Goal: Task Accomplishment & Management: Manage account settings

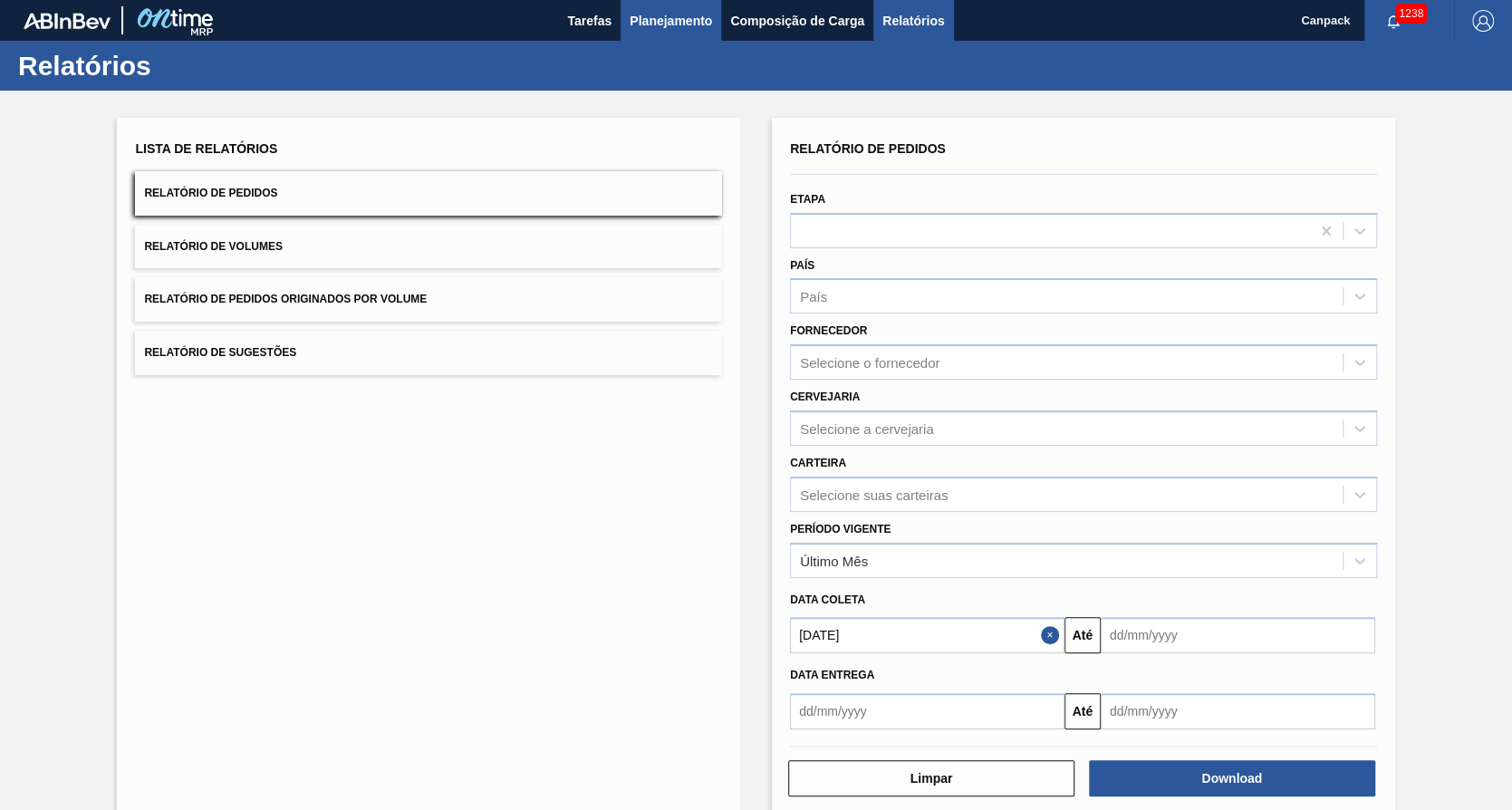
click at [674, 24] on span "Planejamento" at bounding box center [670, 21] width 82 height 22
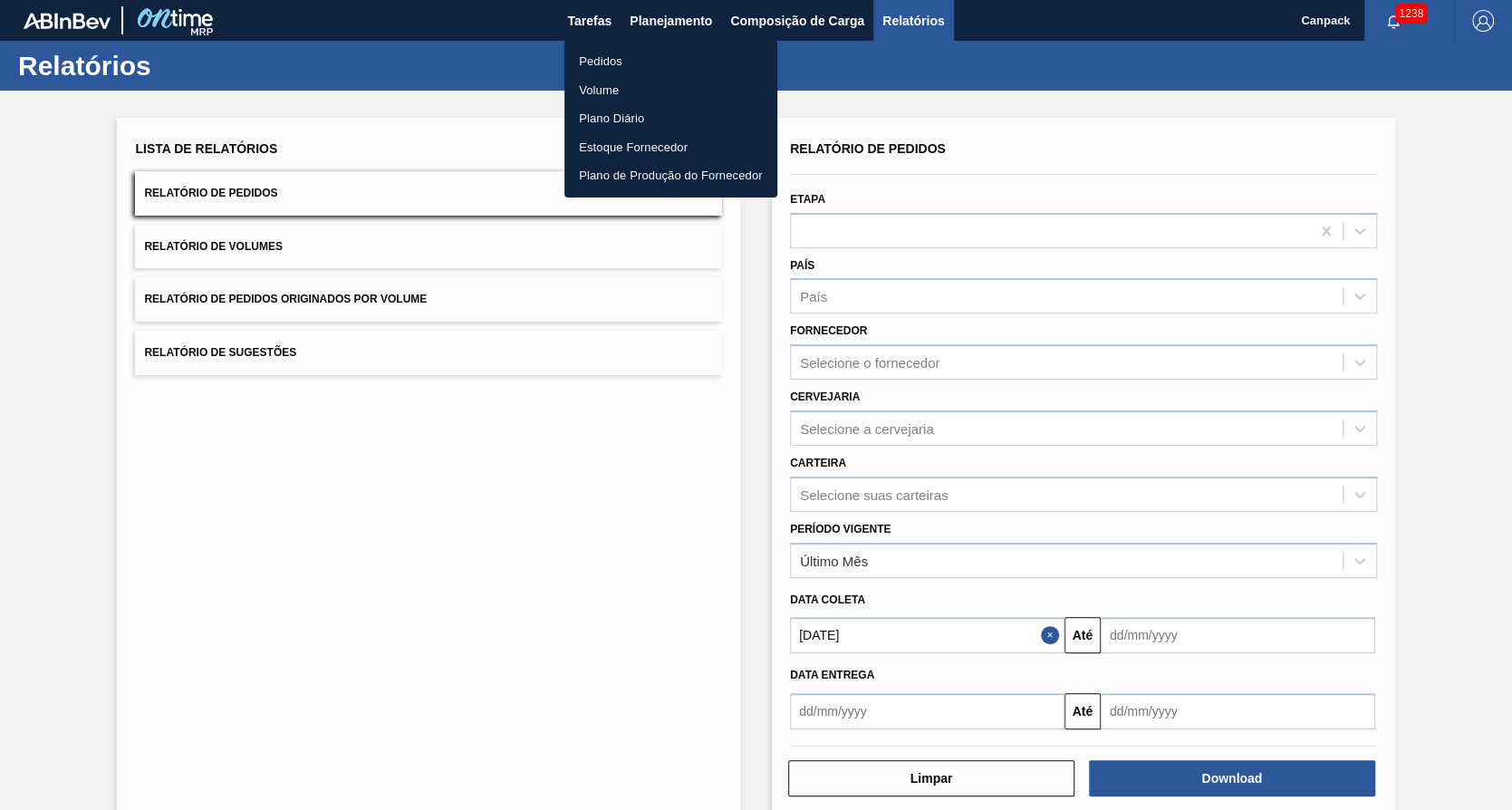
click at [1170, 756] on div at bounding box center [756, 405] width 1512 height 810
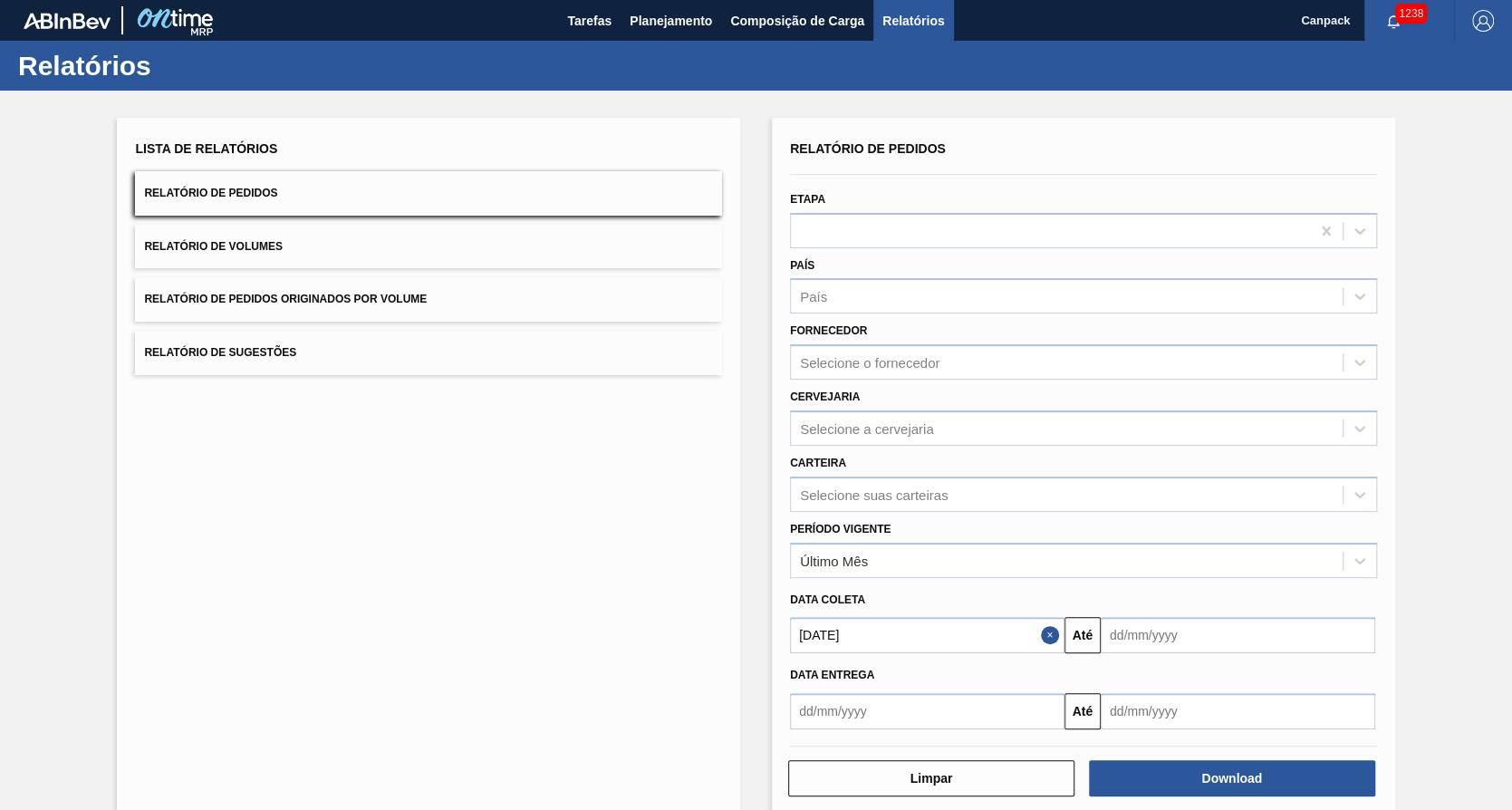
click at [1179, 0] on body "Tarefas Planejamento Composição de Carga Relatórios Canpack 1238 Marcar todas c…" at bounding box center [756, 0] width 1512 height 0
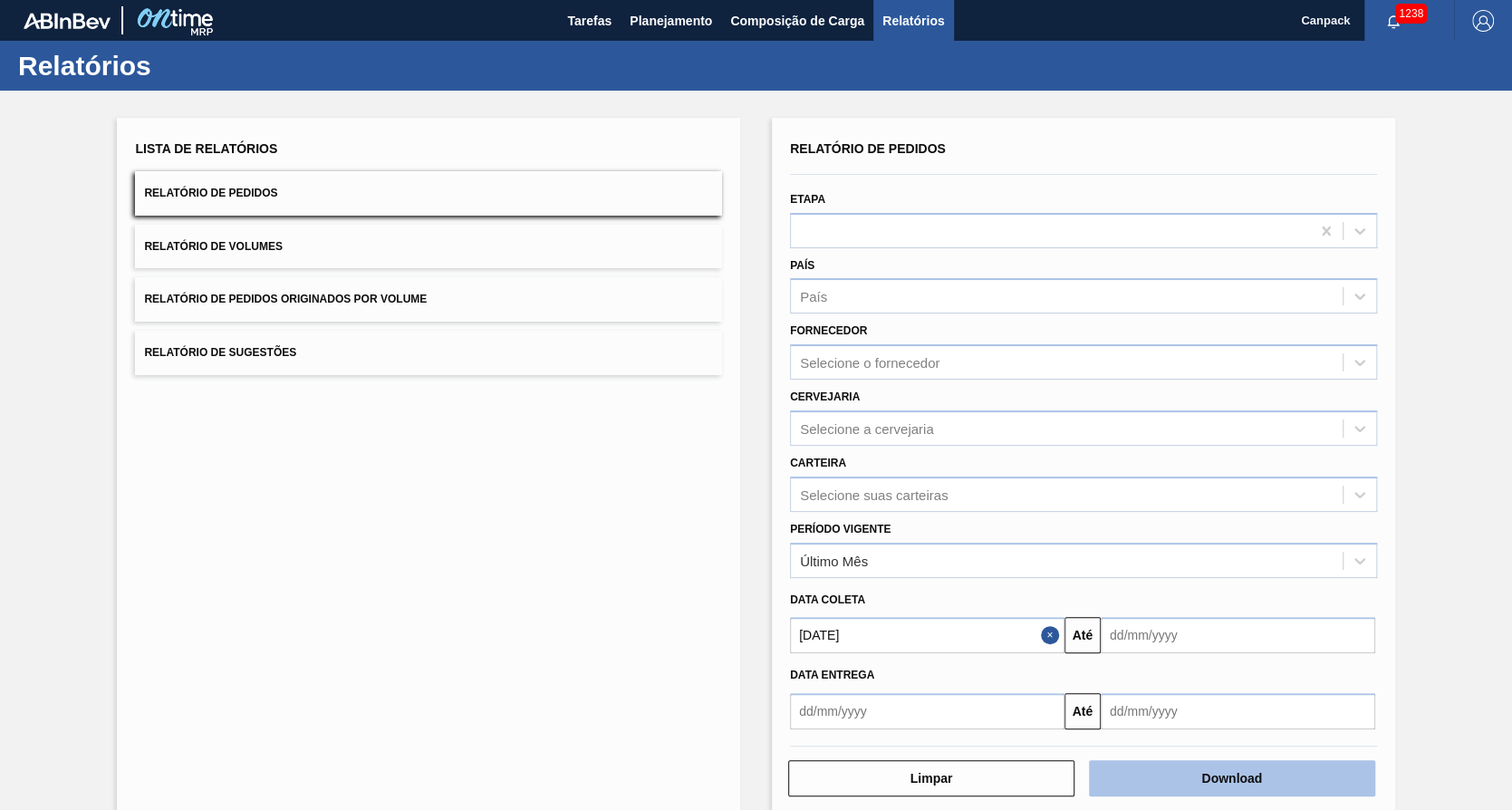
click at [1204, 770] on button "Download" at bounding box center [1232, 778] width 286 height 36
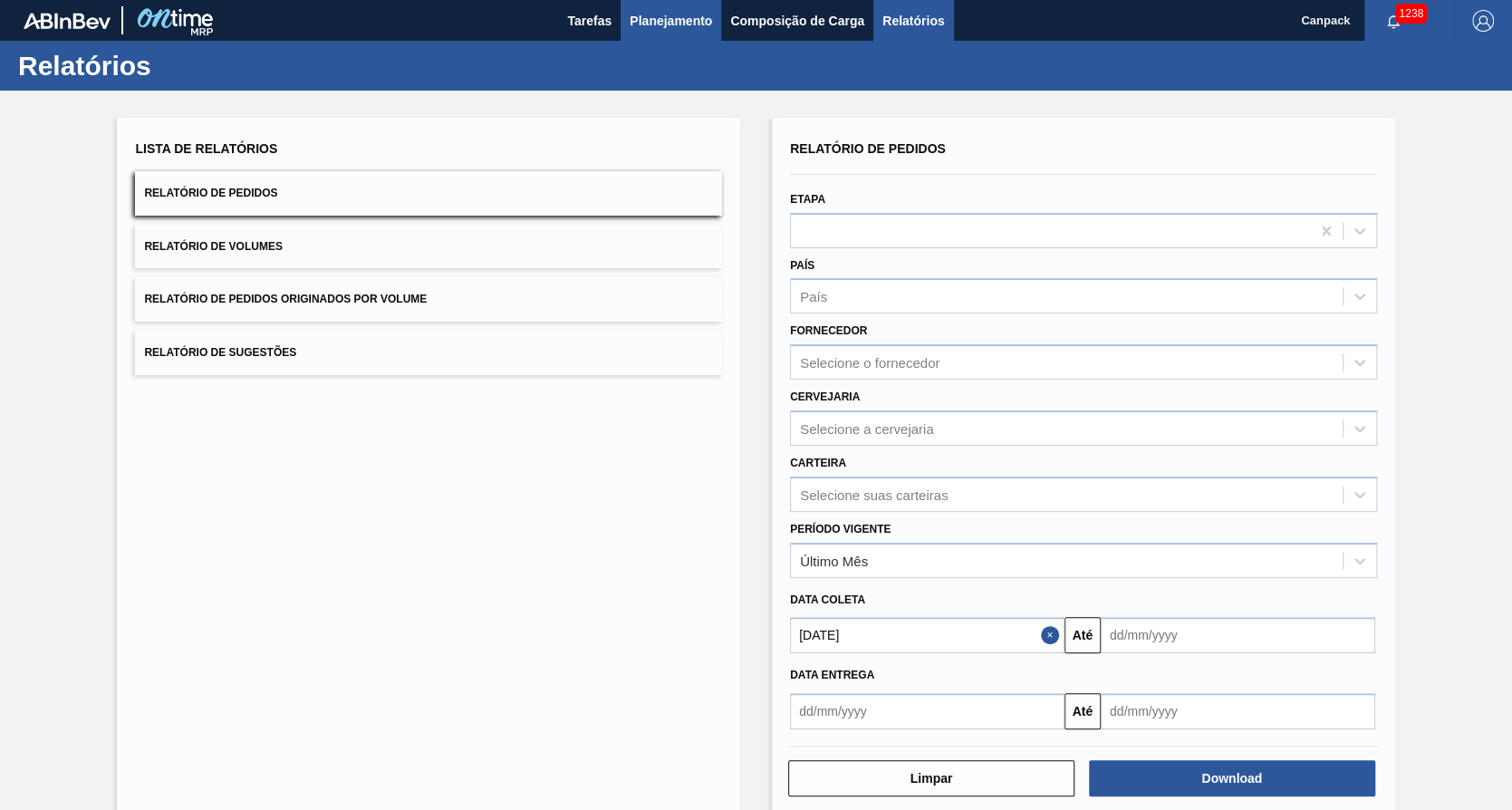
click at [676, 28] on span "Planejamento" at bounding box center [670, 21] width 82 height 22
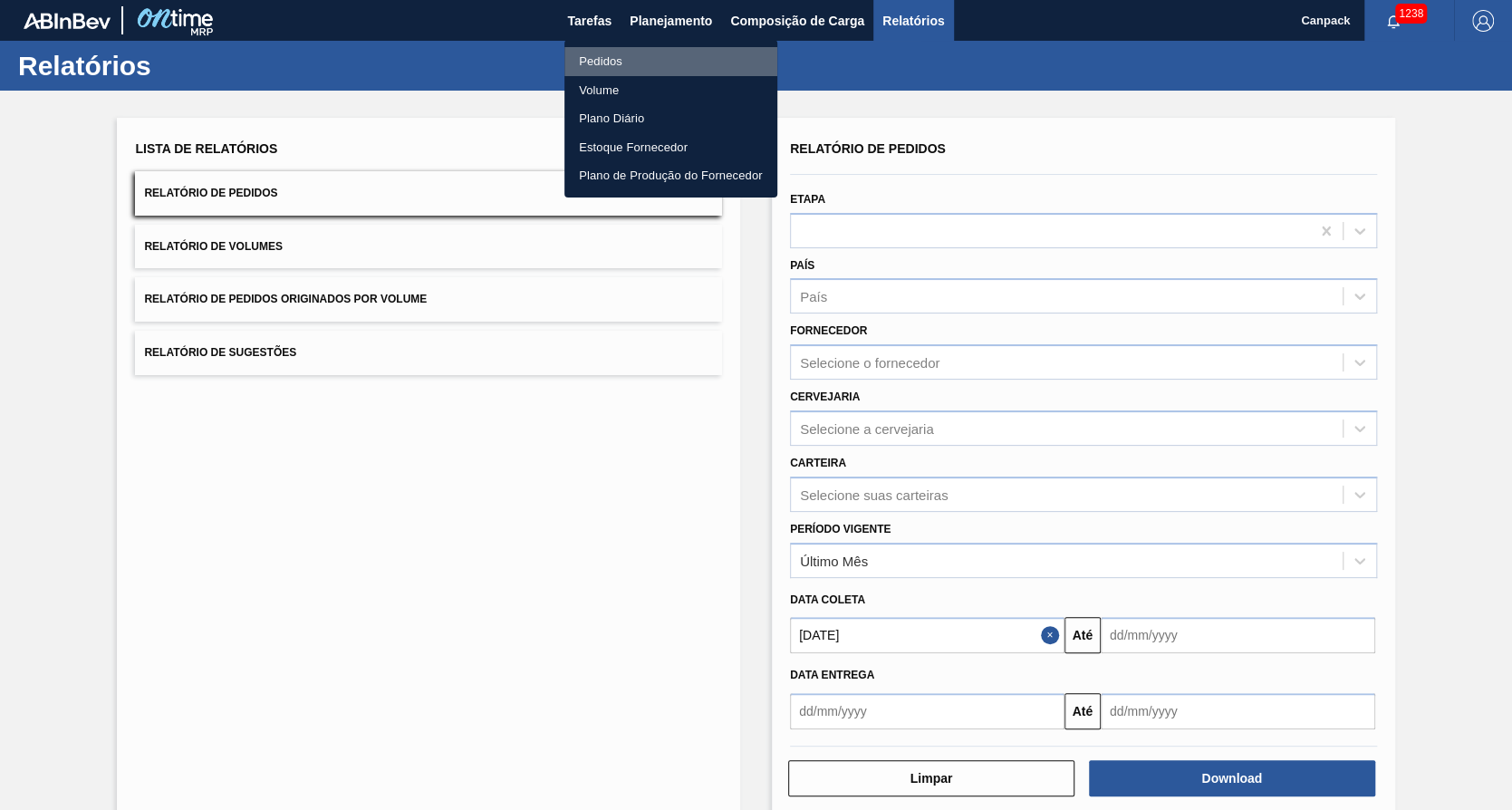
click at [670, 56] on li "Pedidos" at bounding box center [671, 61] width 213 height 29
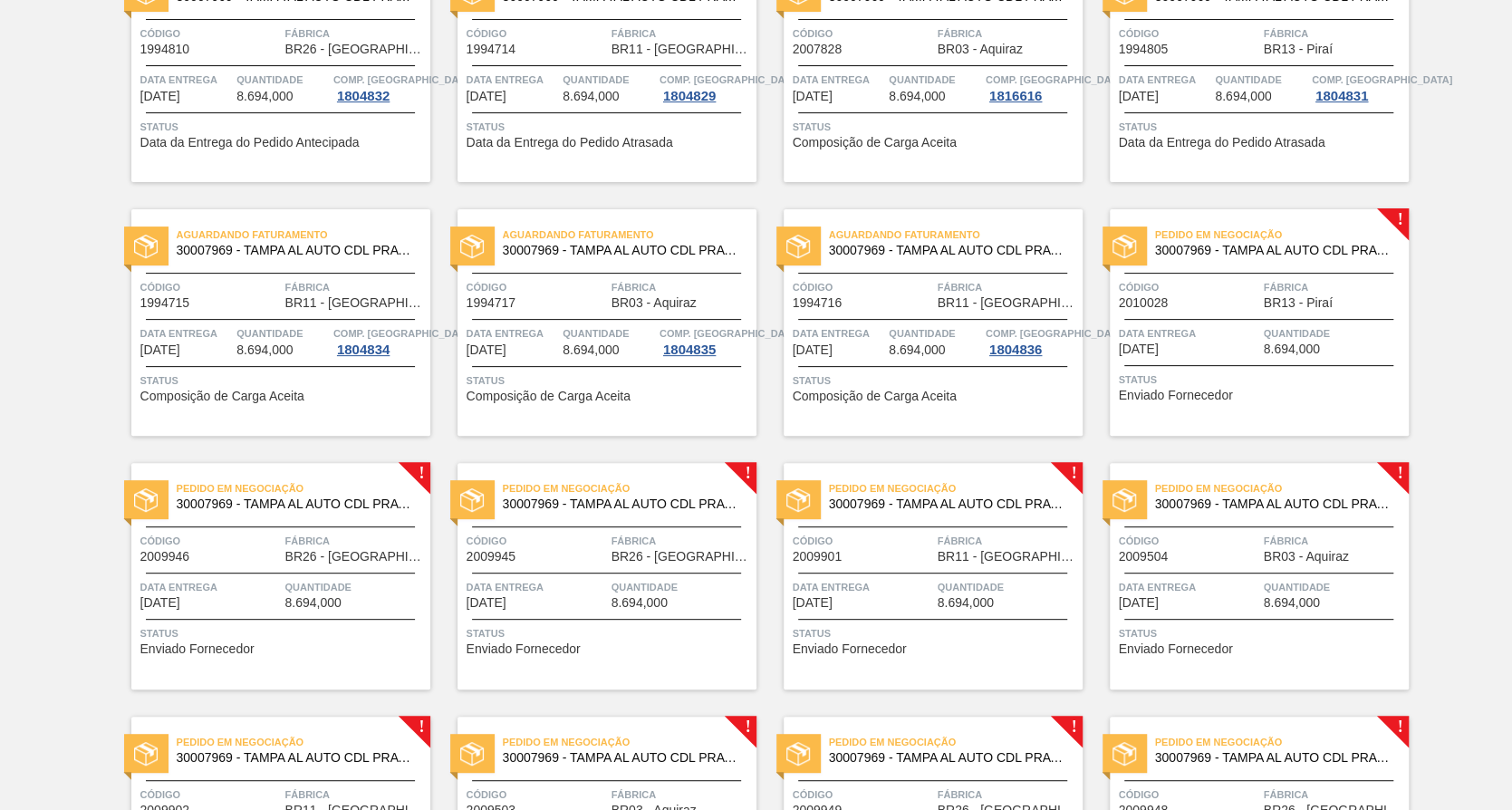
scroll to position [659, 0]
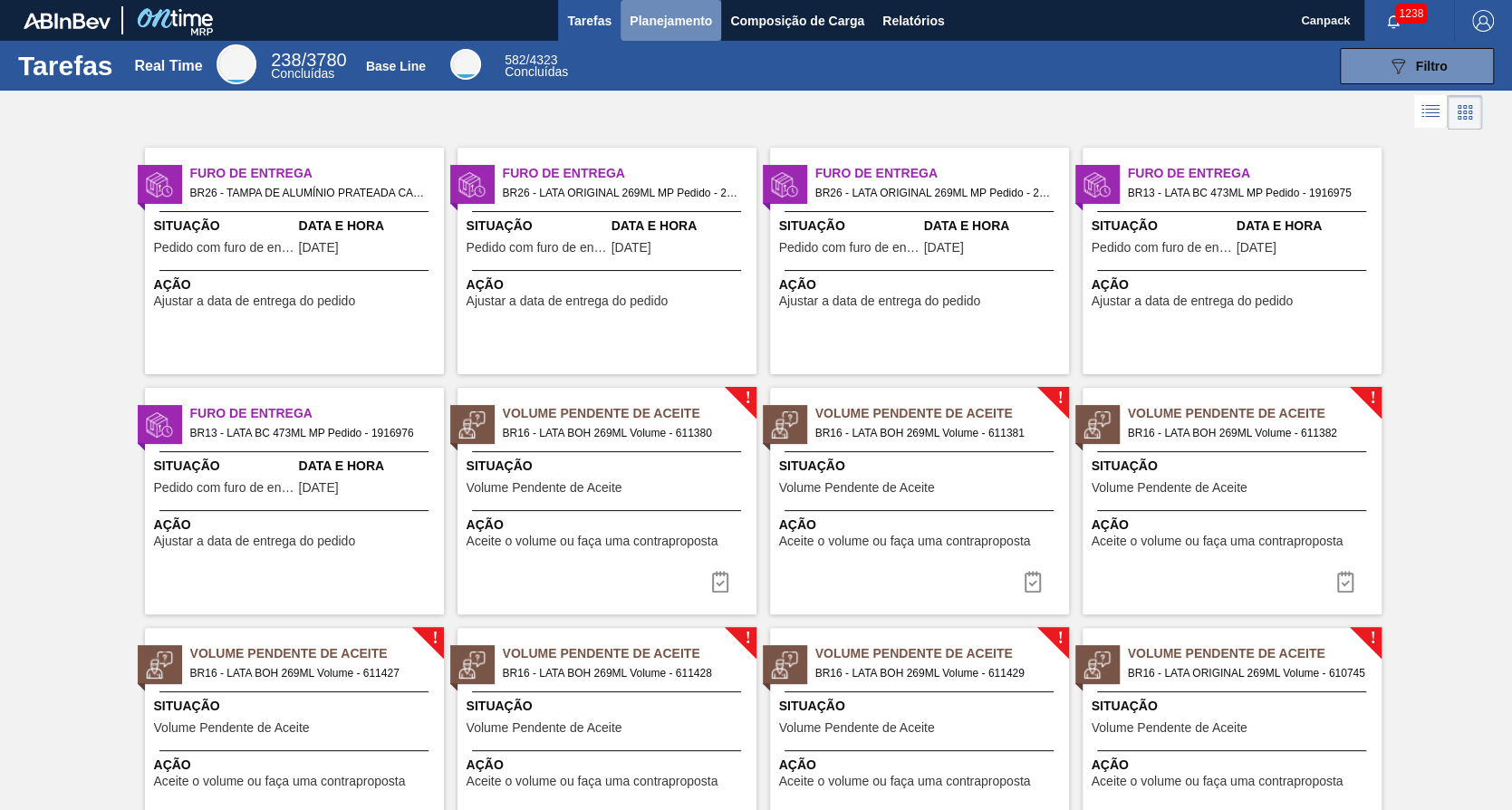
click at [692, 25] on span "Planejamento" at bounding box center [670, 21] width 82 height 22
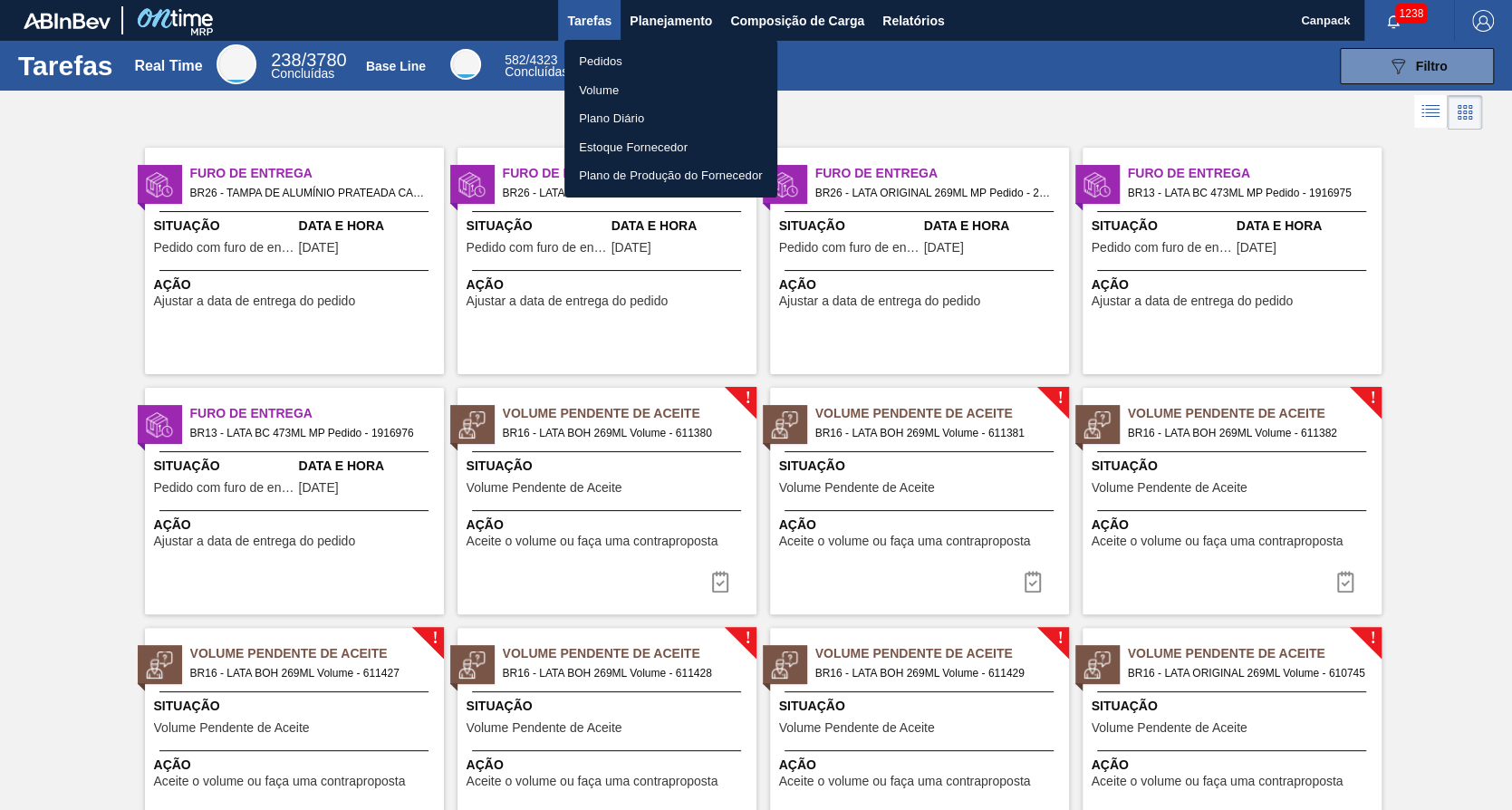
click at [668, 57] on li "Pedidos" at bounding box center [671, 61] width 213 height 29
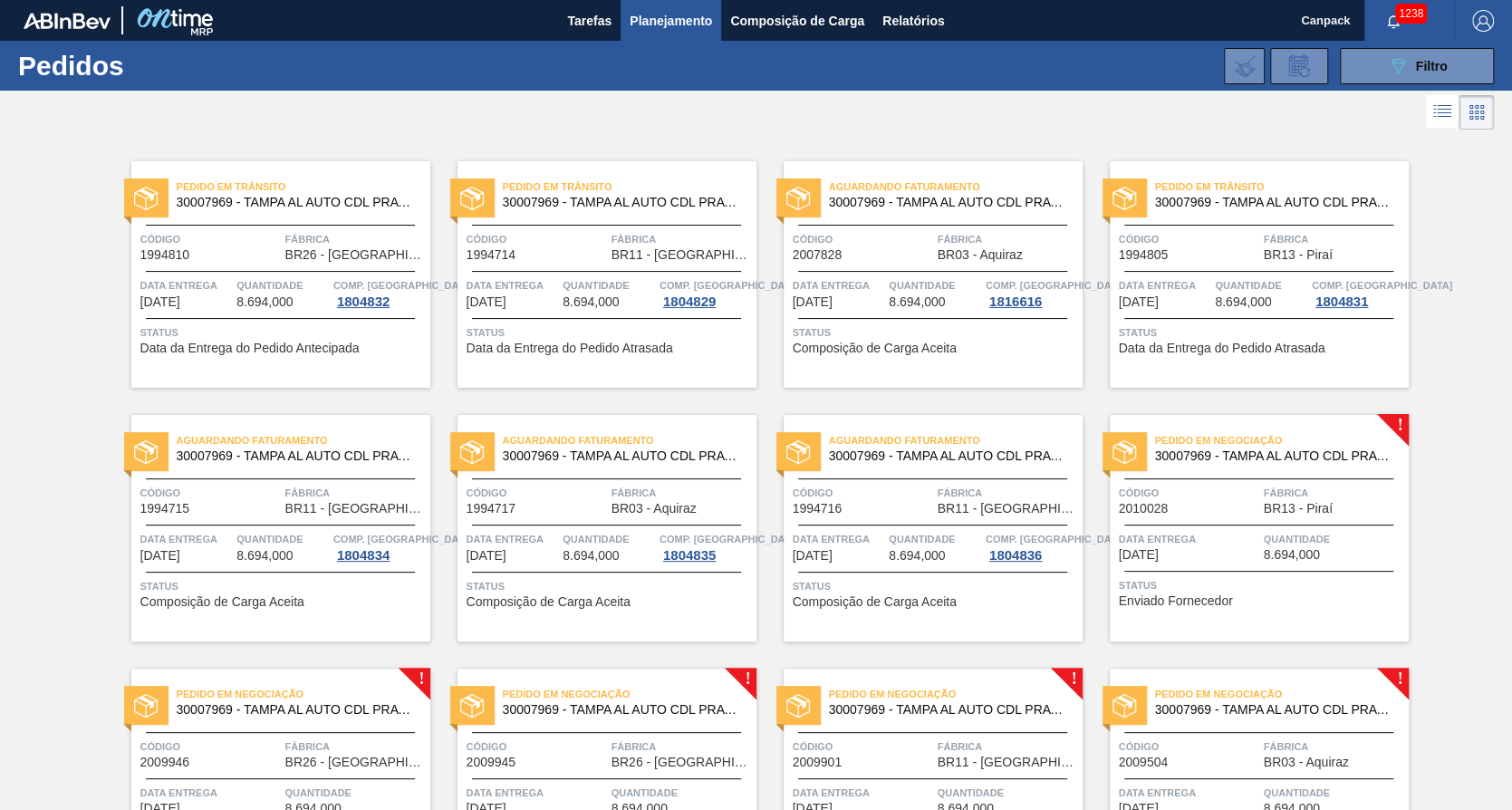
click at [1252, 456] on span "30007969 - TAMPA AL AUTO CDL PRATA CANPACK" at bounding box center [1275, 456] width 239 height 14
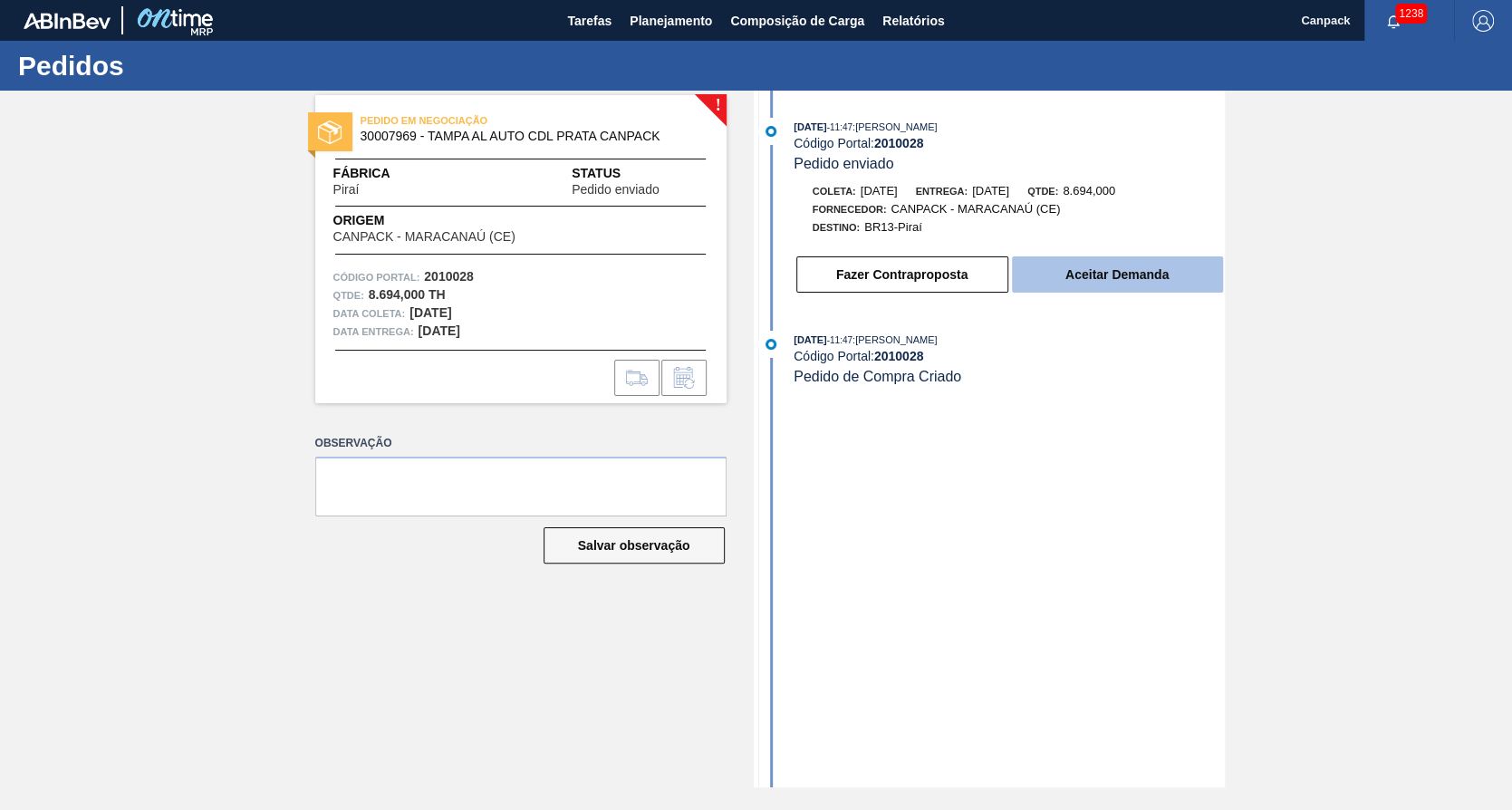
click at [1136, 280] on button "Aceitar Demanda" at bounding box center [1118, 274] width 211 height 36
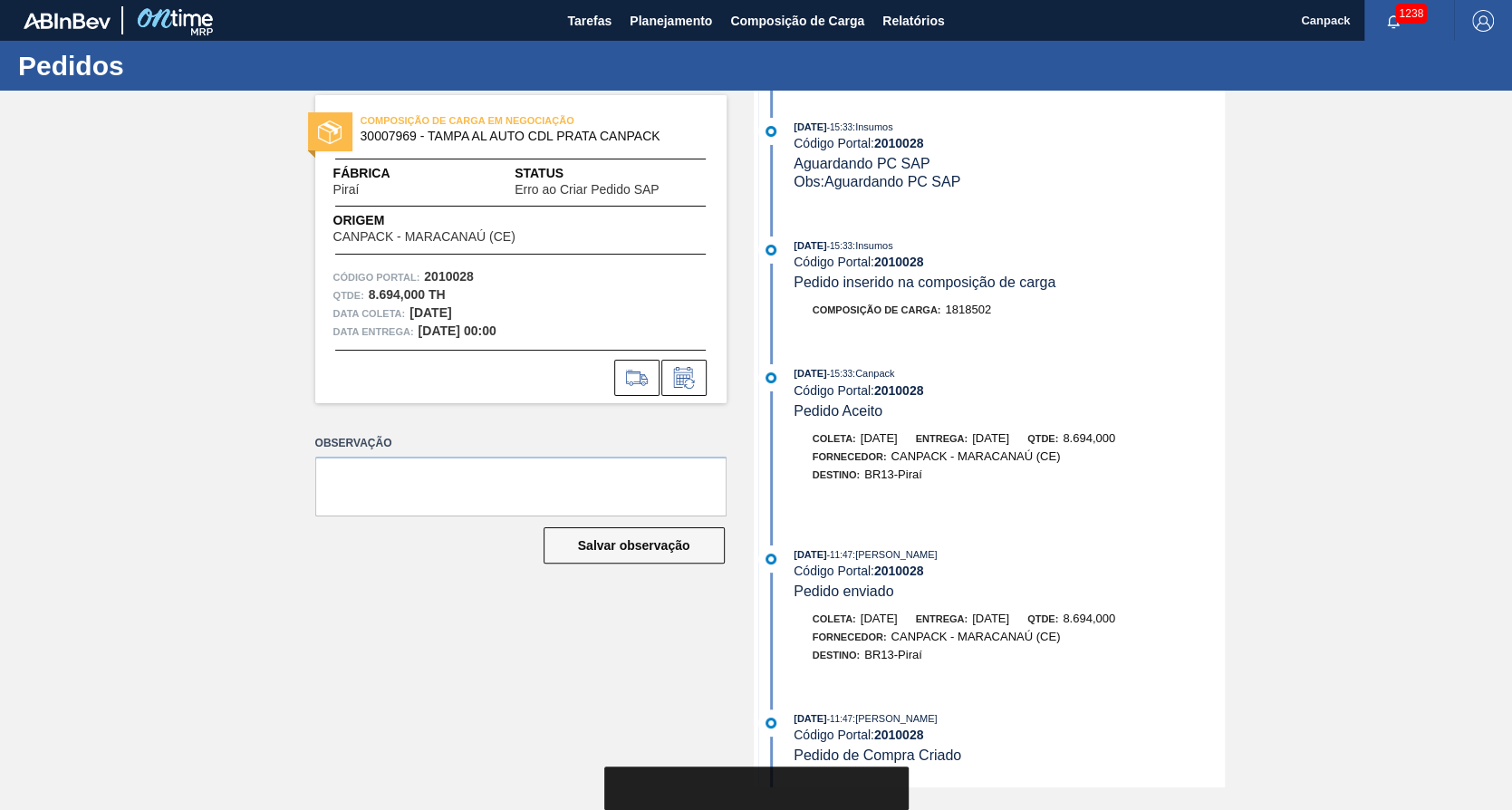
scroll to position [18, 0]
click at [685, 18] on span "Planejamento" at bounding box center [670, 21] width 82 height 22
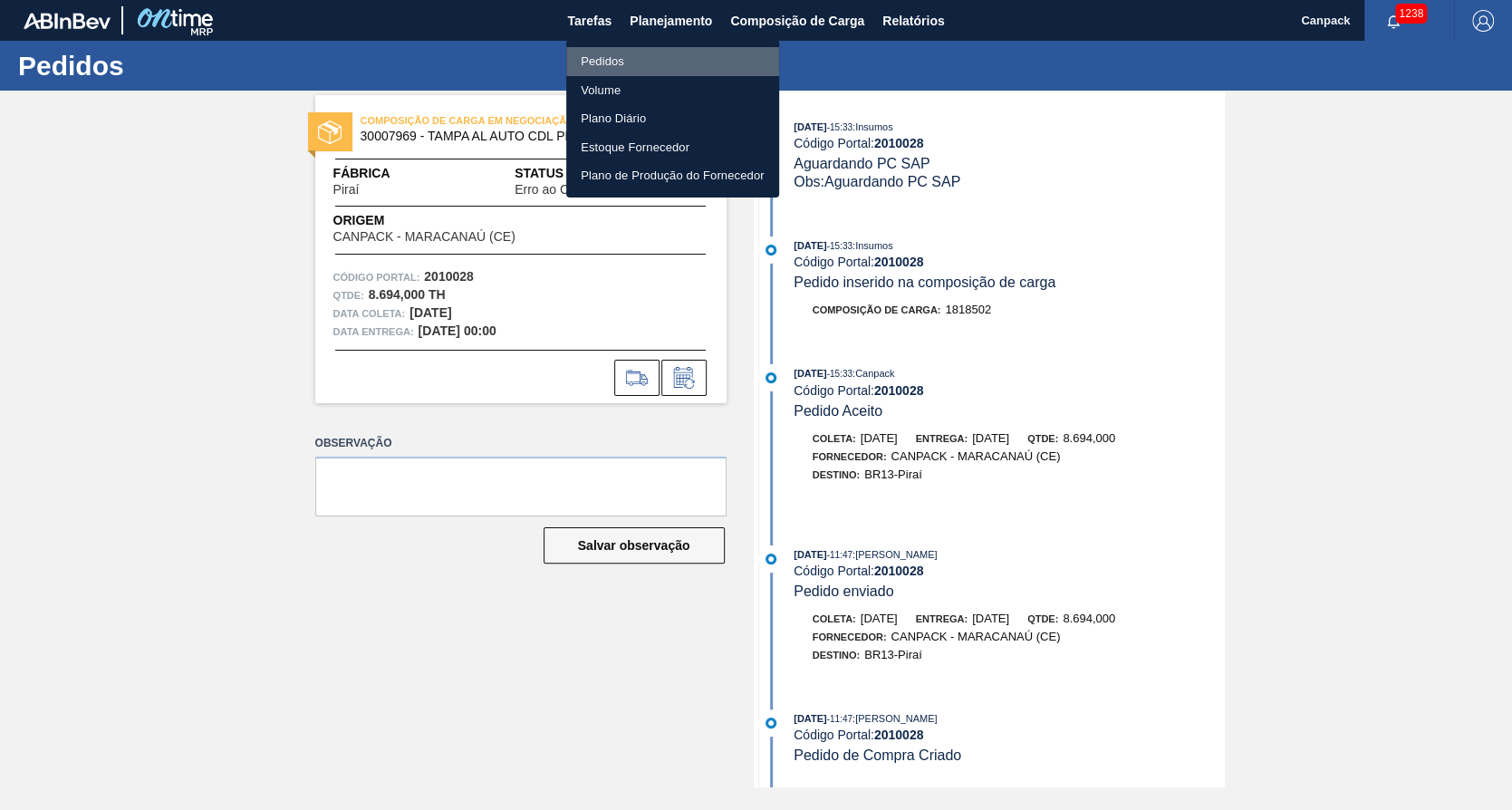
click at [686, 59] on li "Pedidos" at bounding box center [673, 61] width 213 height 29
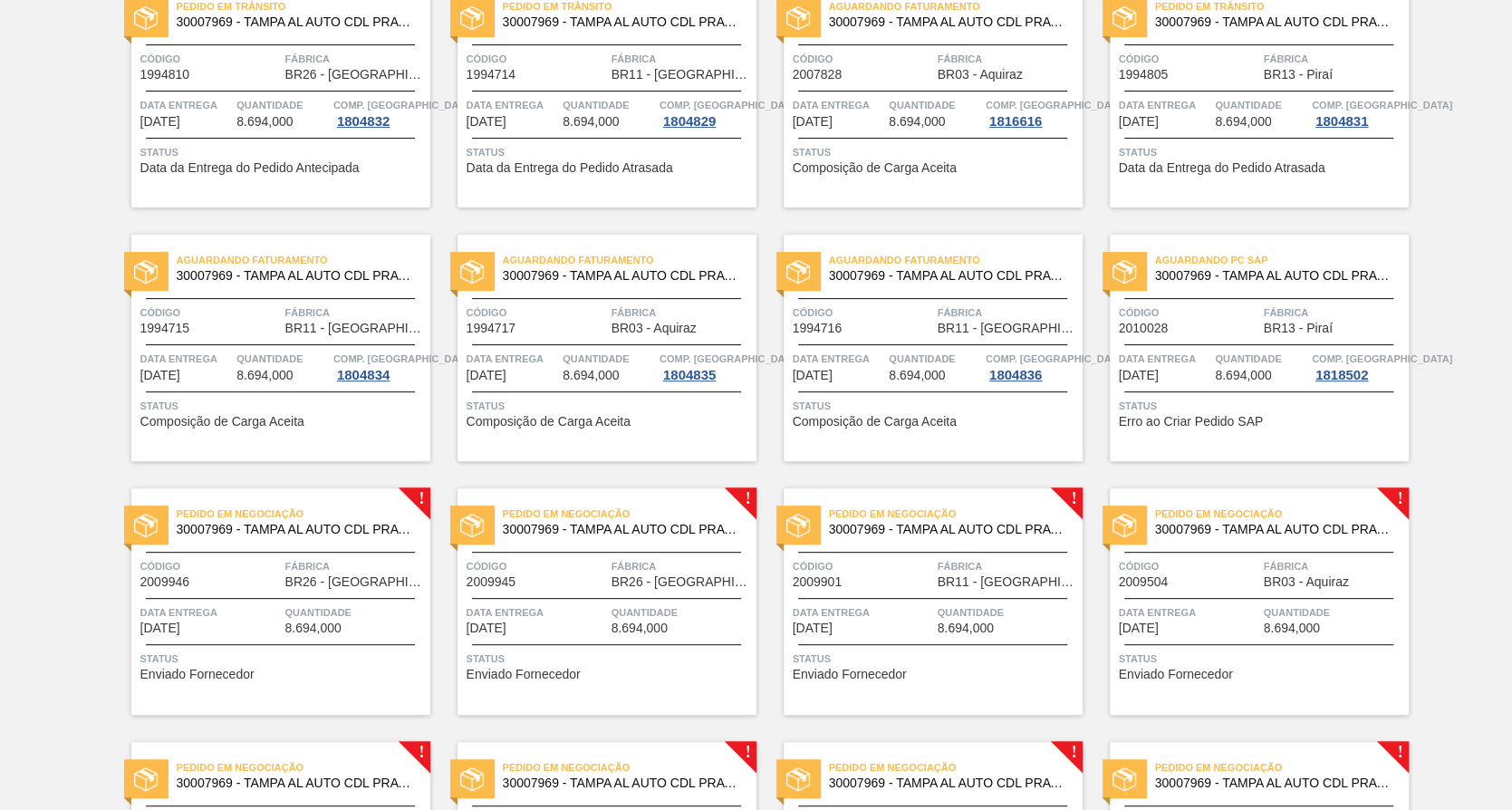
scroll to position [272, 0]
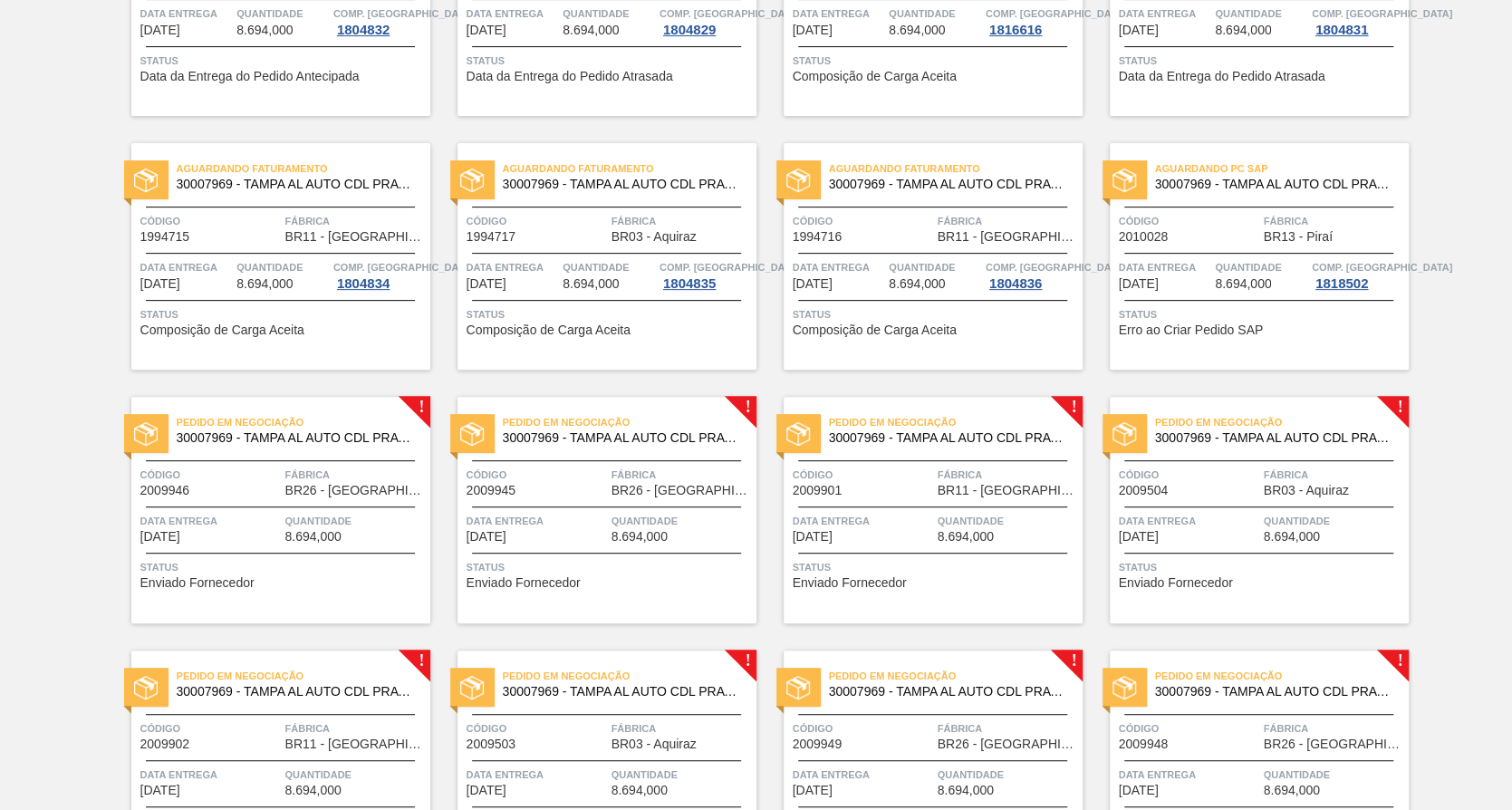
click at [285, 477] on span "Fábrica" at bounding box center [355, 475] width 140 height 18
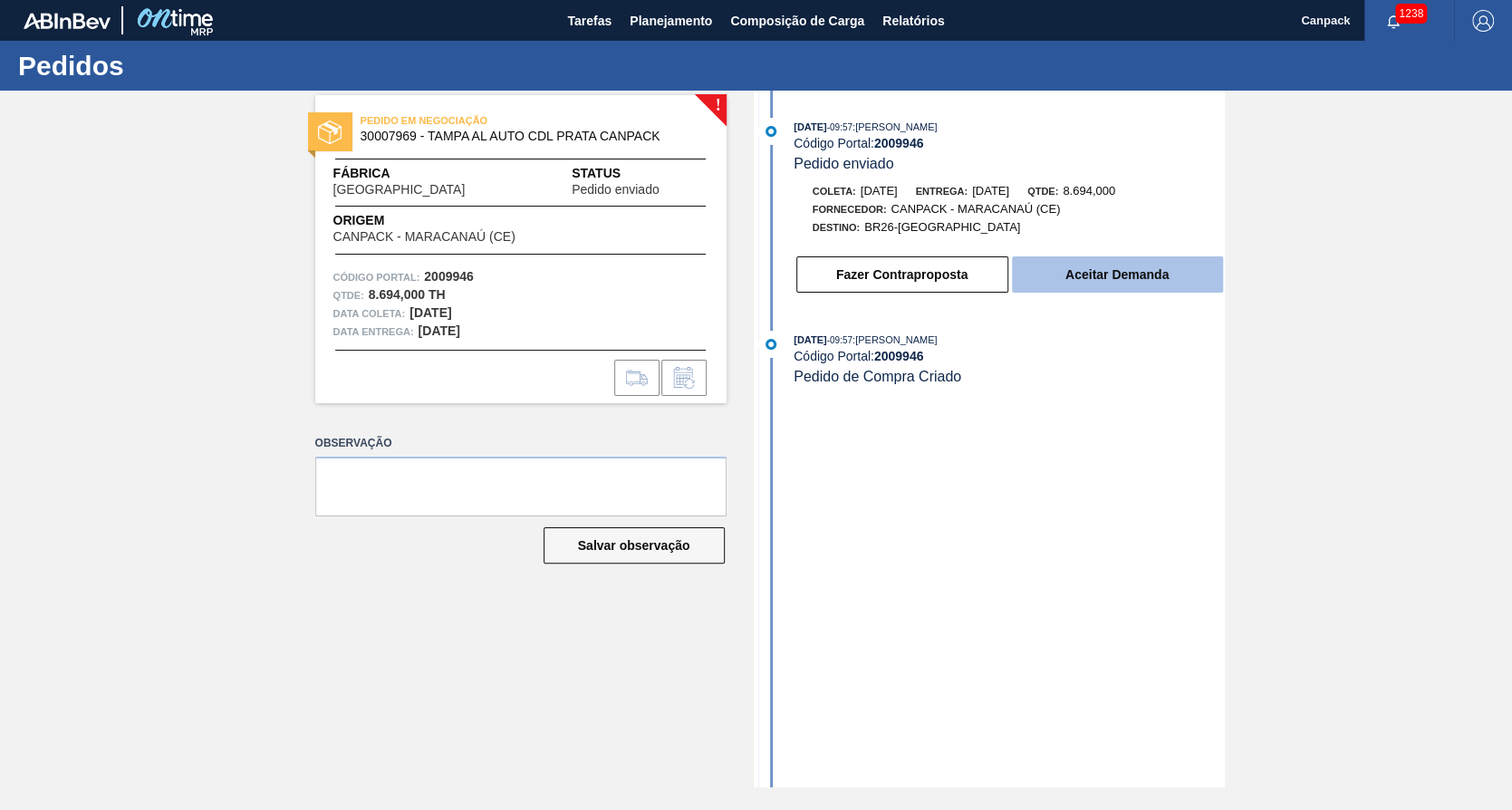
click at [1088, 282] on button "Aceitar Demanda" at bounding box center [1118, 274] width 211 height 36
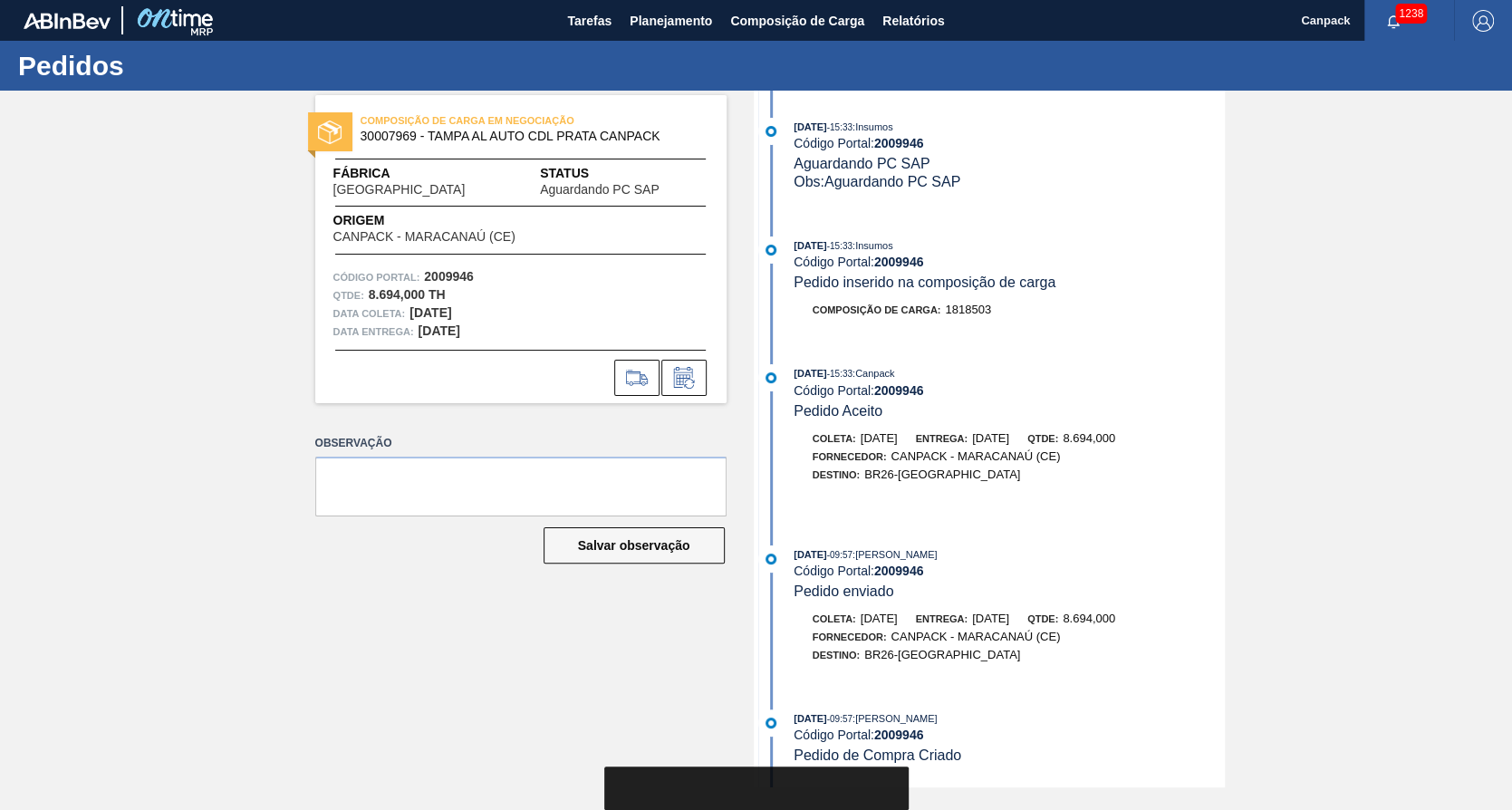
scroll to position [18, 0]
click at [683, 29] on span "Planejamento" at bounding box center [670, 21] width 82 height 22
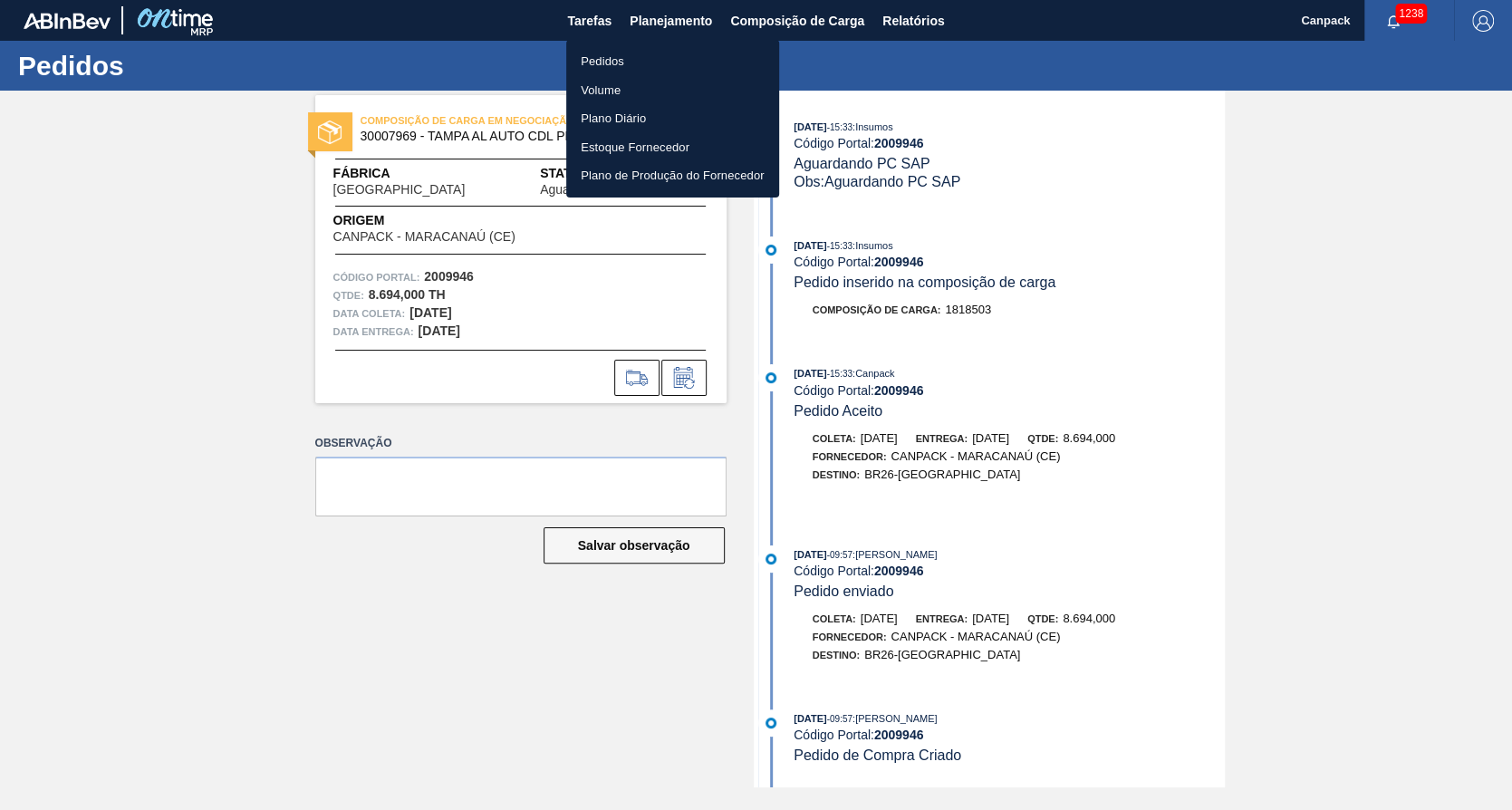
click at [675, 66] on li "Pedidos" at bounding box center [673, 61] width 213 height 29
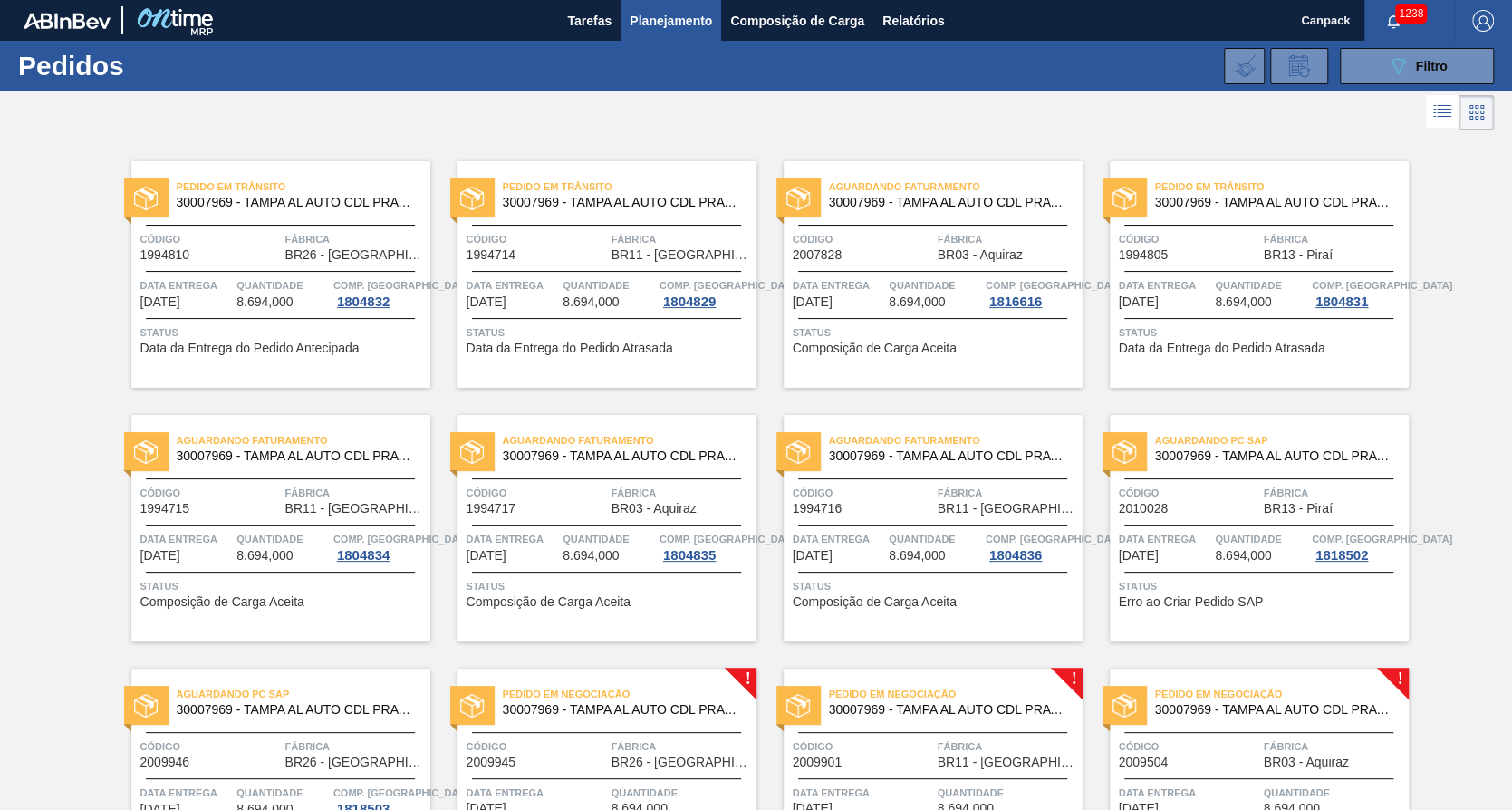
scroll to position [272, 0]
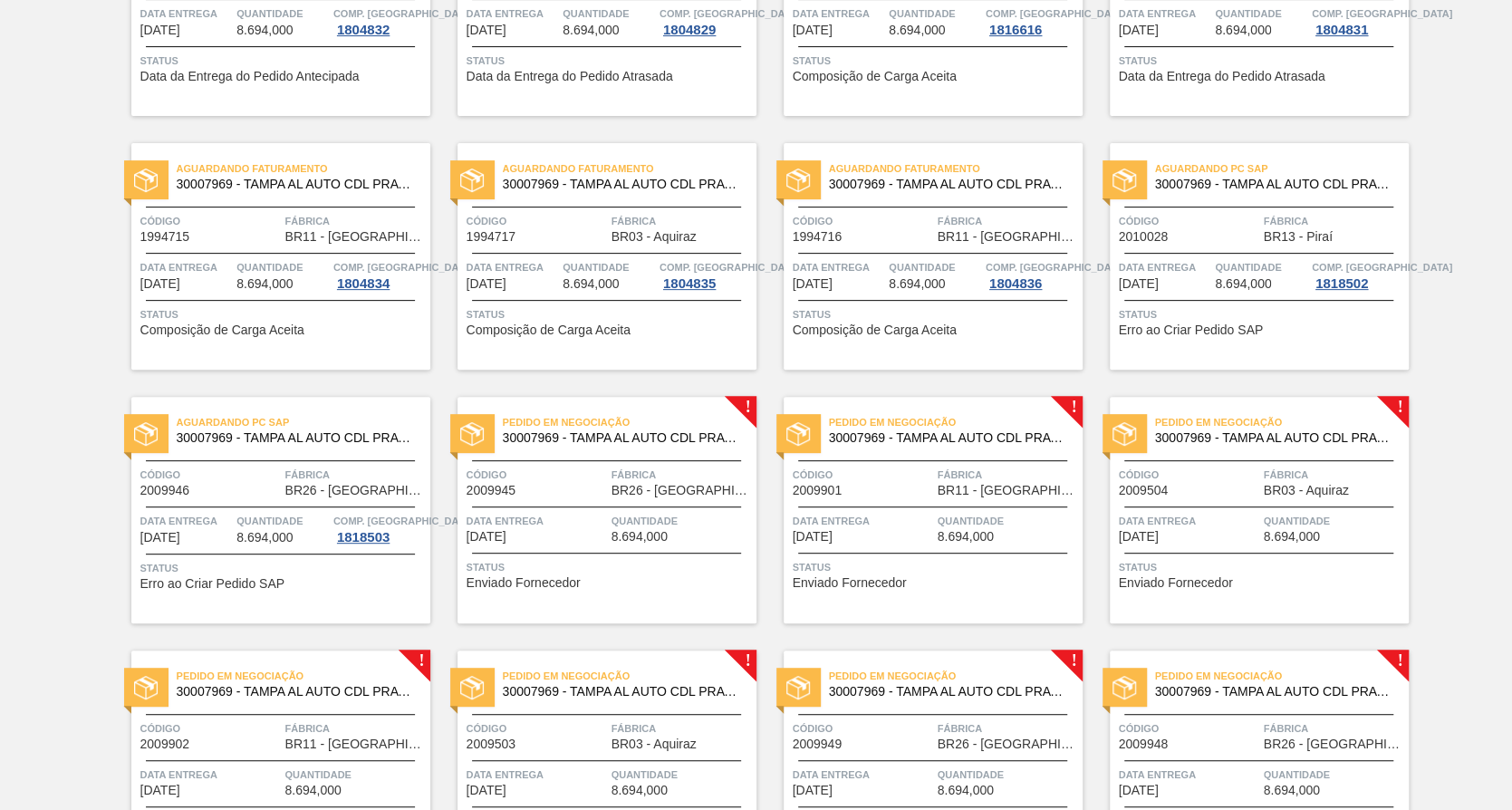
click at [670, 508] on div "Pedido em Negociação 30007969 - TAMPA AL AUTO CDL PRATA CANPACK Código 2009945 …" at bounding box center [607, 509] width 299 height 226
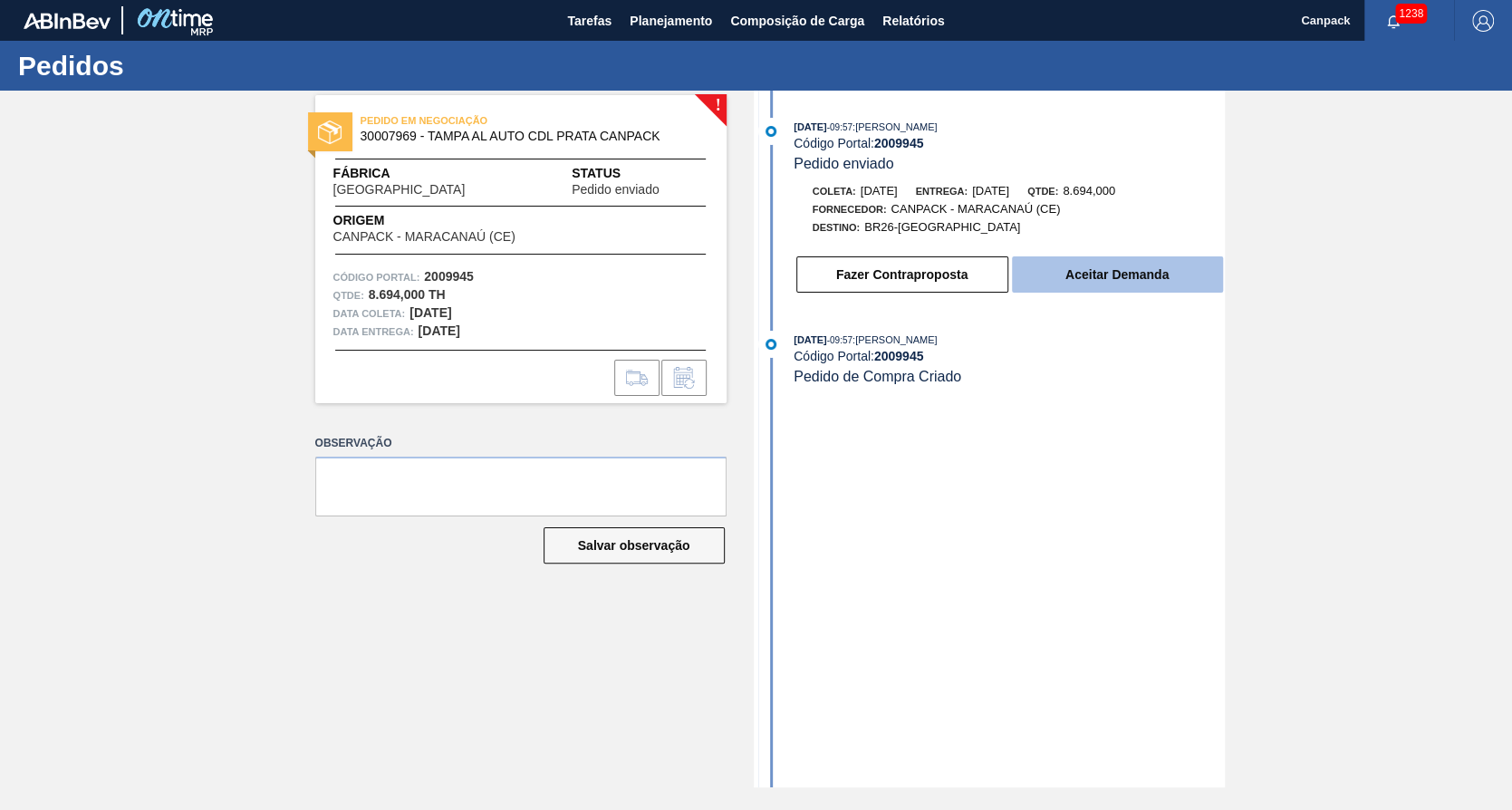
click at [1117, 283] on button "Aceitar Demanda" at bounding box center [1118, 274] width 211 height 36
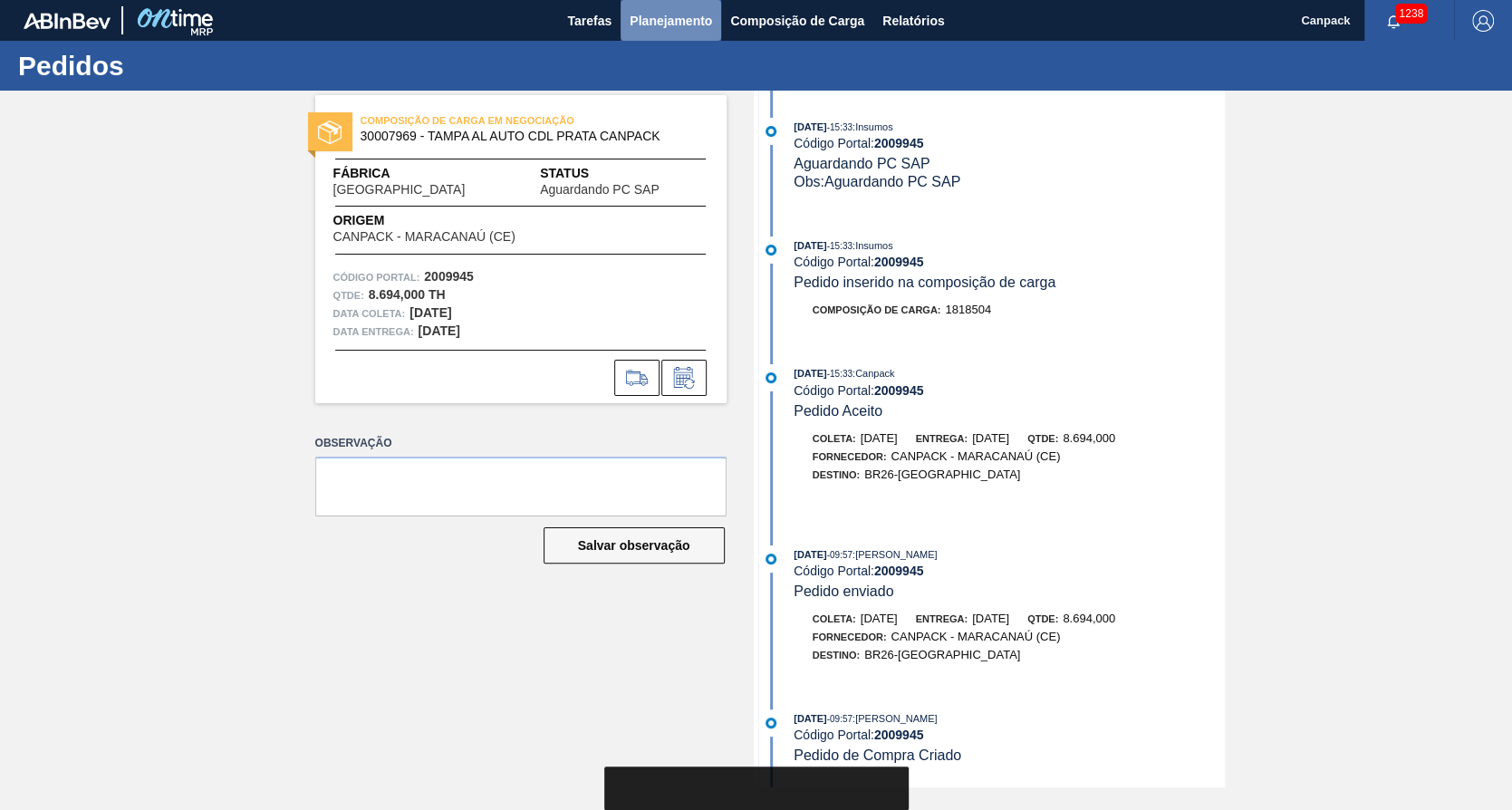
click at [694, 24] on span "Planejamento" at bounding box center [670, 21] width 82 height 22
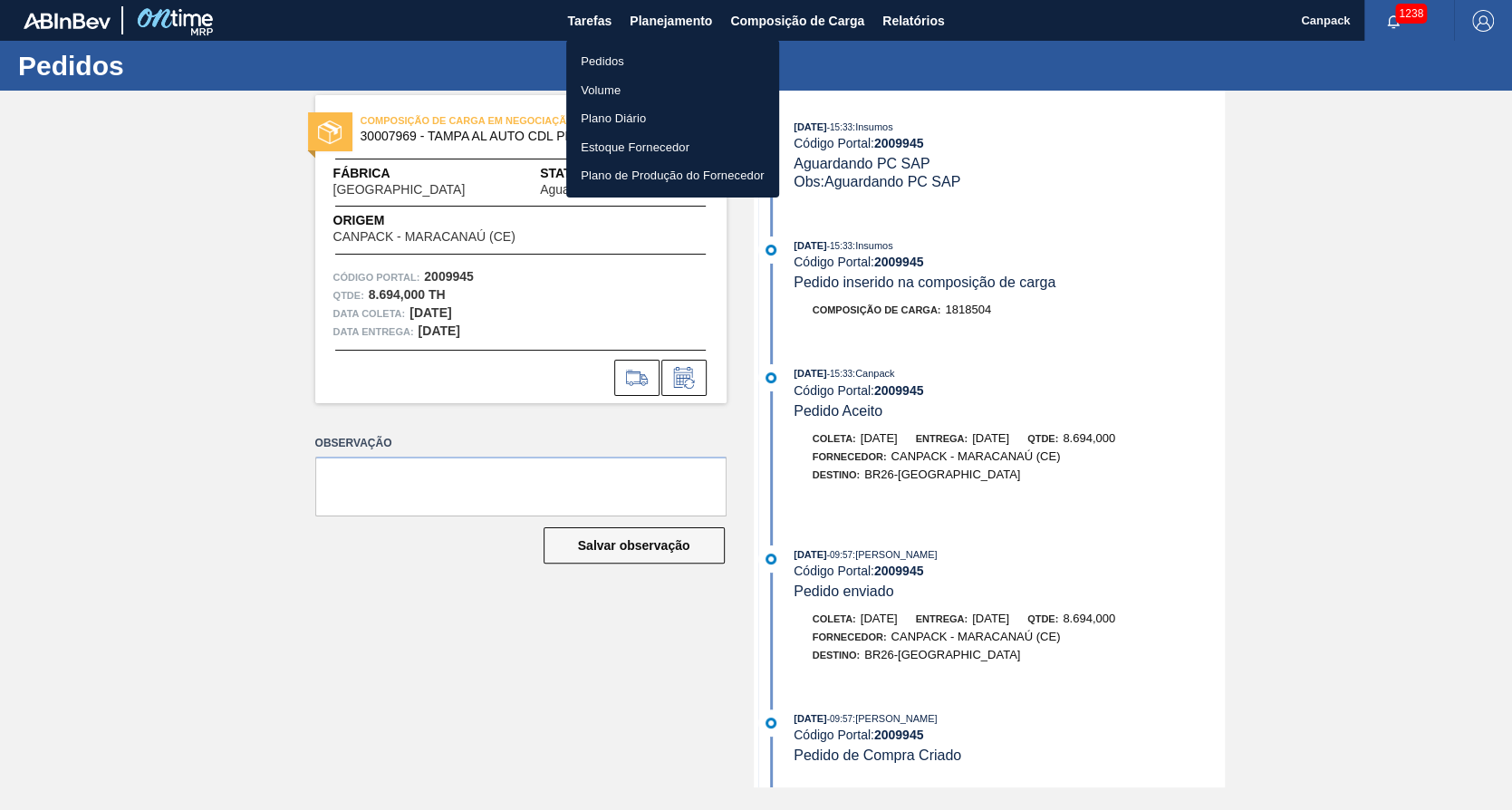
click at [668, 64] on li "Pedidos" at bounding box center [673, 61] width 213 height 29
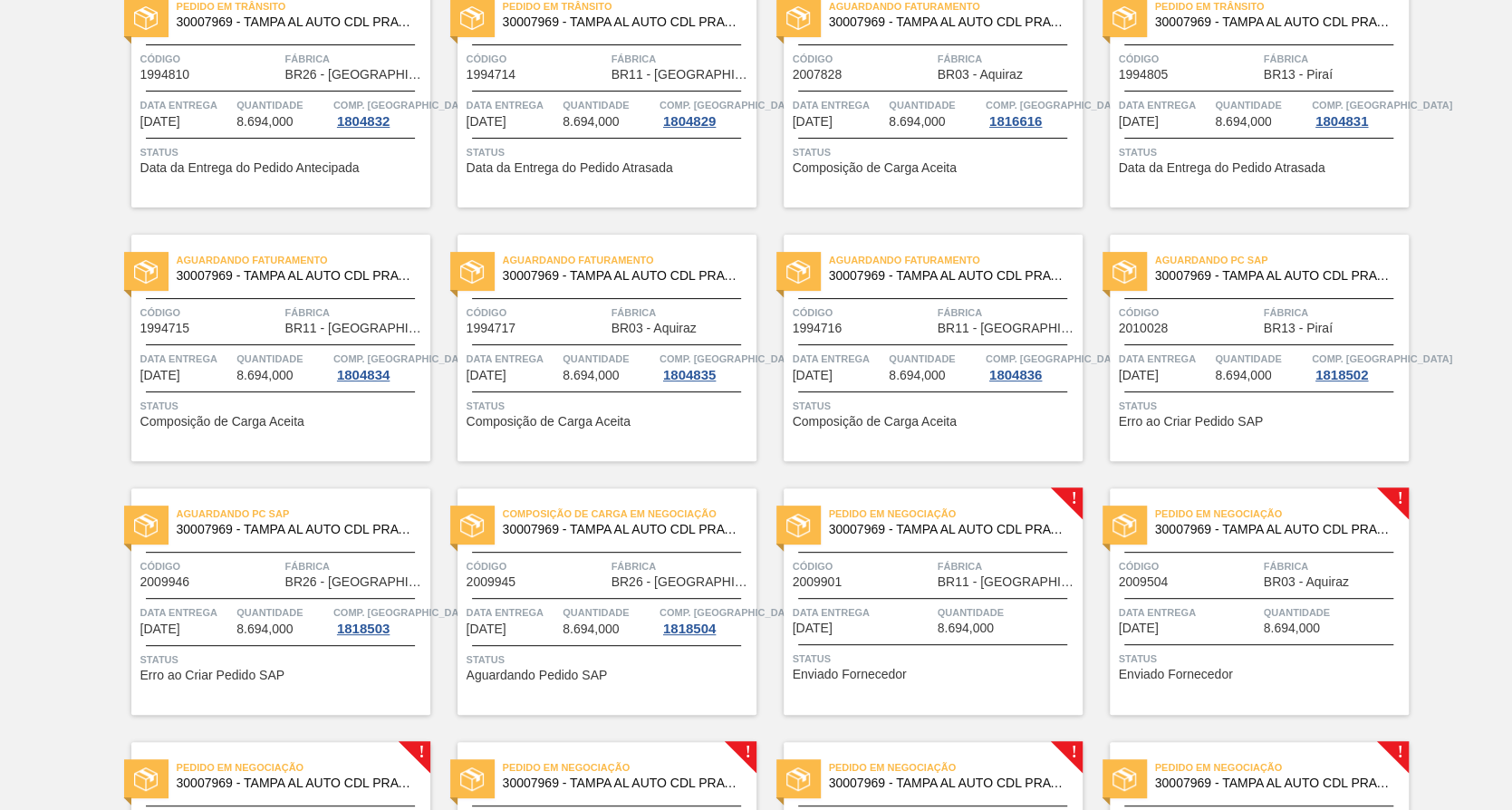
scroll to position [272, 0]
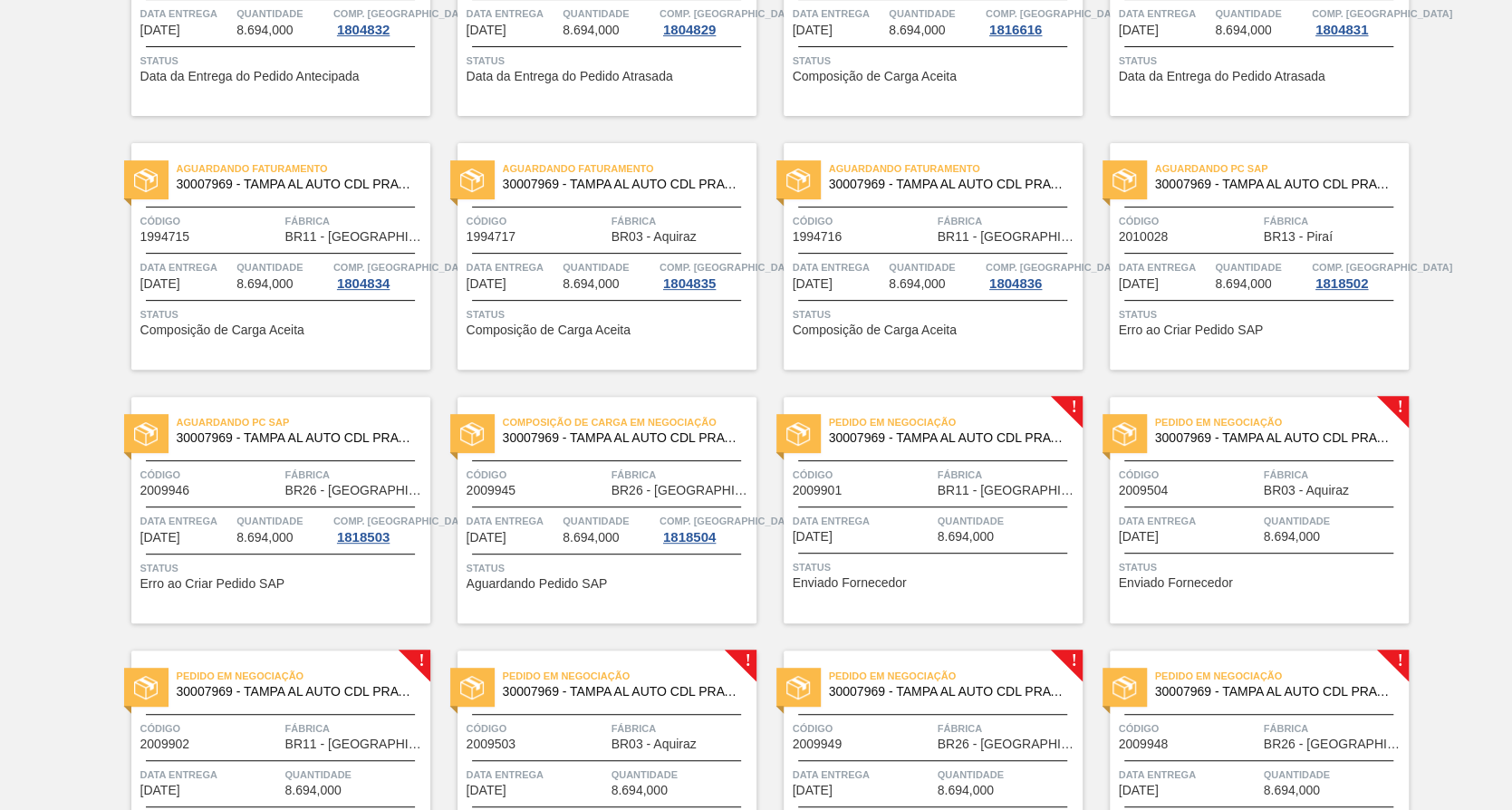
click at [881, 497] on div "Pedido em Negociação 30007969 - TAMPA AL AUTO CDL PRATA CANPACK Código 2009901 …" at bounding box center [933, 509] width 299 height 226
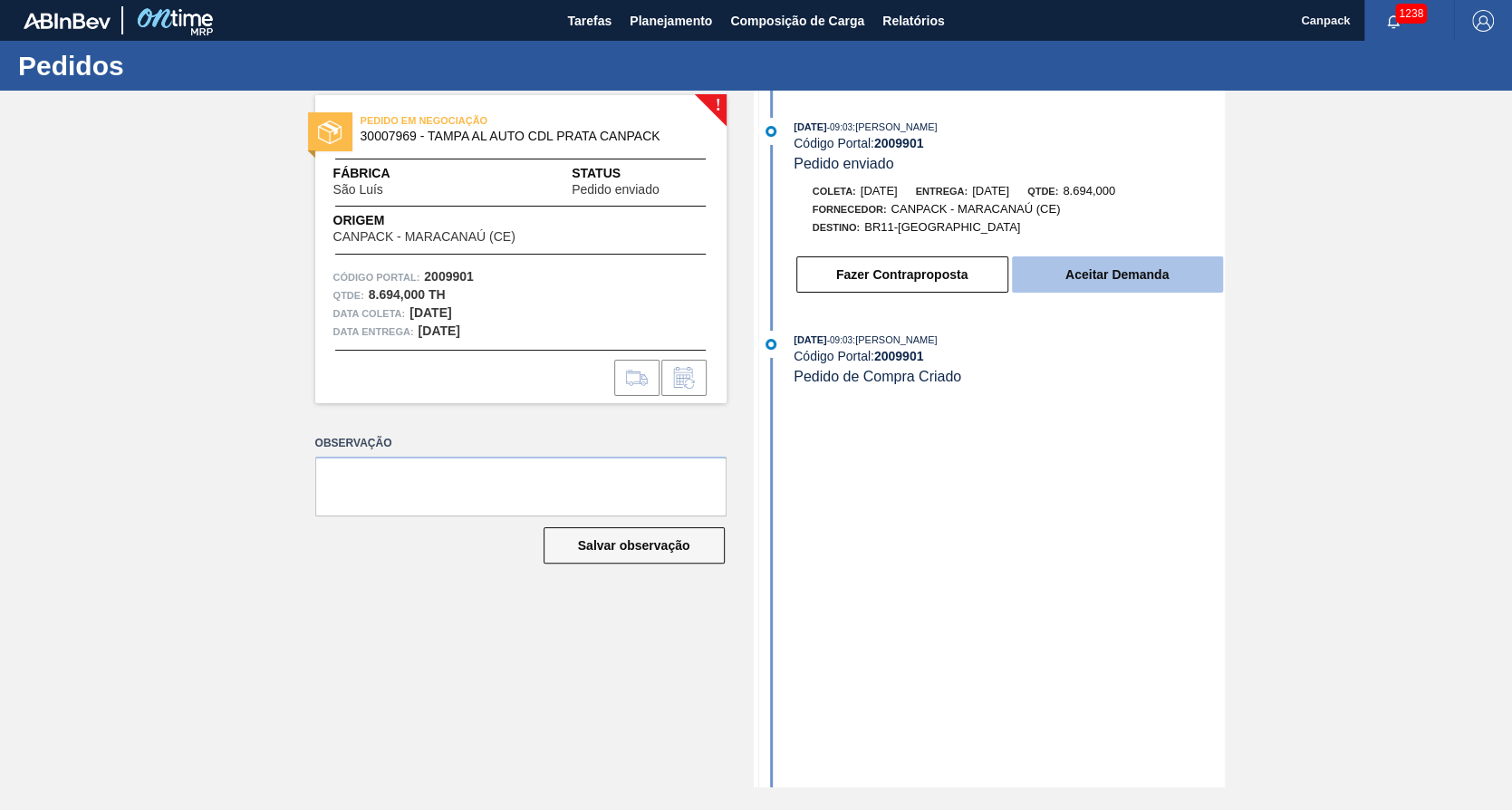
click at [1137, 287] on button "Aceitar Demanda" at bounding box center [1118, 274] width 211 height 36
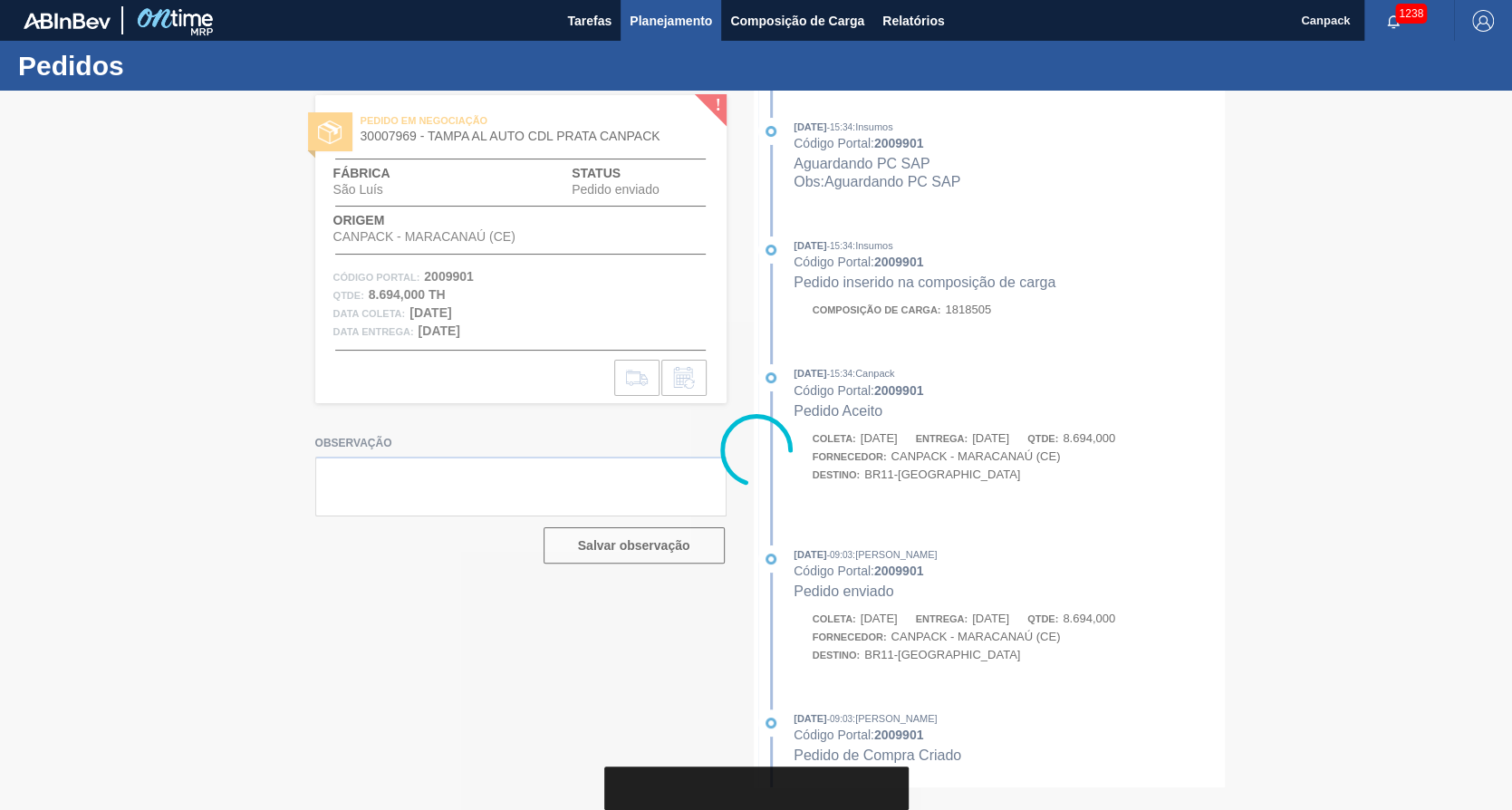
click at [682, 23] on span "Planejamento" at bounding box center [670, 21] width 82 height 22
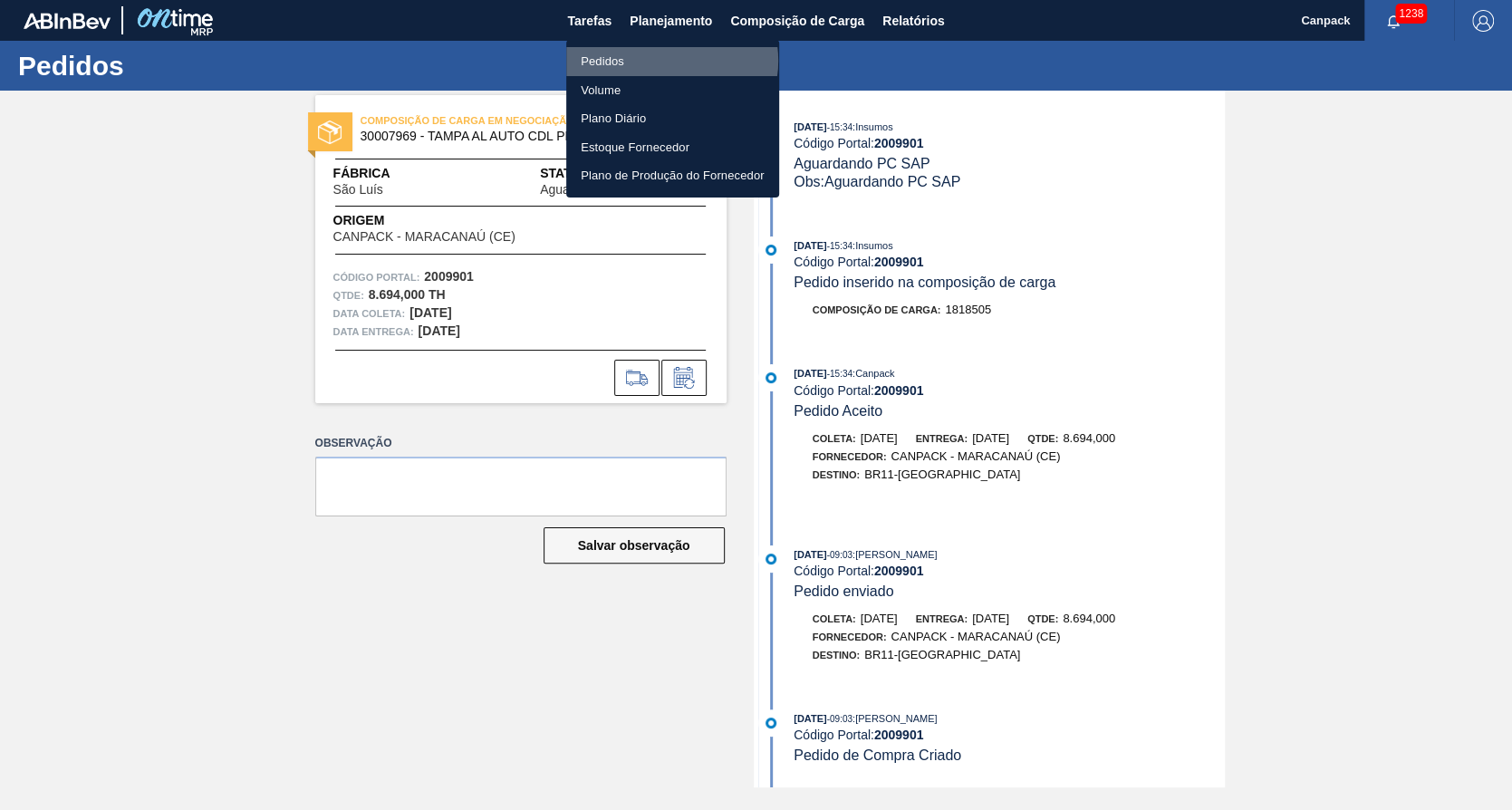
click at [670, 61] on li "Pedidos" at bounding box center [673, 61] width 213 height 29
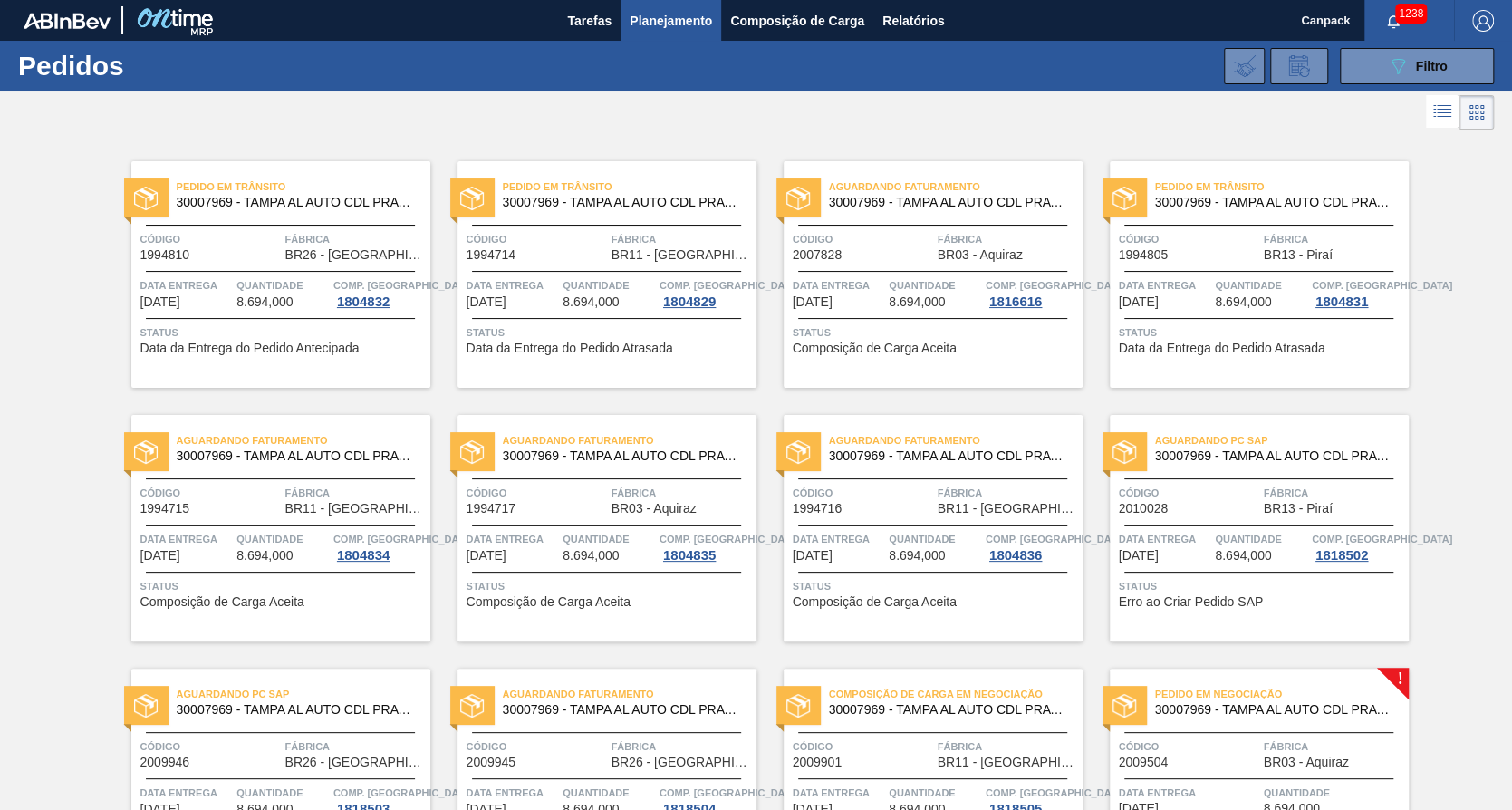
scroll to position [543, 0]
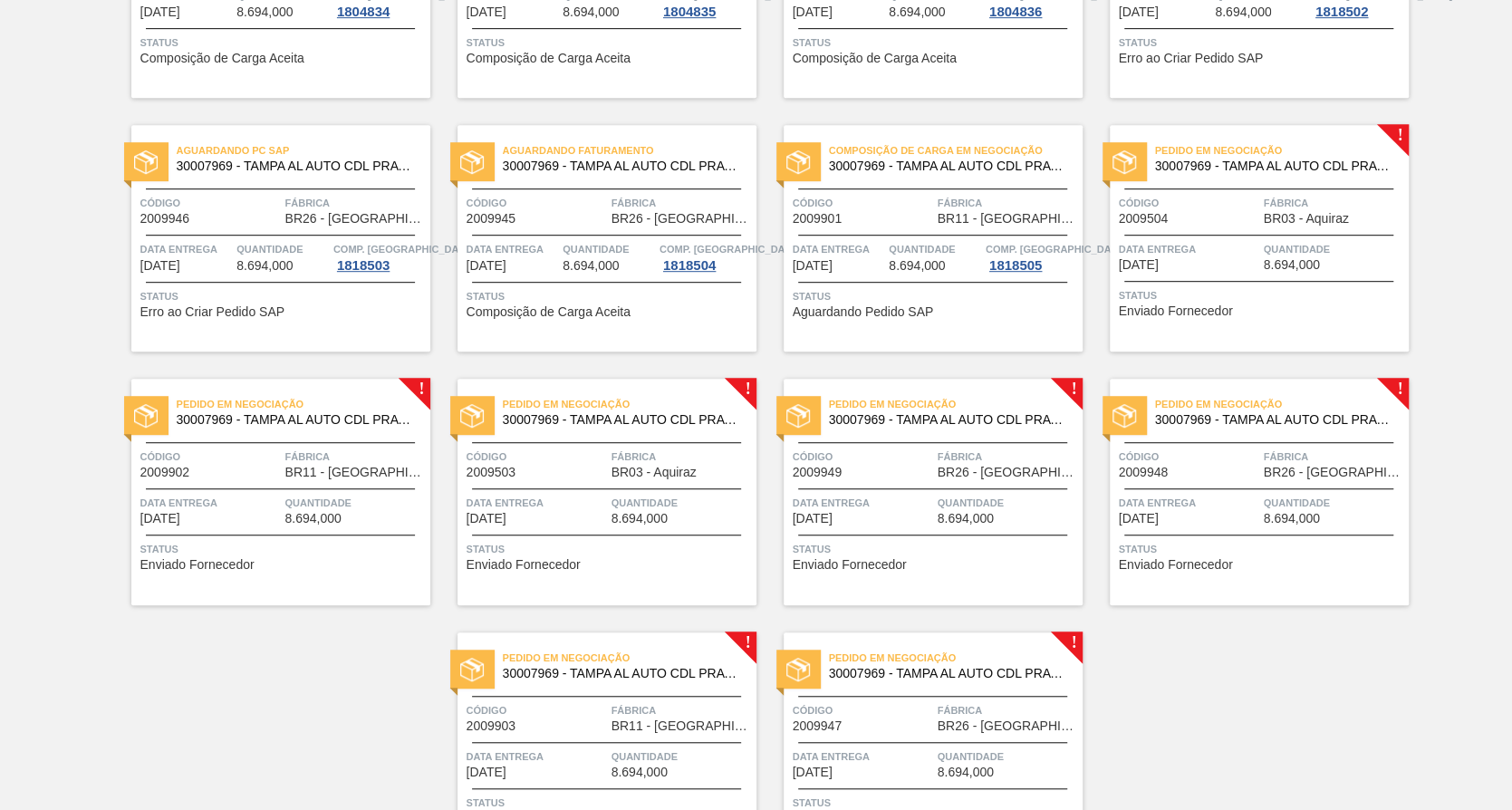
click at [1254, 273] on div "Pedido em Negociação 30007969 - TAMPA AL AUTO CDL PRATA CANPACK Código 2009504 …" at bounding box center [1260, 237] width 299 height 226
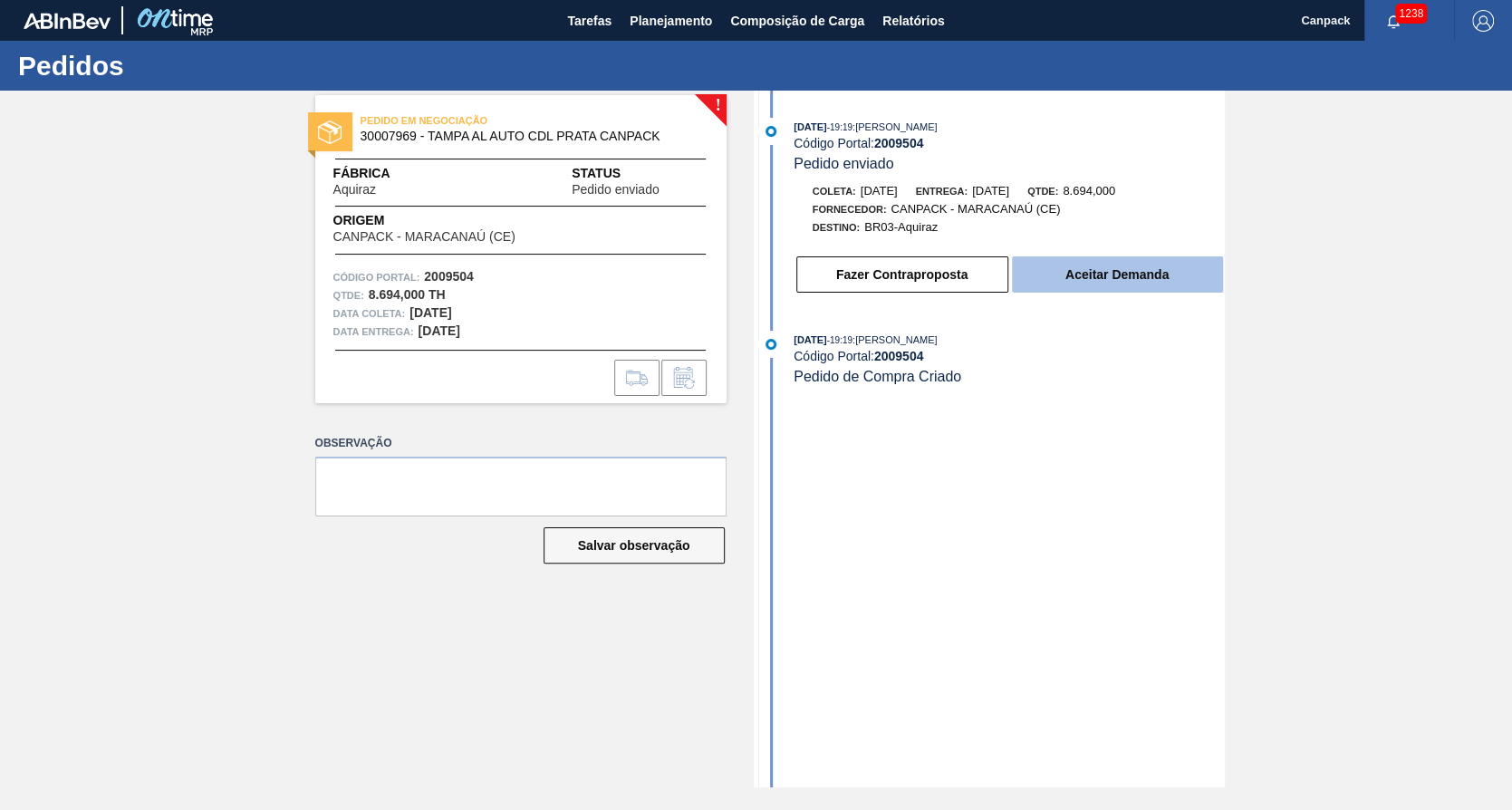
click at [1088, 280] on button "Aceitar Demanda" at bounding box center [1118, 274] width 211 height 36
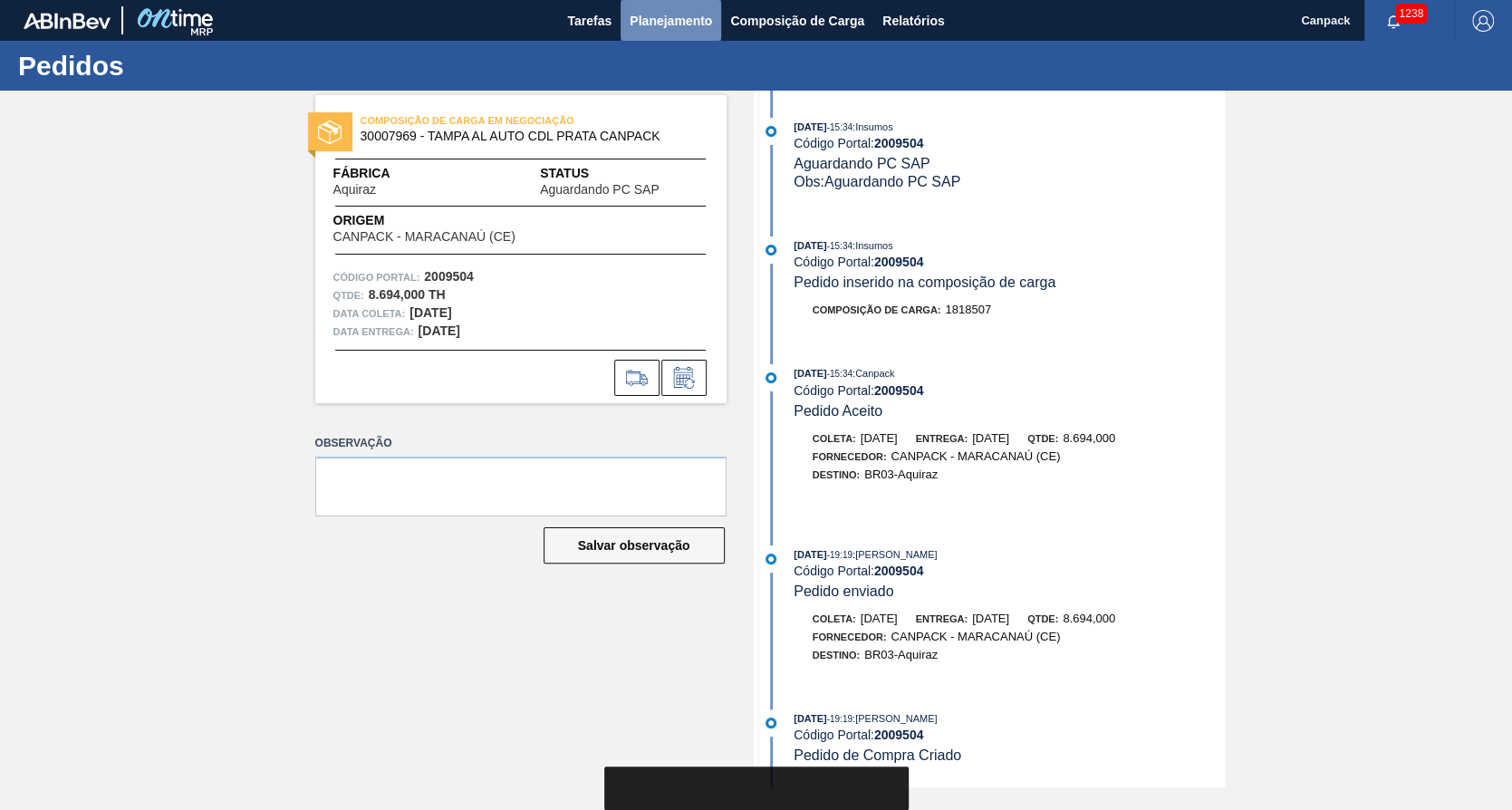
click at [708, 22] on span "Planejamento" at bounding box center [670, 21] width 82 height 22
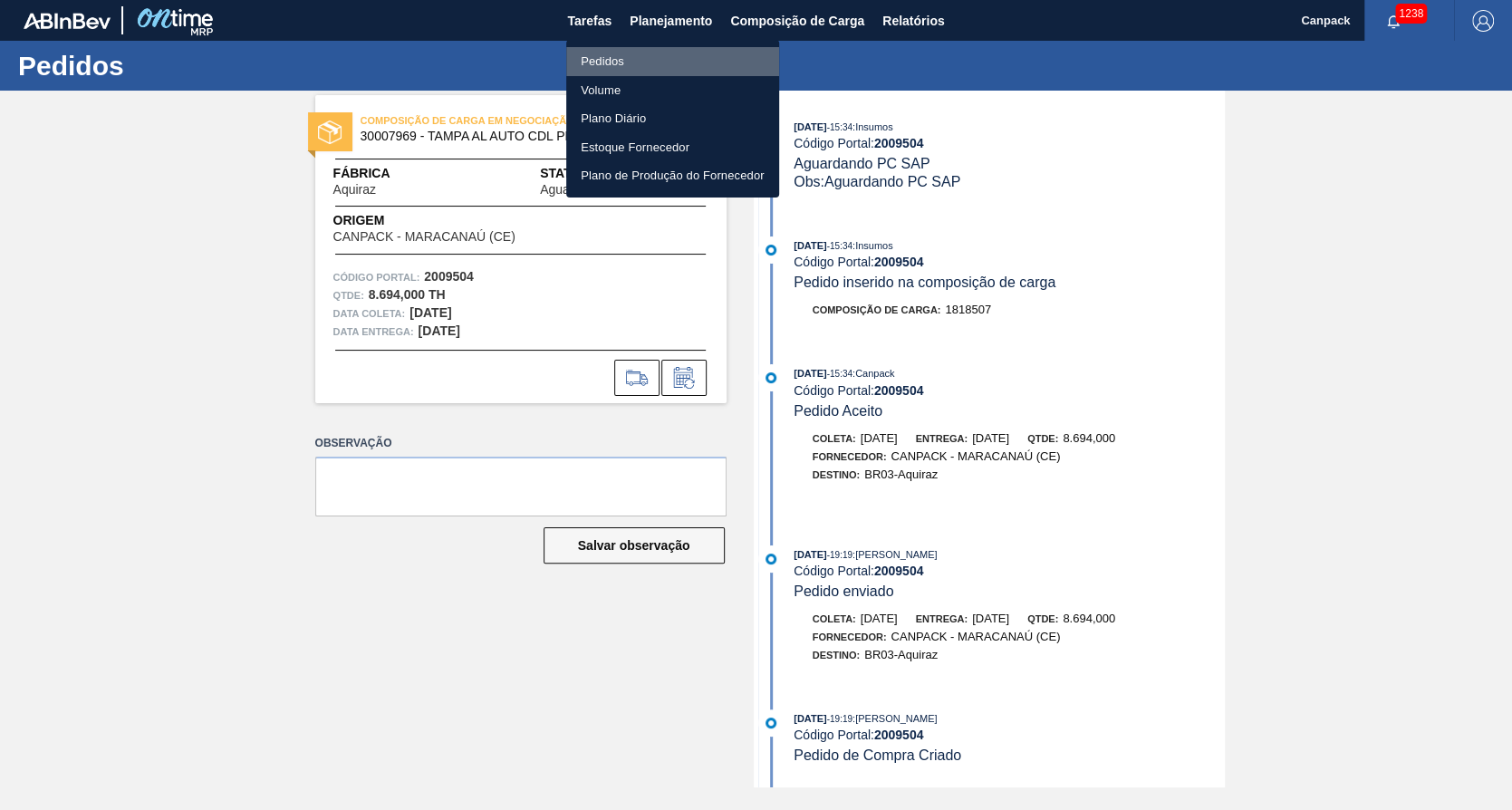
click at [682, 66] on li "Pedidos" at bounding box center [673, 61] width 213 height 29
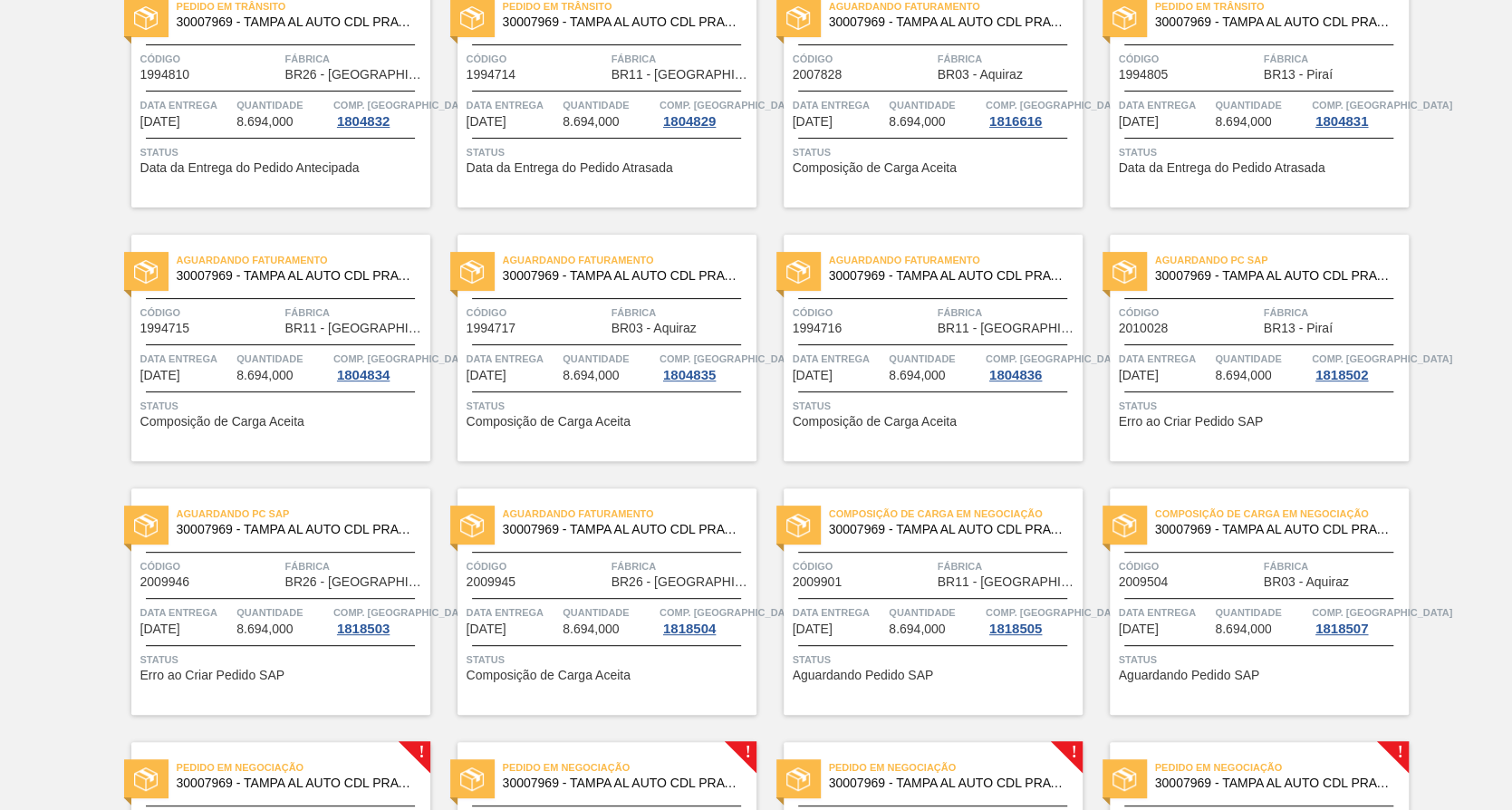
scroll to position [362, 0]
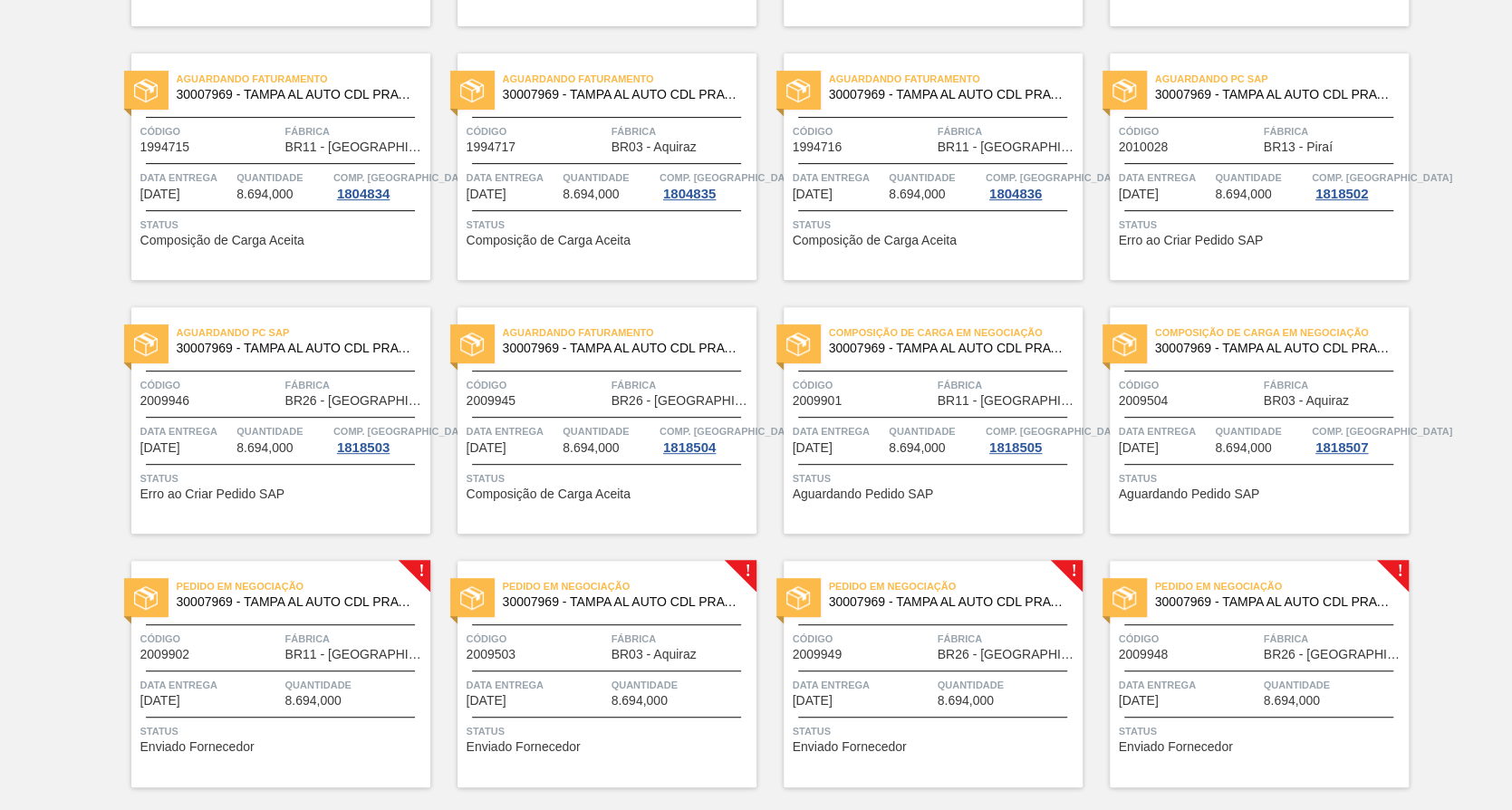
click at [327, 677] on span "Quantidade" at bounding box center [355, 685] width 140 height 18
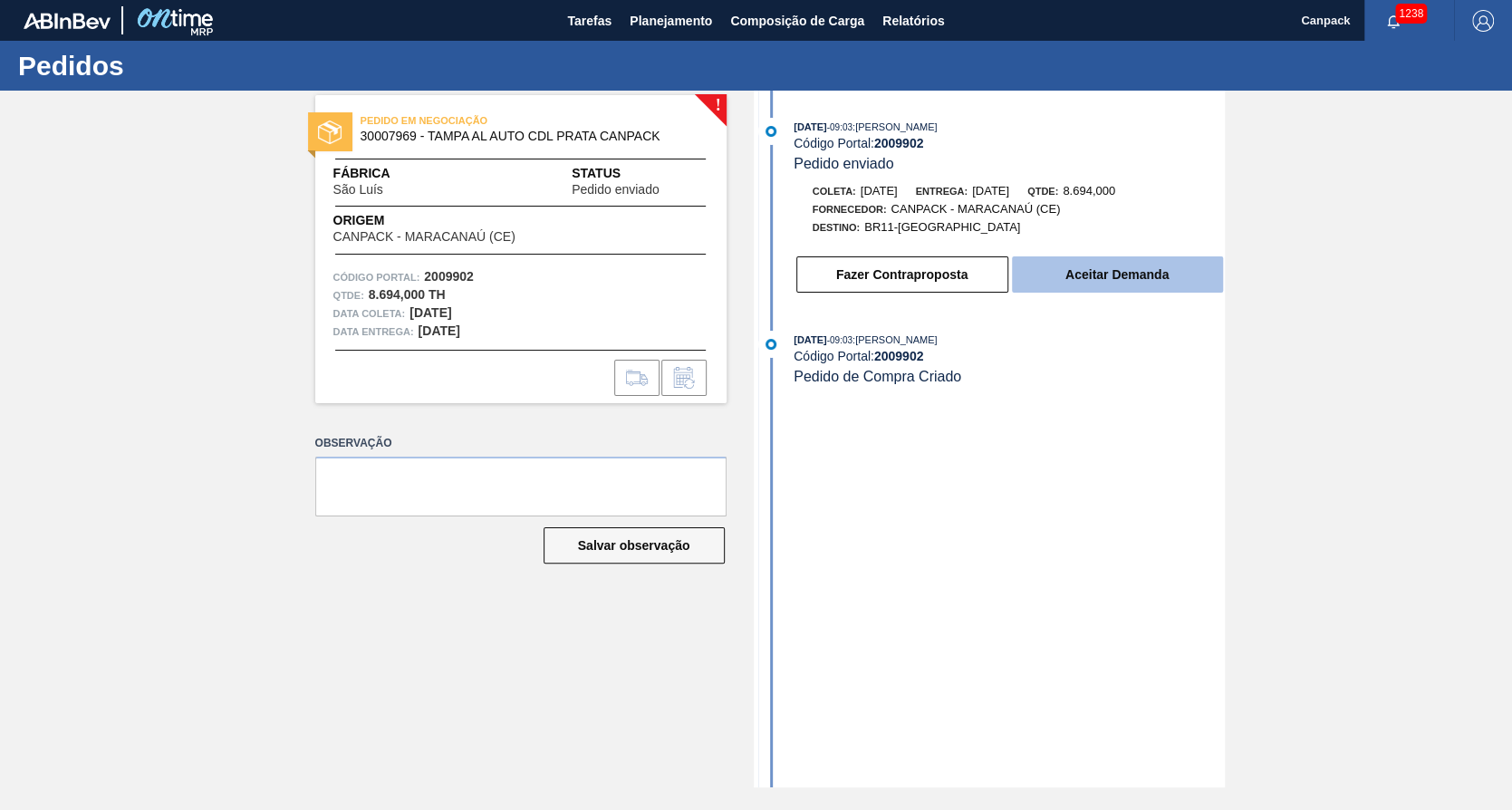
click at [1116, 277] on button "Aceitar Demanda" at bounding box center [1118, 274] width 211 height 36
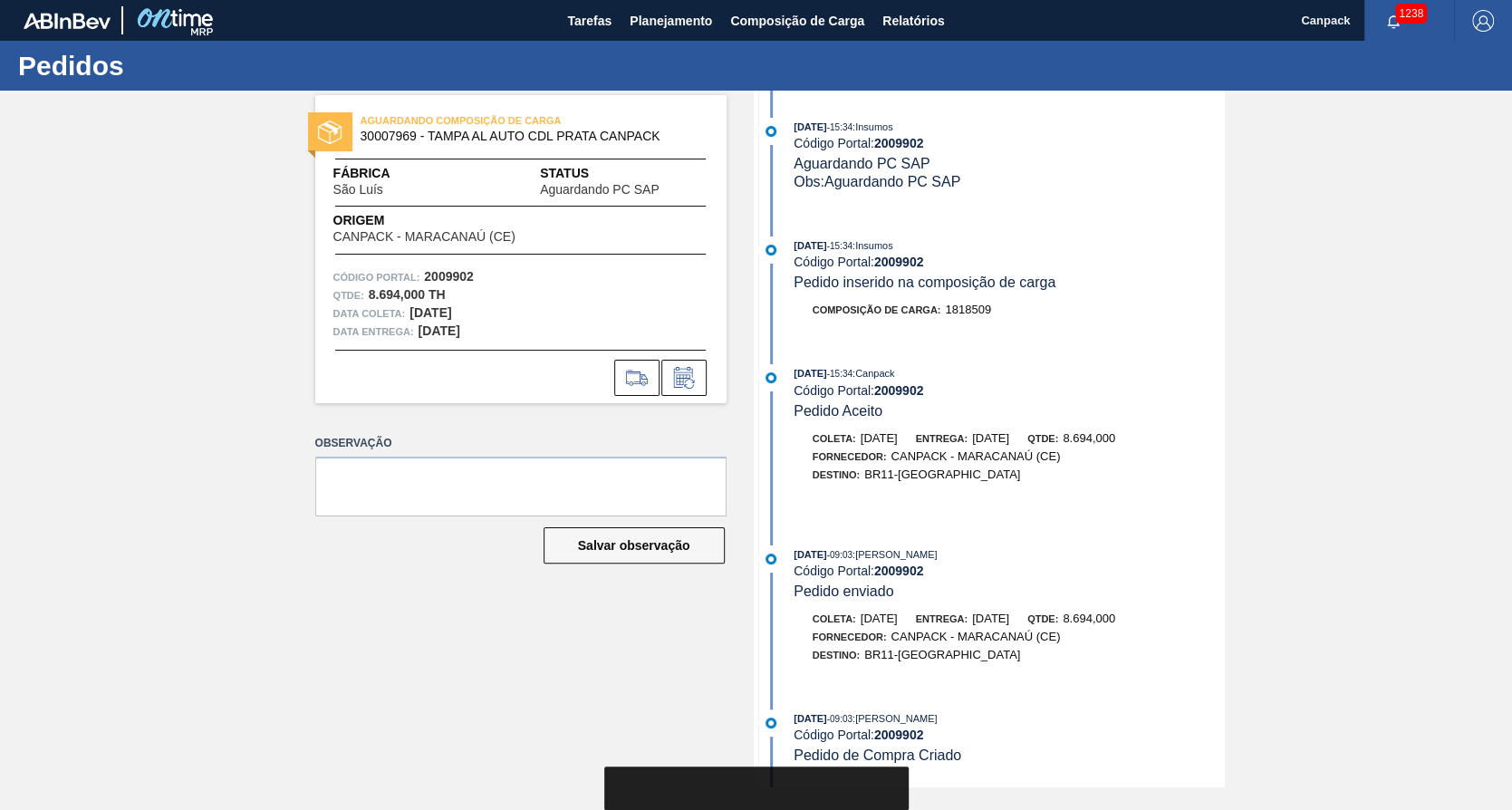
scroll to position [18, 0]
click at [697, 41] on div "Pedidos" at bounding box center [756, 66] width 1512 height 50
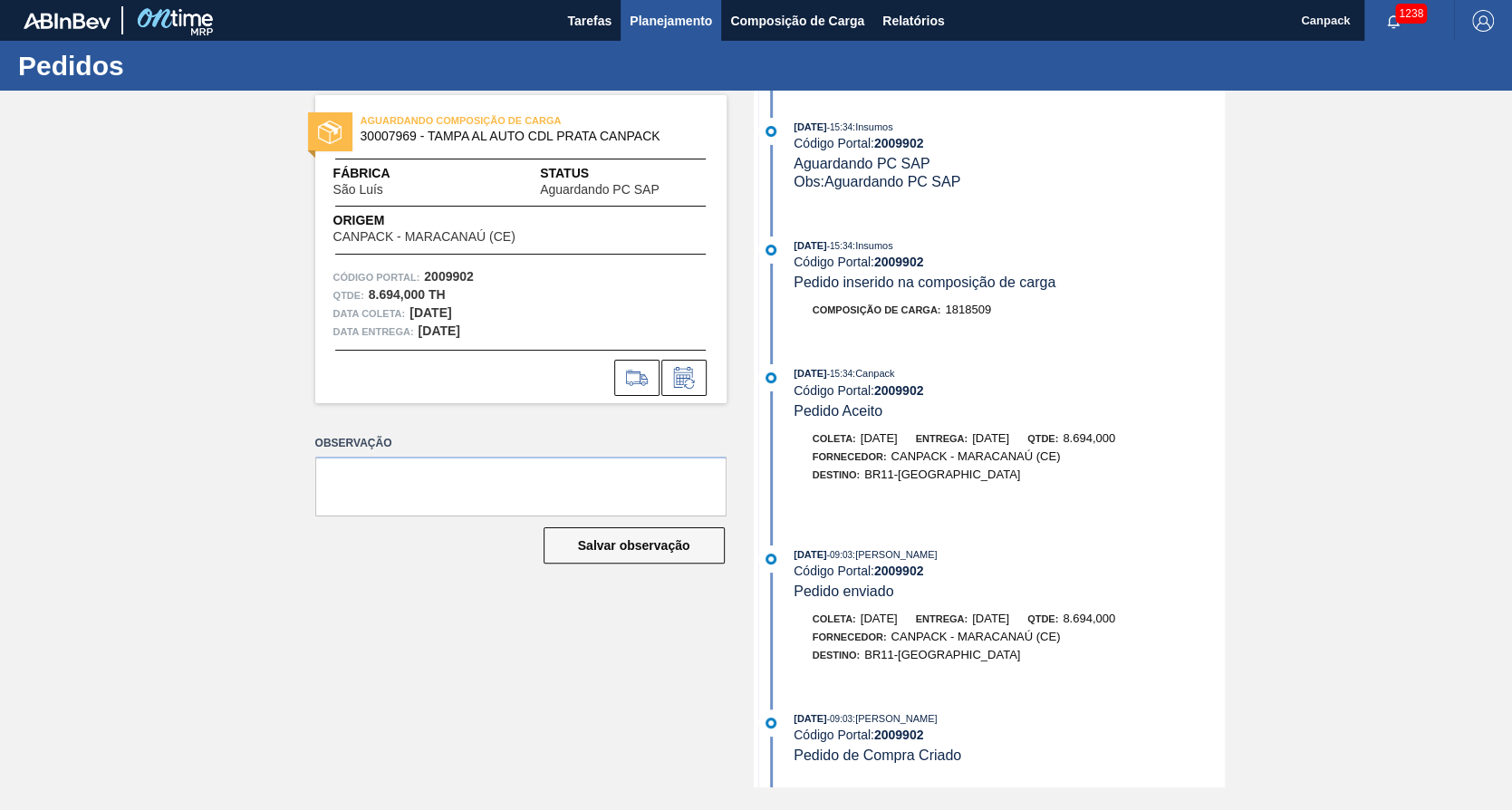
click at [695, 26] on span "Planejamento" at bounding box center [670, 21] width 82 height 22
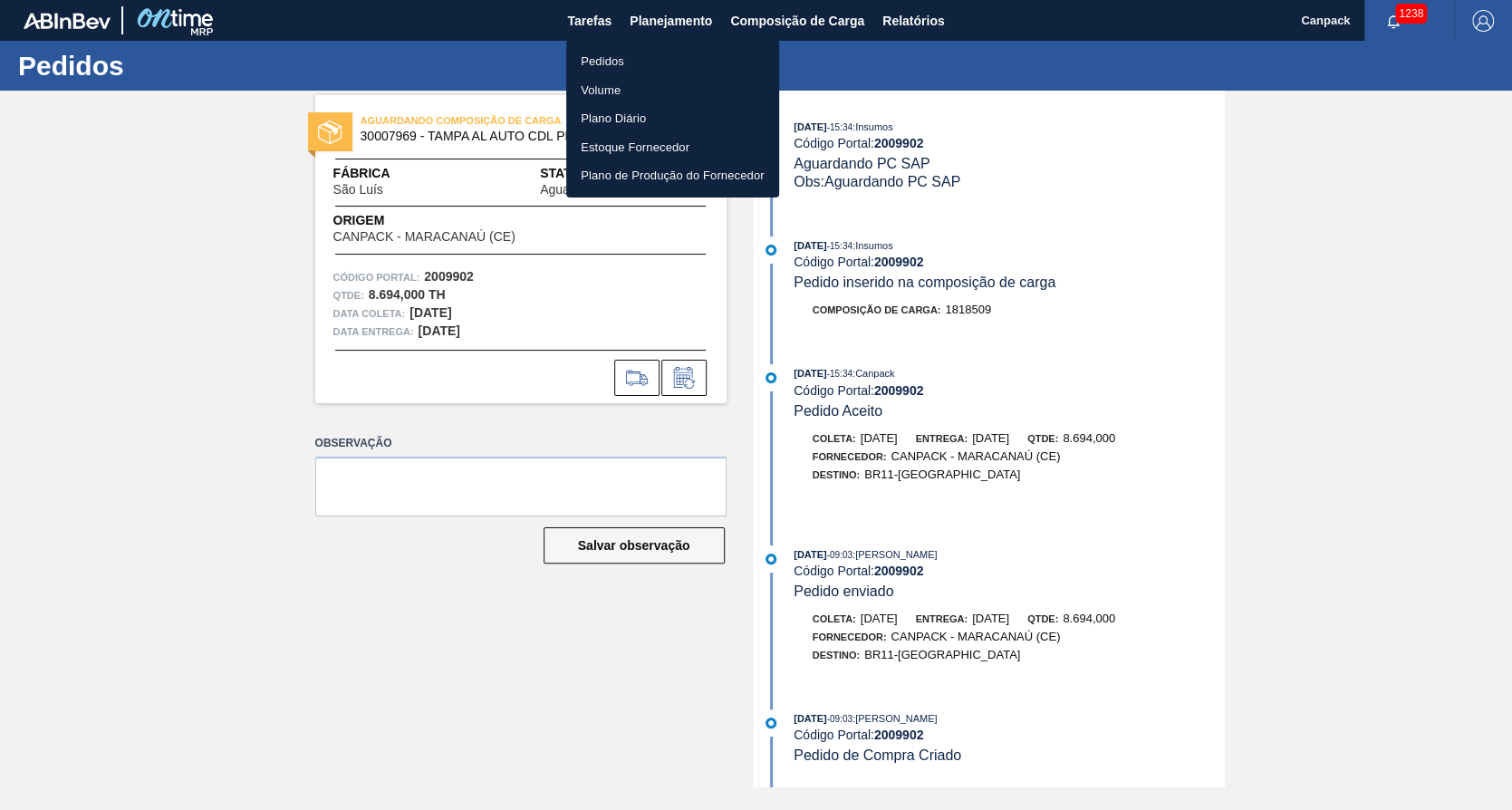
click at [665, 56] on li "Pedidos" at bounding box center [673, 61] width 213 height 29
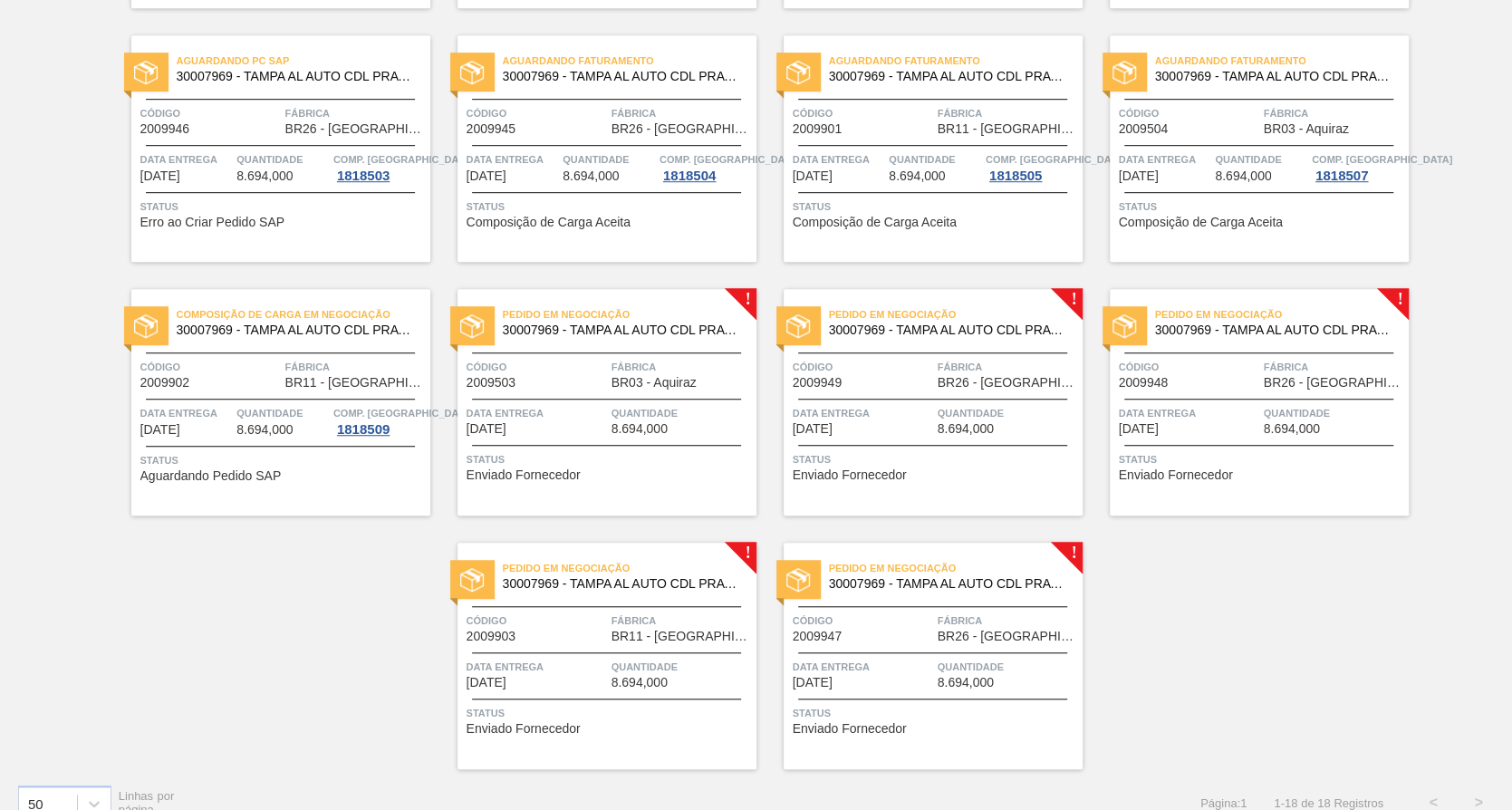
scroll to position [659, 0]
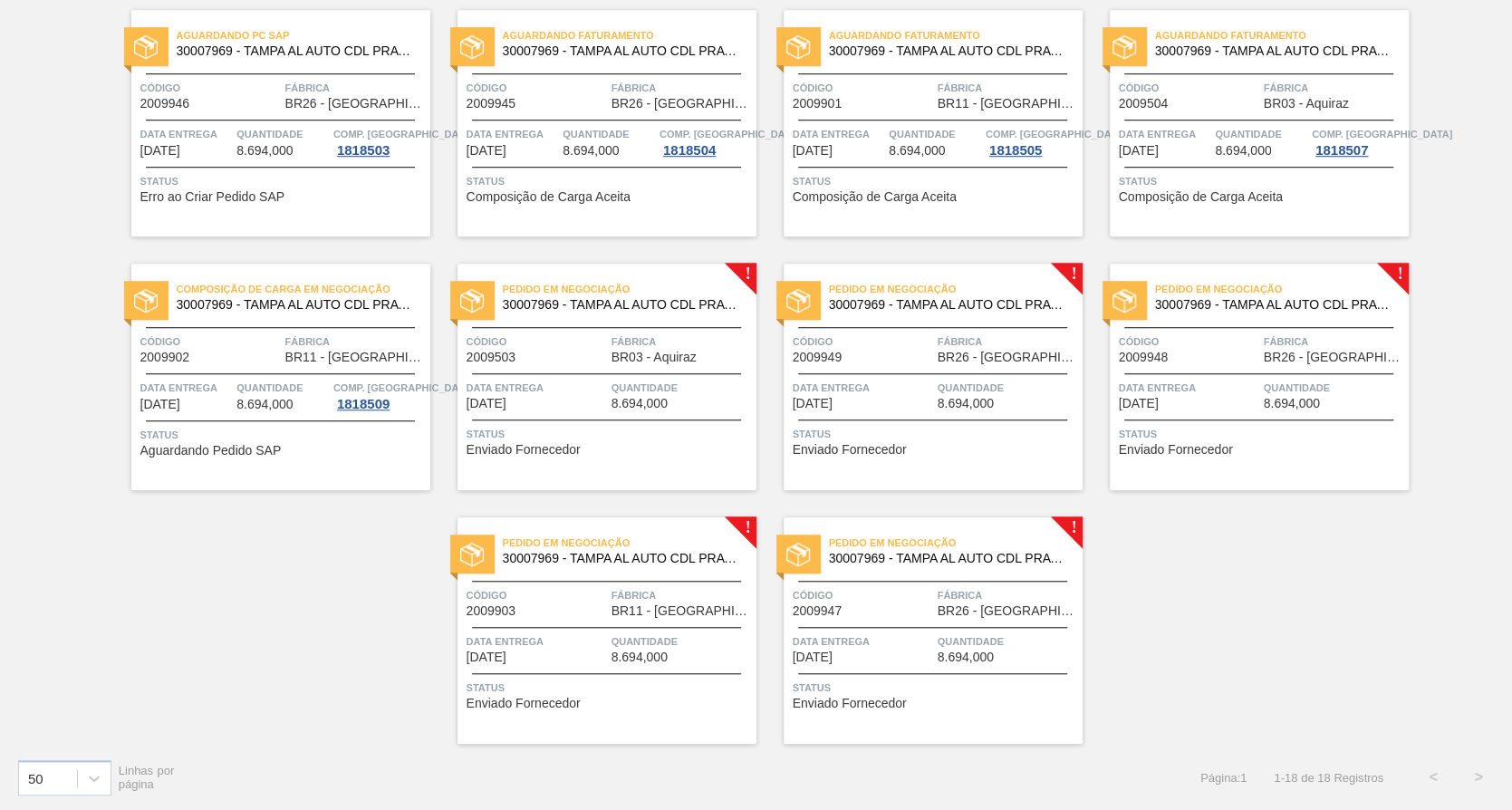
click at [690, 371] on div "Pedido em Negociação 30007969 - TAMPA AL AUTO CDL PRATA CANPACK Código 2009503 …" at bounding box center [607, 376] width 299 height 226
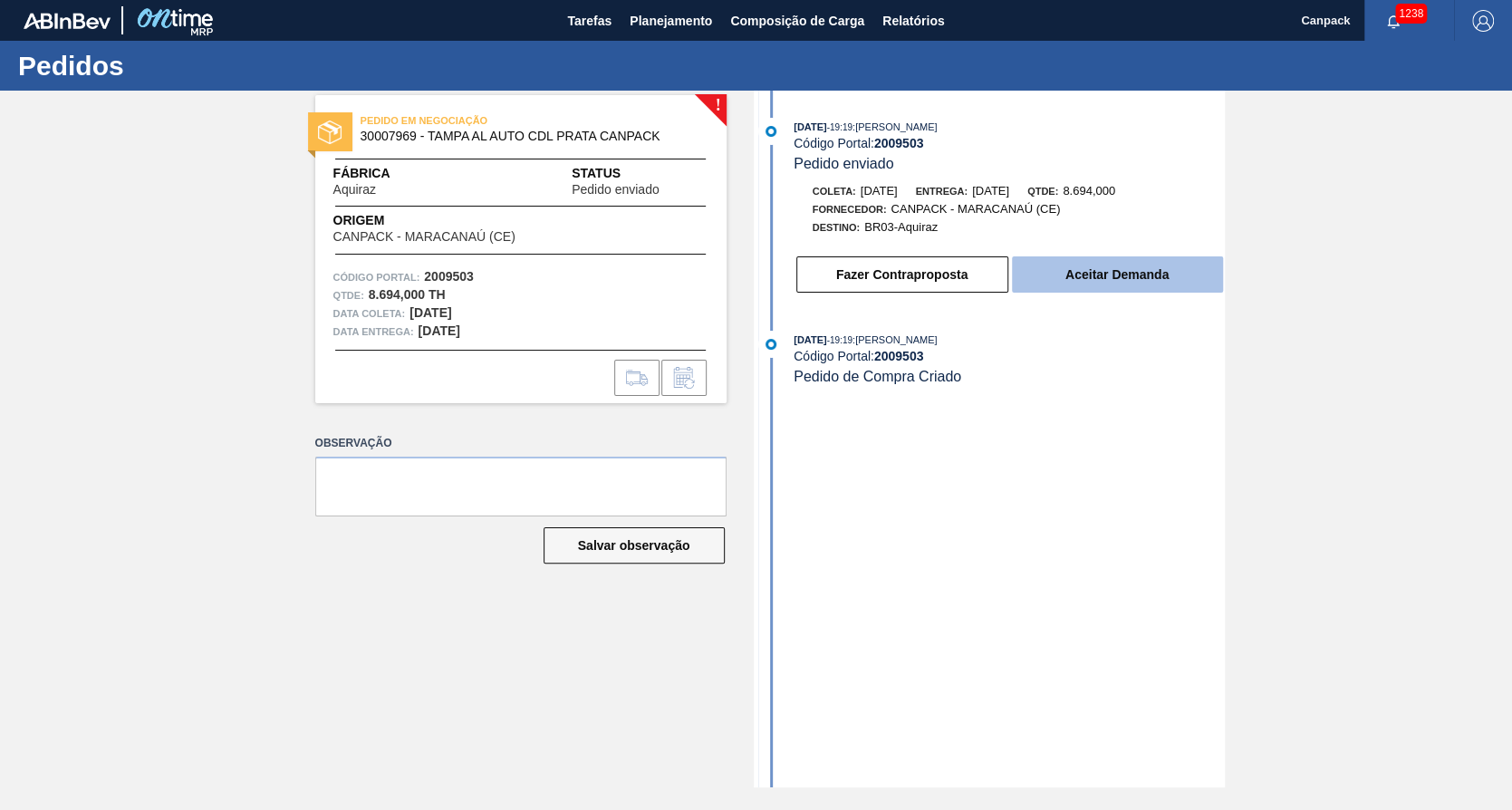
click at [1096, 292] on button "Aceitar Demanda" at bounding box center [1118, 274] width 211 height 36
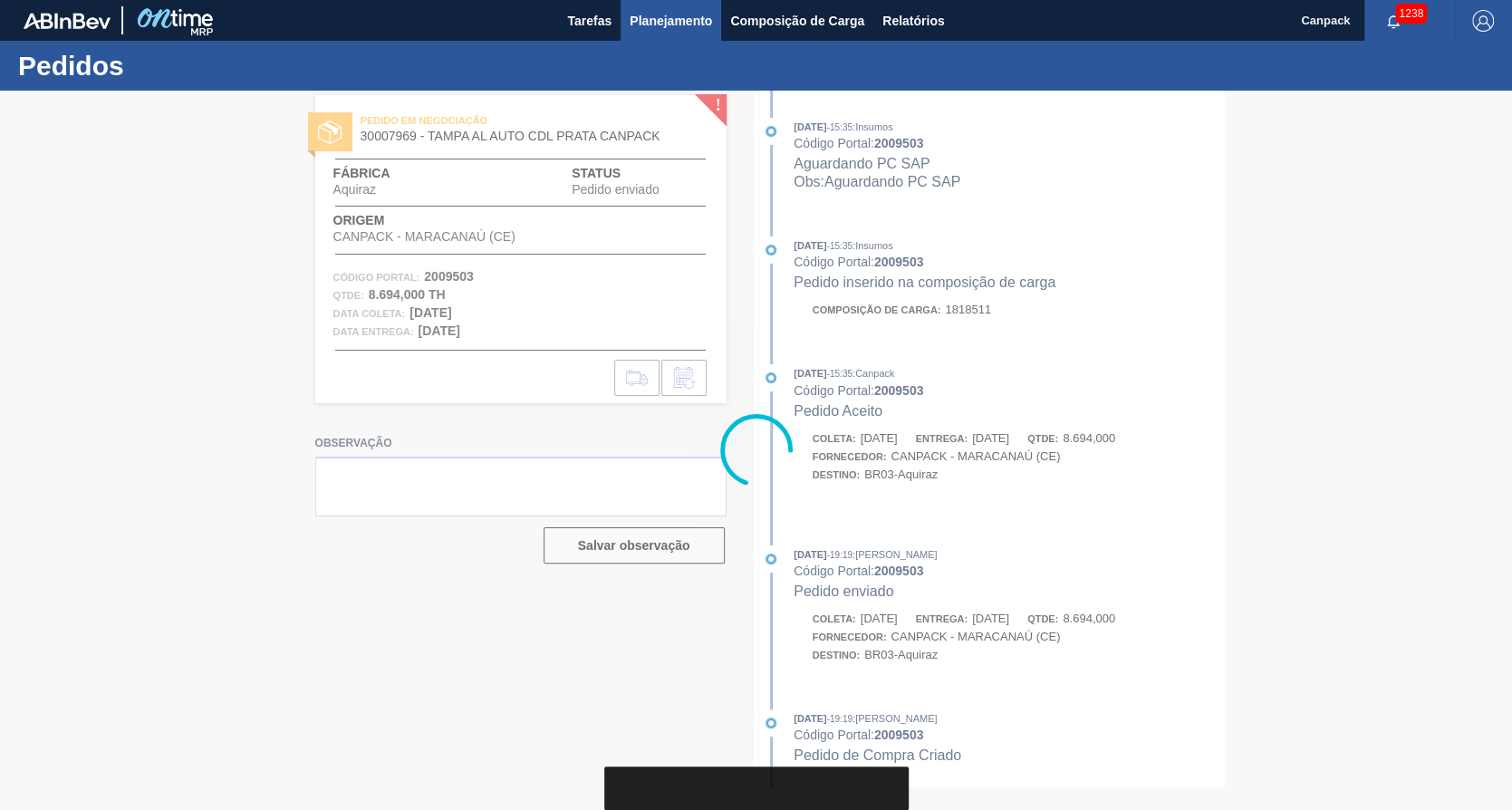
click at [661, 24] on span "Planejamento" at bounding box center [670, 21] width 82 height 22
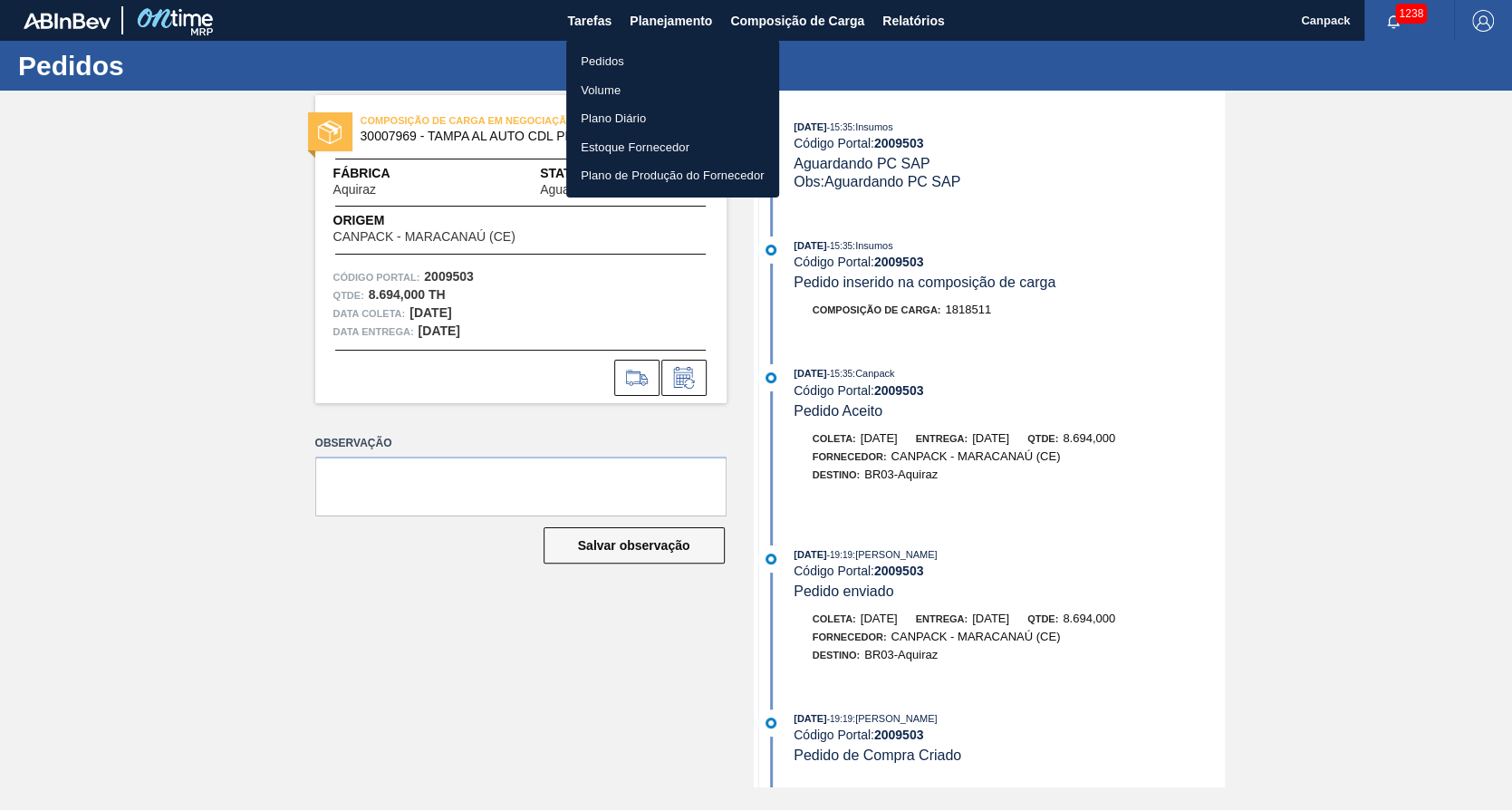
click at [663, 54] on li "Pedidos" at bounding box center [673, 61] width 213 height 29
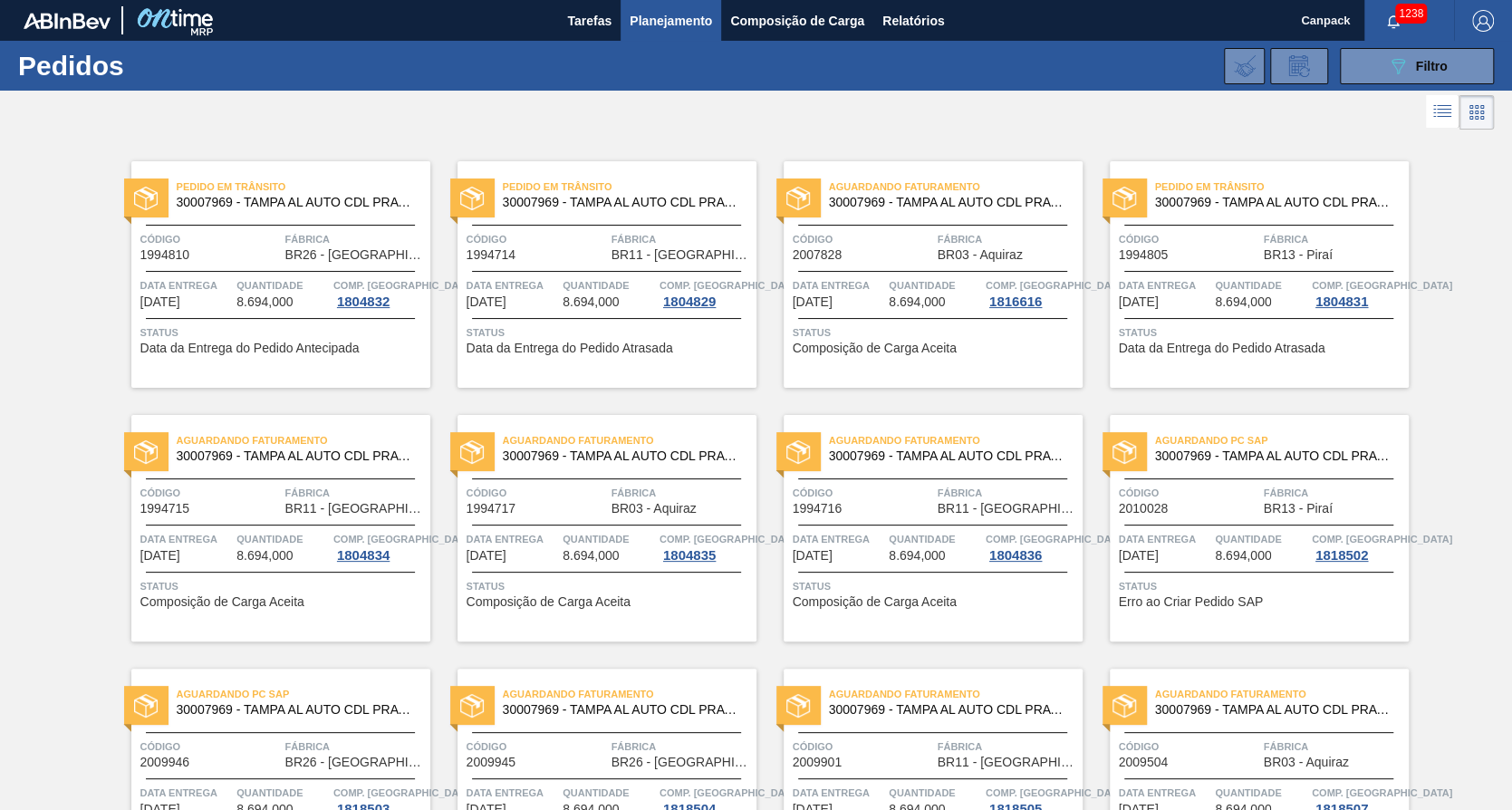
scroll to position [659, 0]
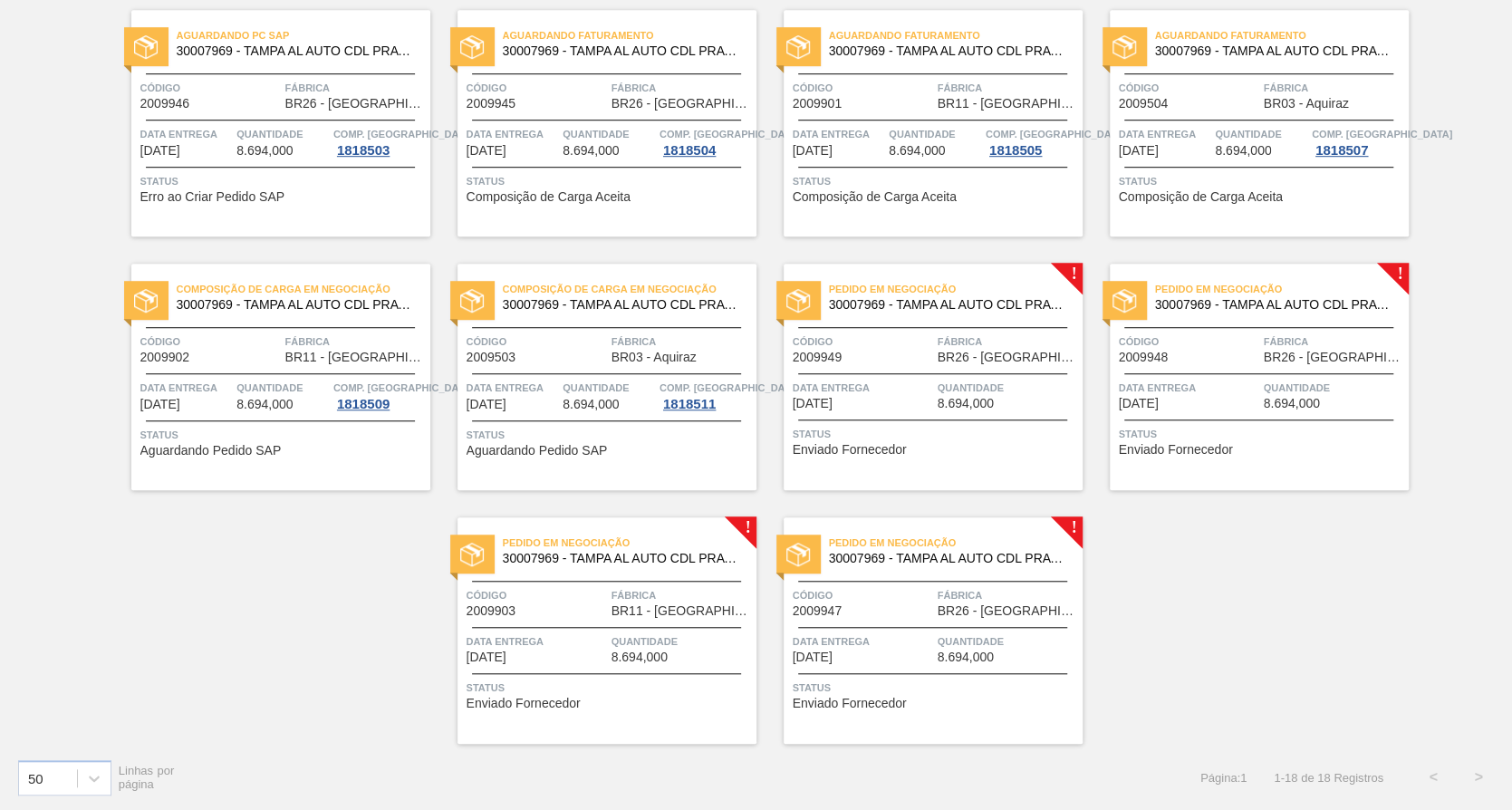
click at [948, 409] on div "Pedido em Negociação 30007969 - TAMPA AL AUTO CDL PRATA CANPACK Código 2009949 …" at bounding box center [933, 376] width 299 height 226
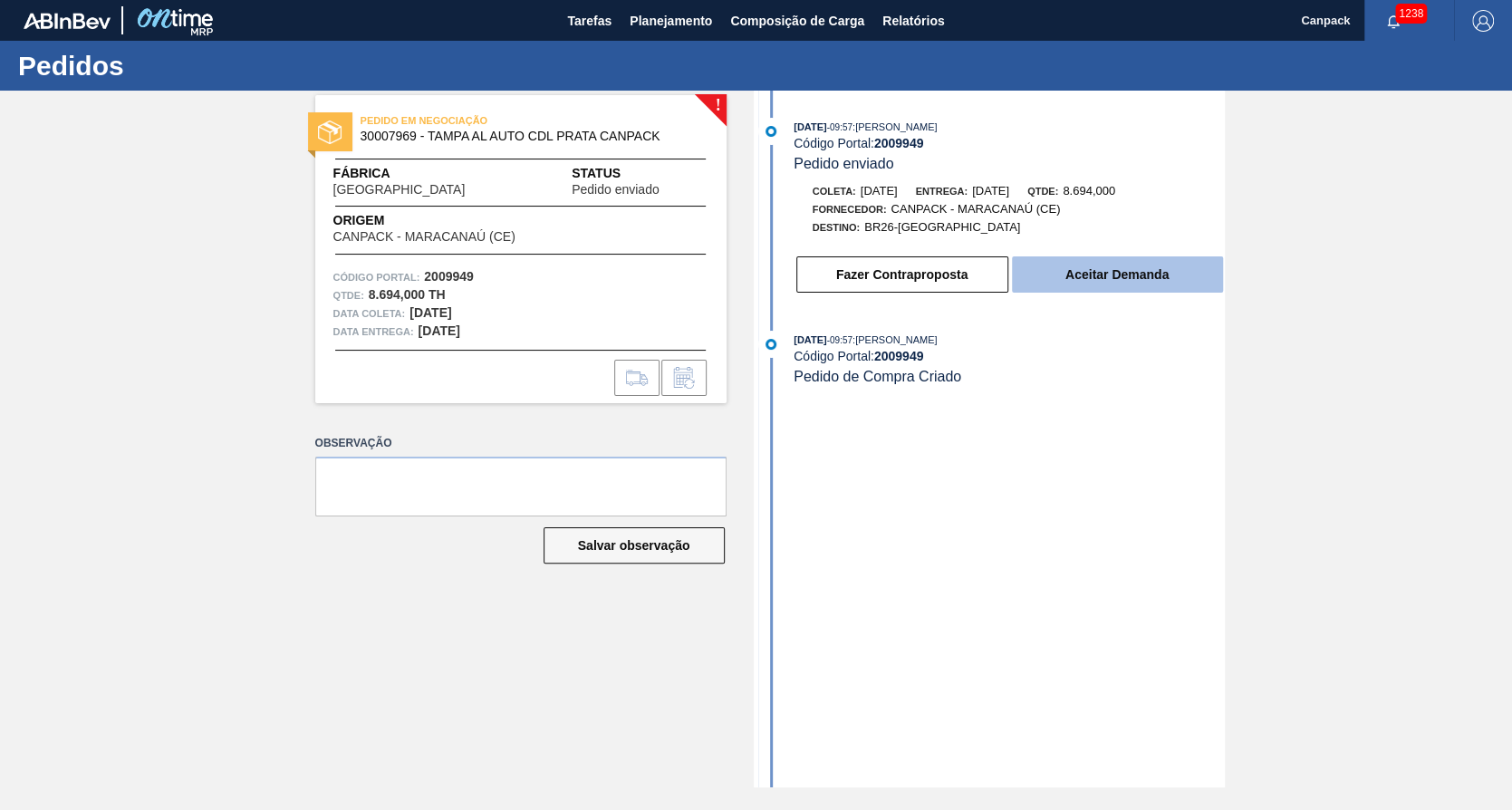
click at [1056, 291] on button "Aceitar Demanda" at bounding box center [1118, 274] width 211 height 36
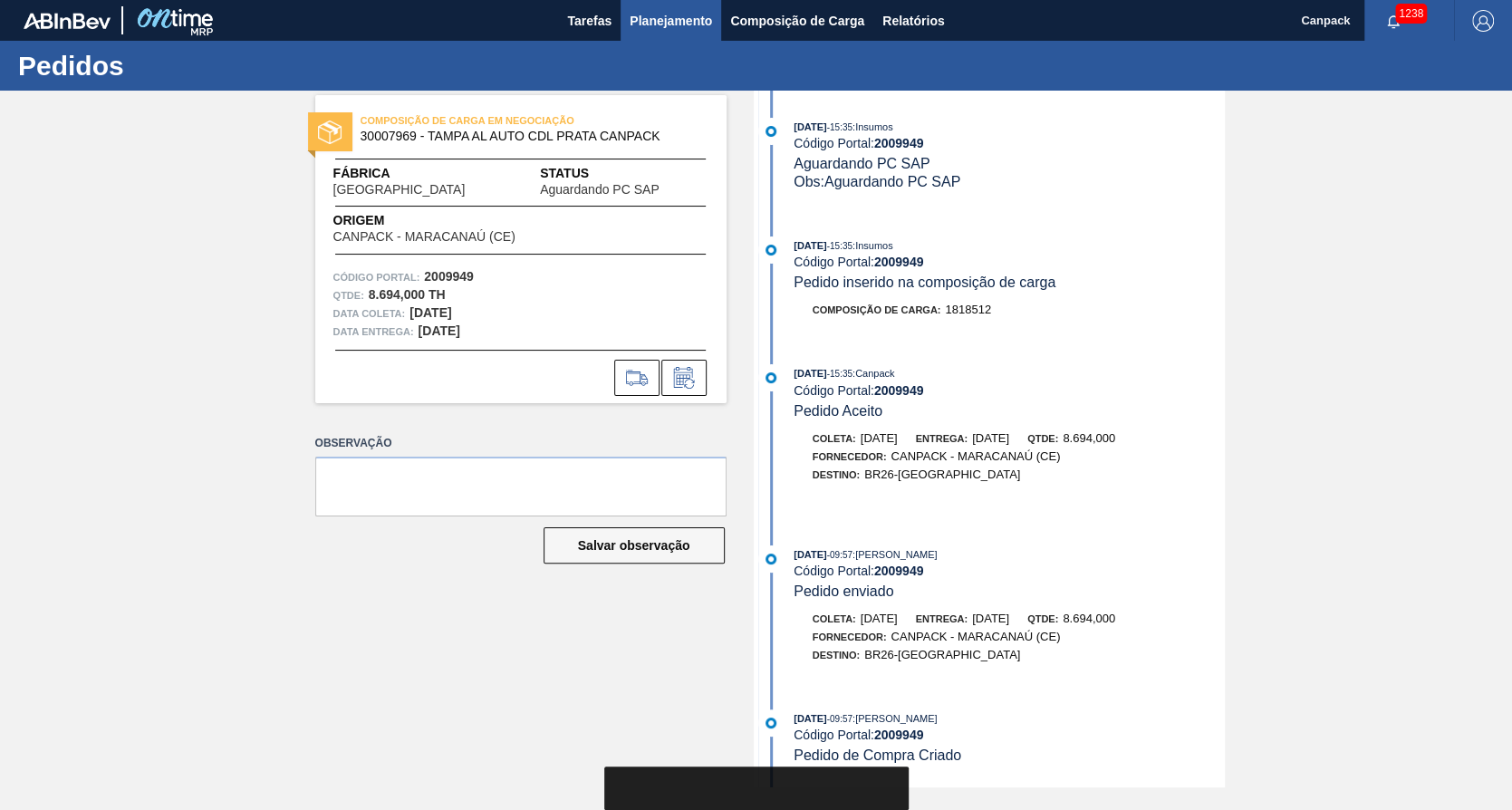
click at [691, 21] on span "Planejamento" at bounding box center [670, 21] width 82 height 22
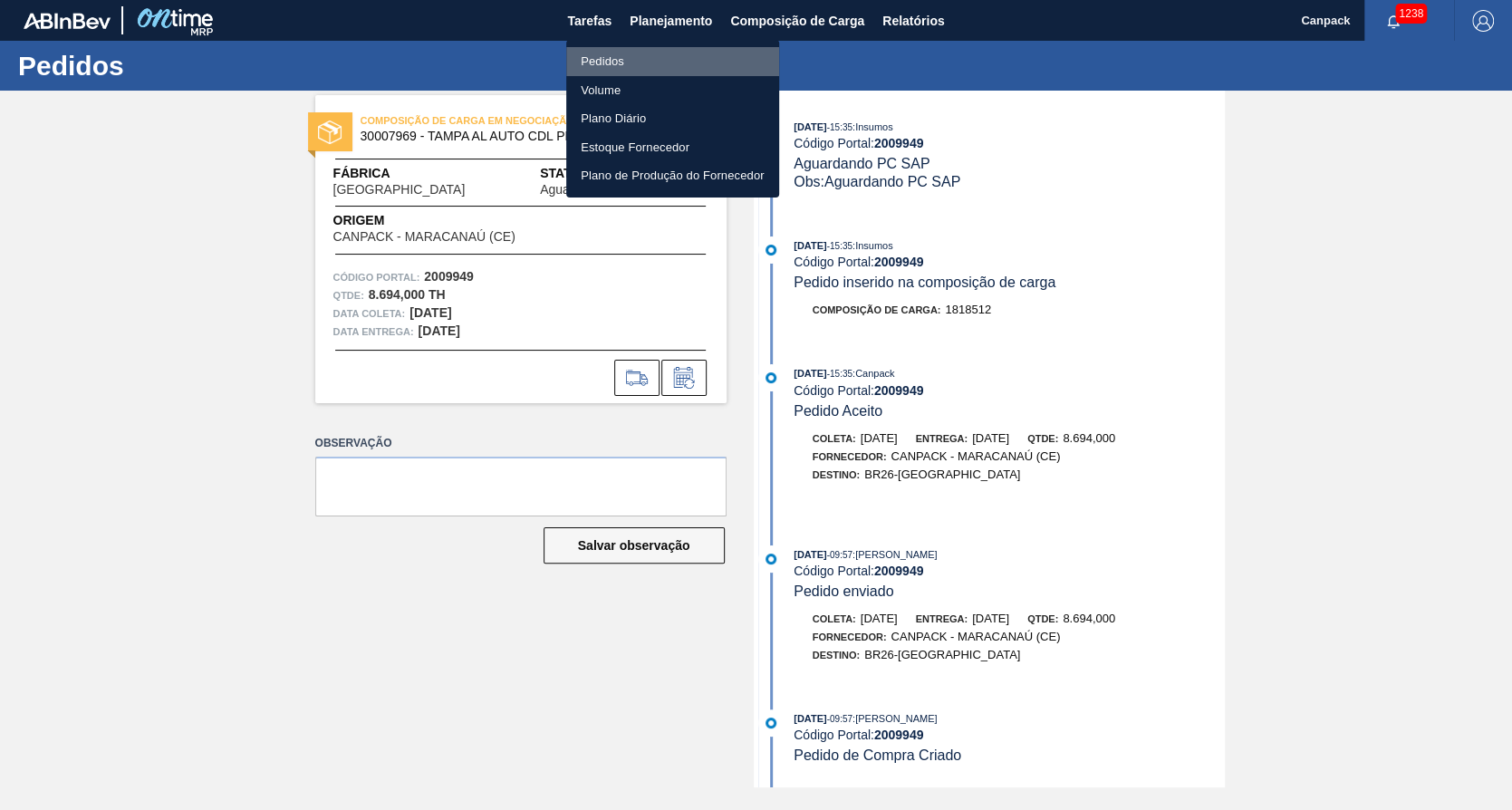
click at [675, 52] on li "Pedidos" at bounding box center [673, 61] width 213 height 29
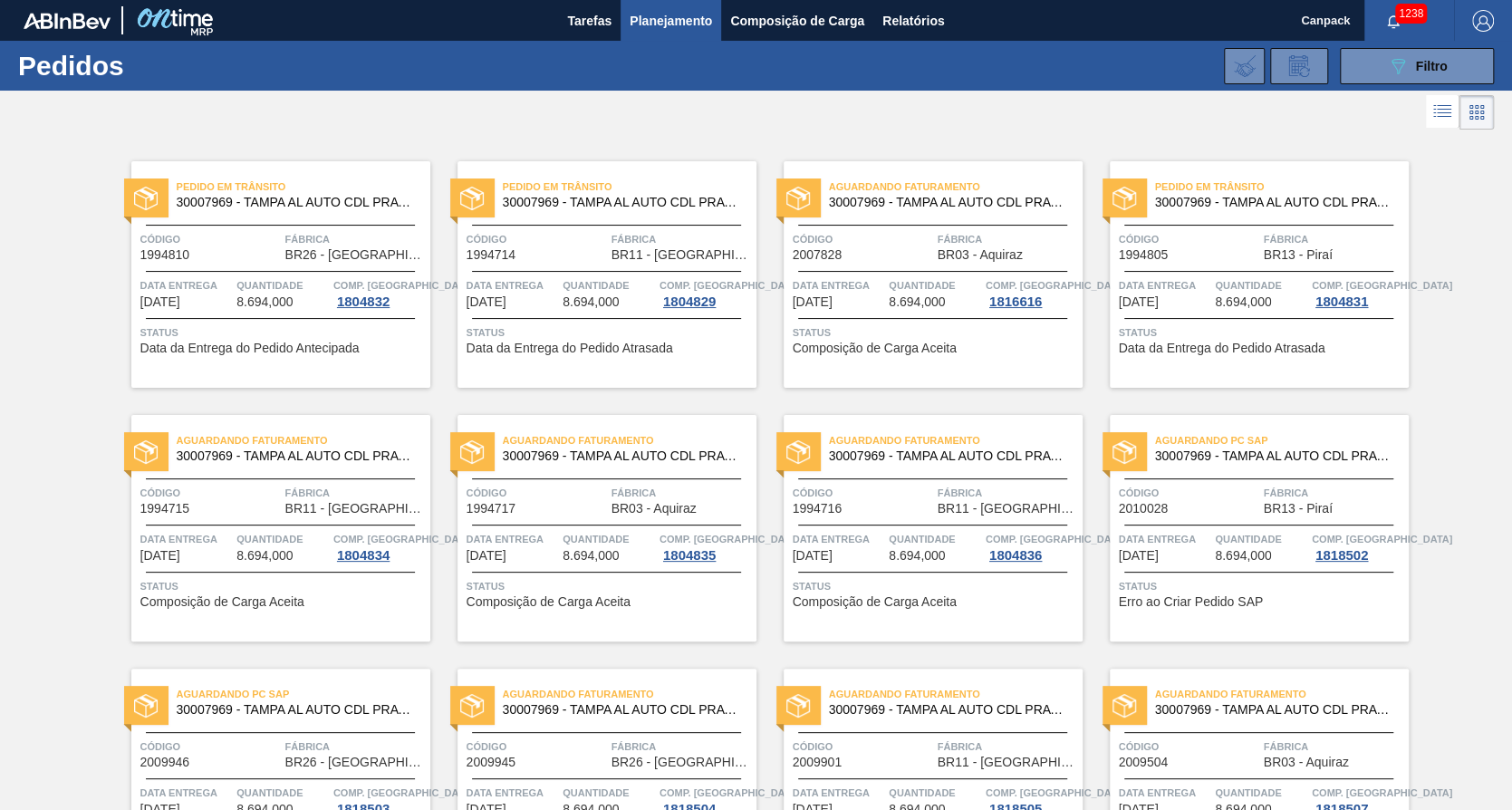
scroll to position [659, 0]
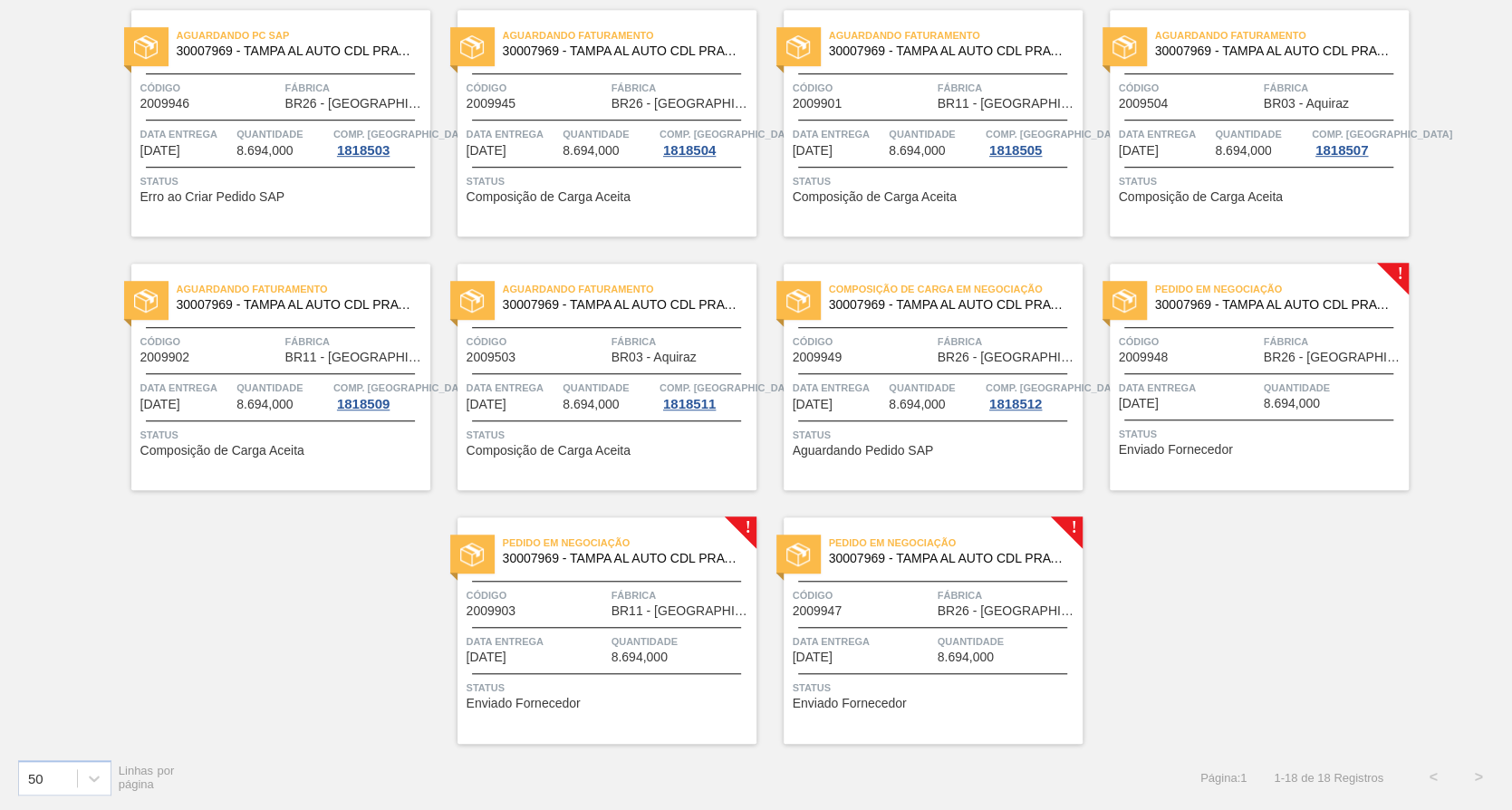
click at [1243, 421] on div "Pedido em Negociação 30007969 - TAMPA AL AUTO CDL PRATA CANPACK Código 2009948 …" at bounding box center [1260, 376] width 299 height 226
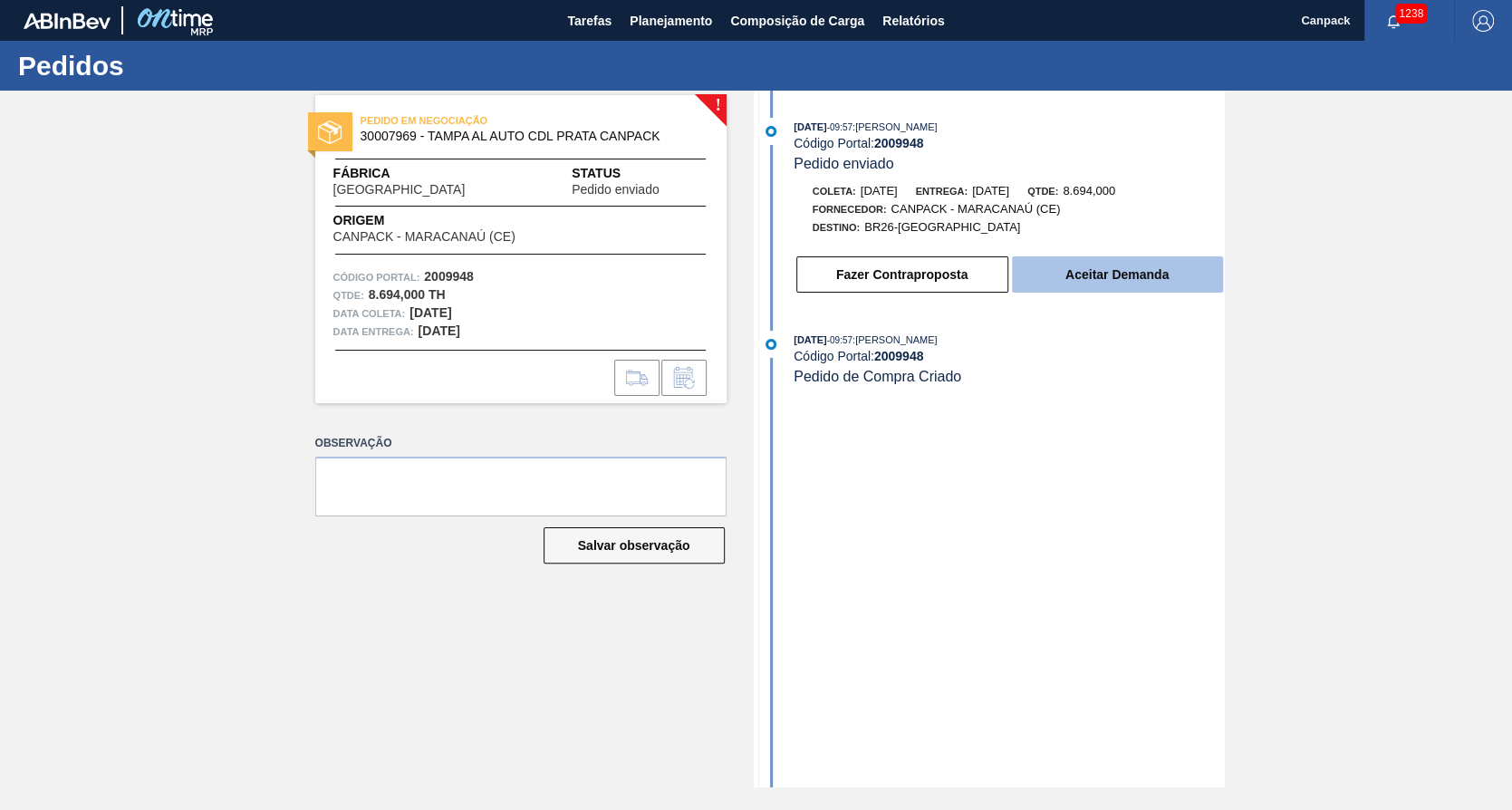
click at [1041, 279] on button "Aceitar Demanda" at bounding box center [1118, 274] width 211 height 36
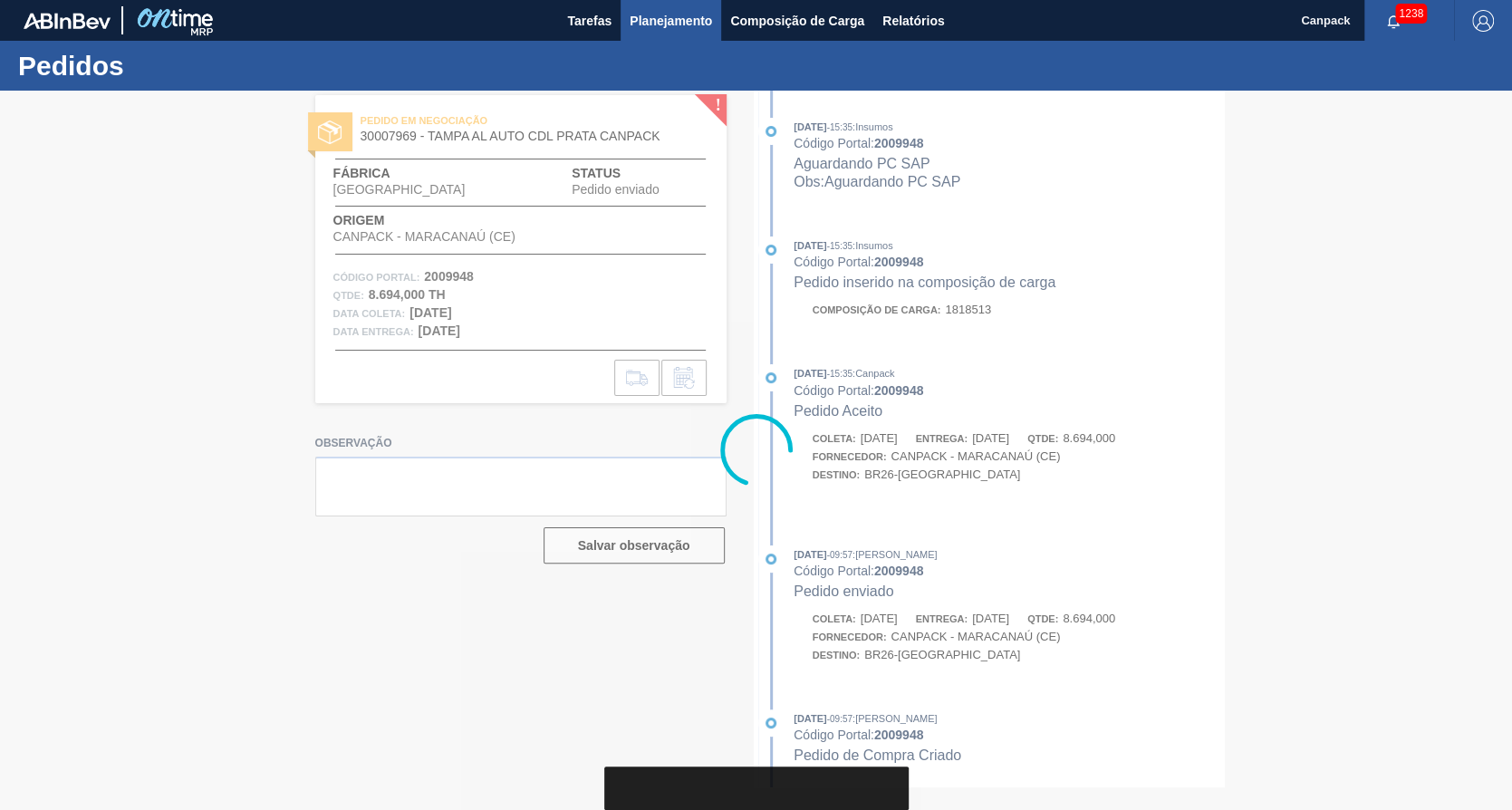
click at [666, 14] on span "Planejamento" at bounding box center [670, 21] width 82 height 22
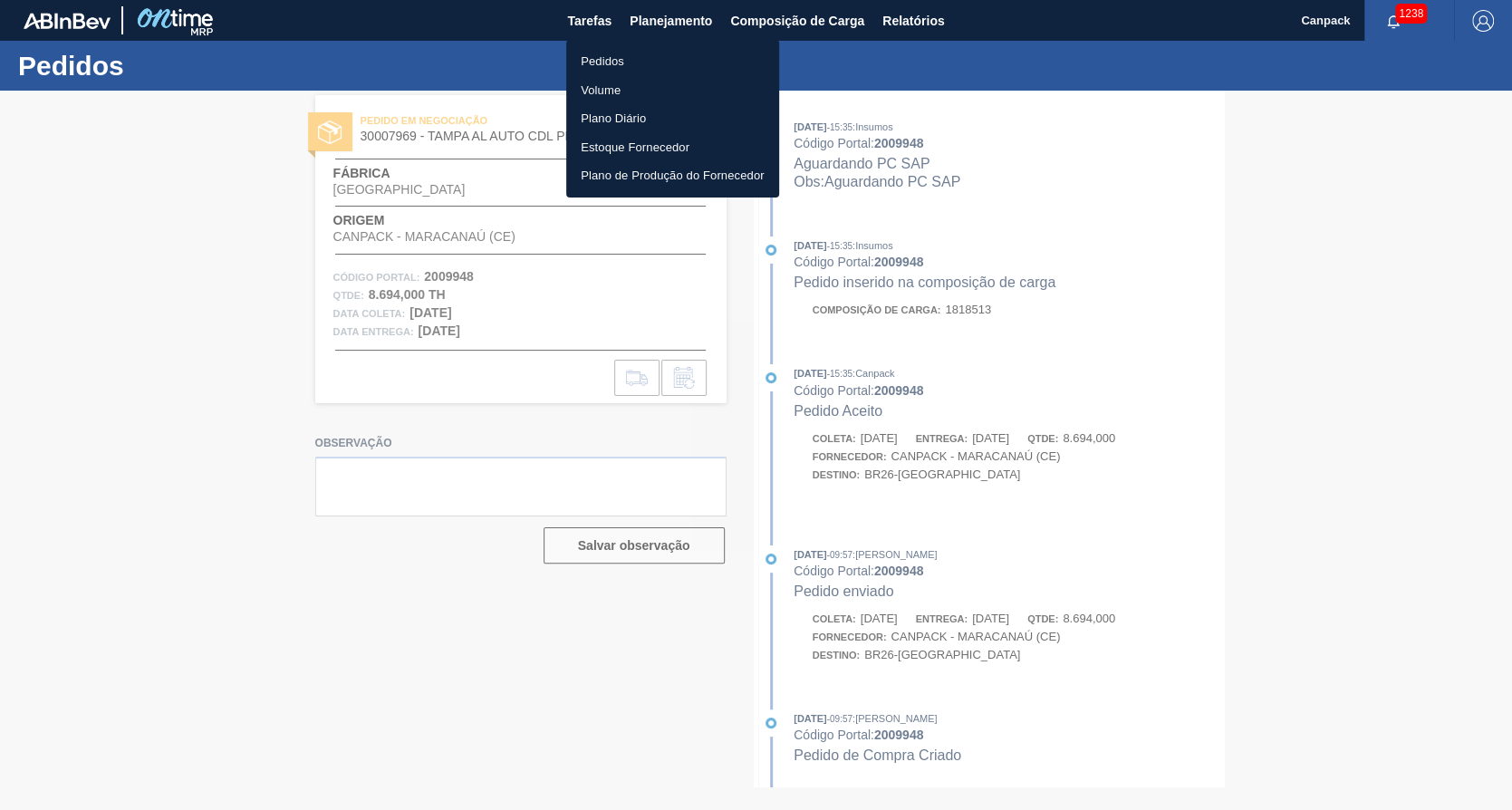
click at [656, 61] on li "Pedidos" at bounding box center [673, 61] width 213 height 29
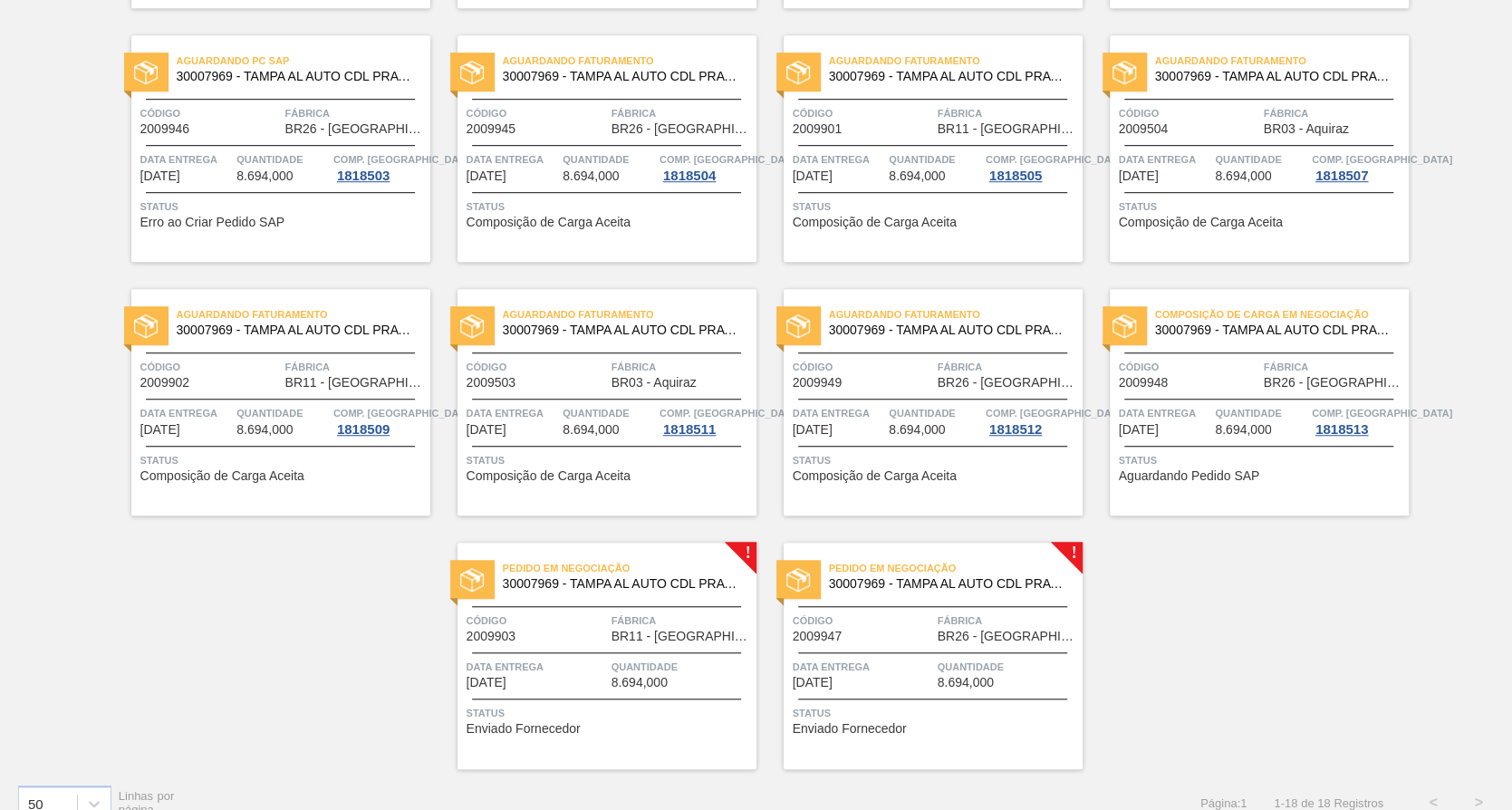
scroll to position [659, 0]
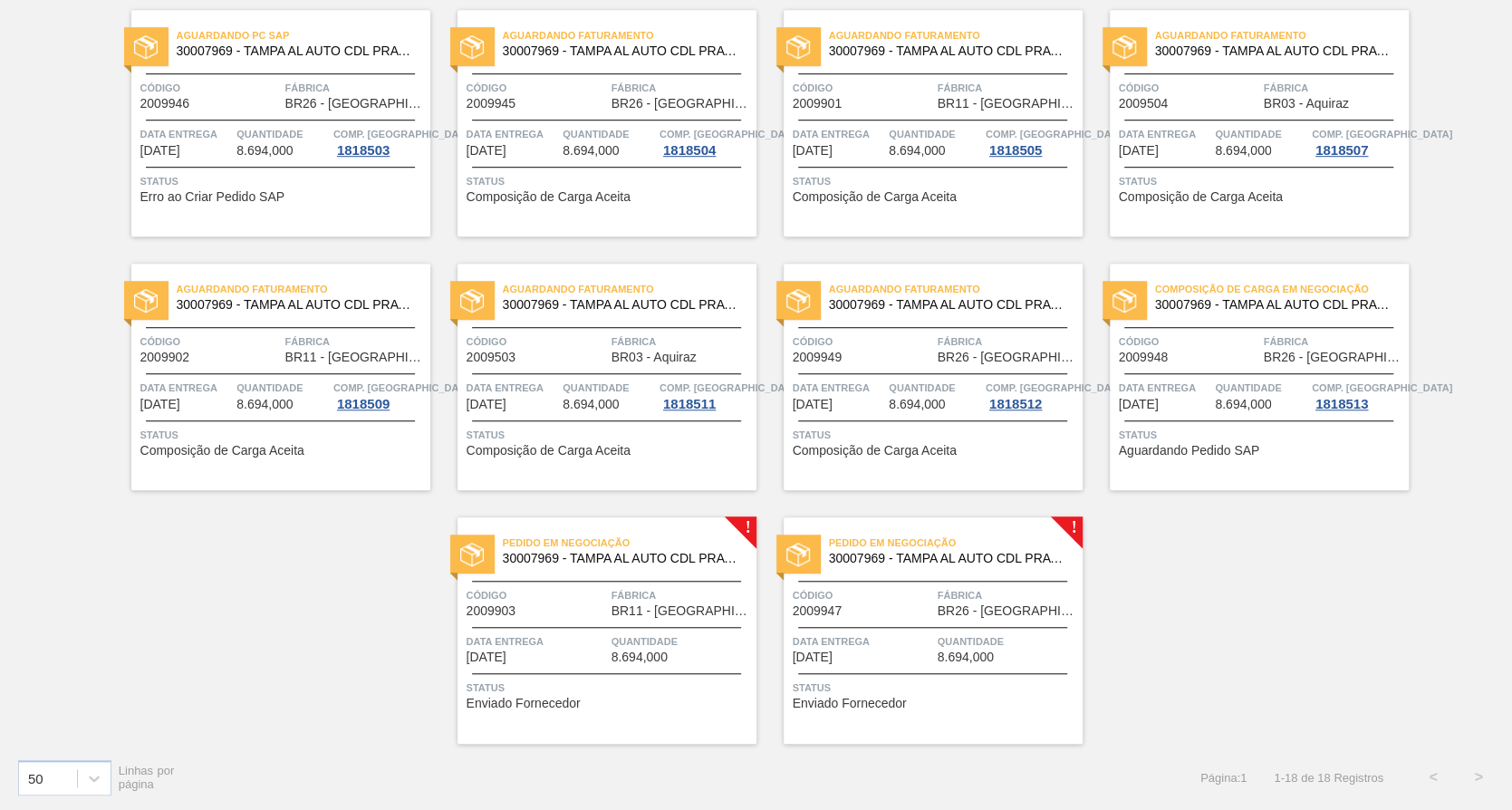
click at [718, 594] on span "Fábrica" at bounding box center [682, 595] width 140 height 18
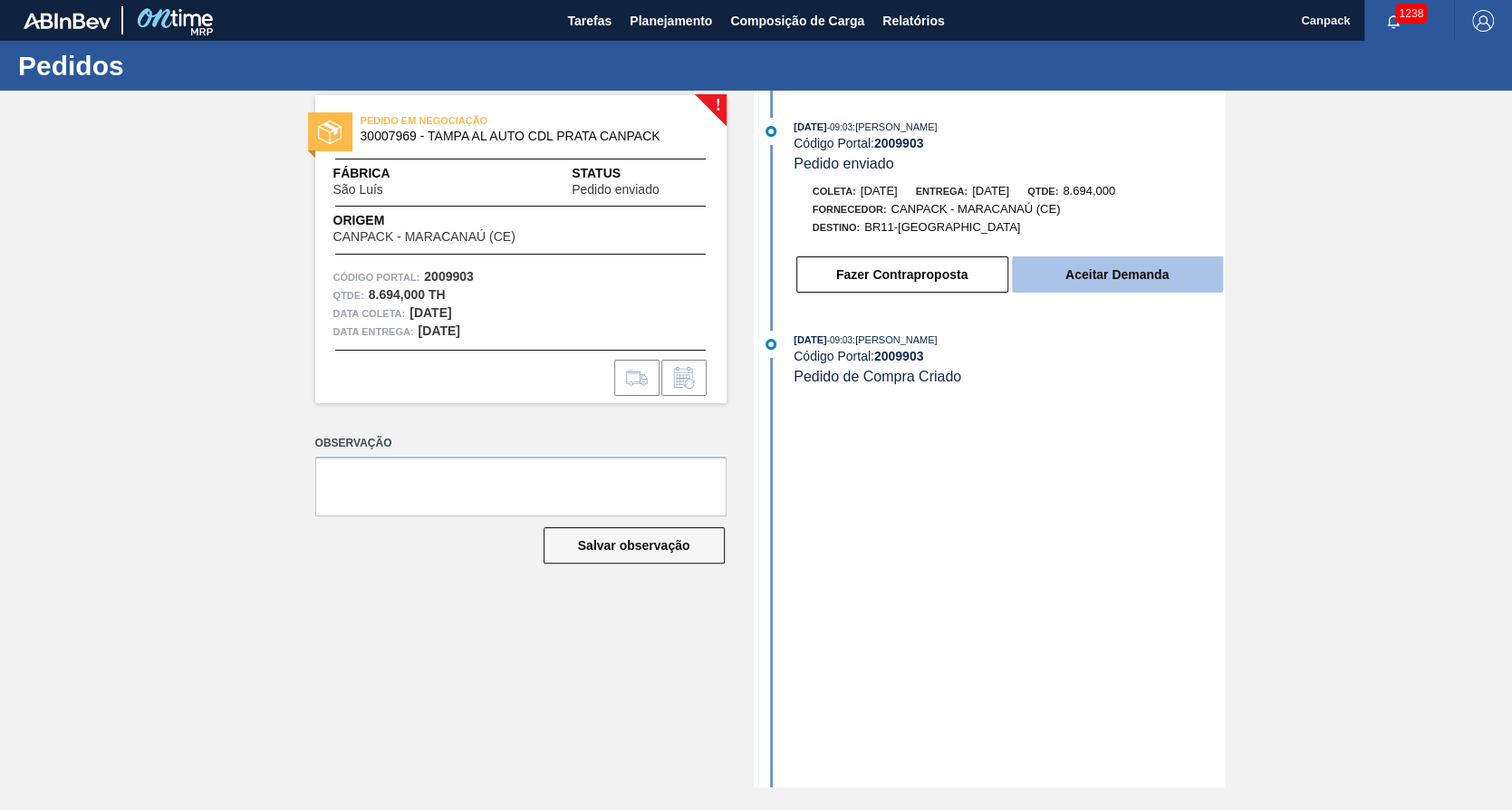
click at [1078, 276] on button "Aceitar Demanda" at bounding box center [1118, 274] width 211 height 36
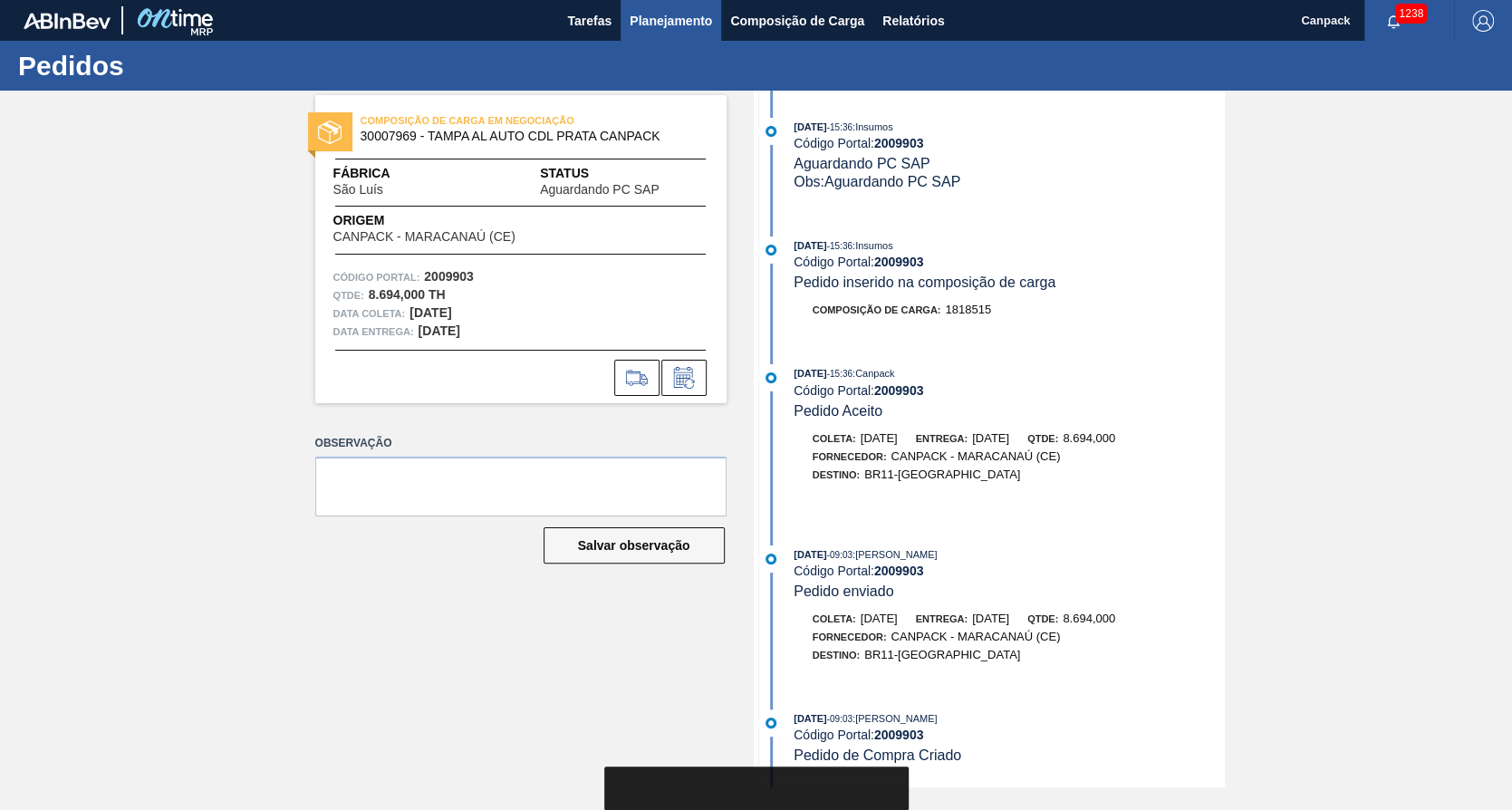
click at [674, 23] on span "Planejamento" at bounding box center [670, 21] width 82 height 22
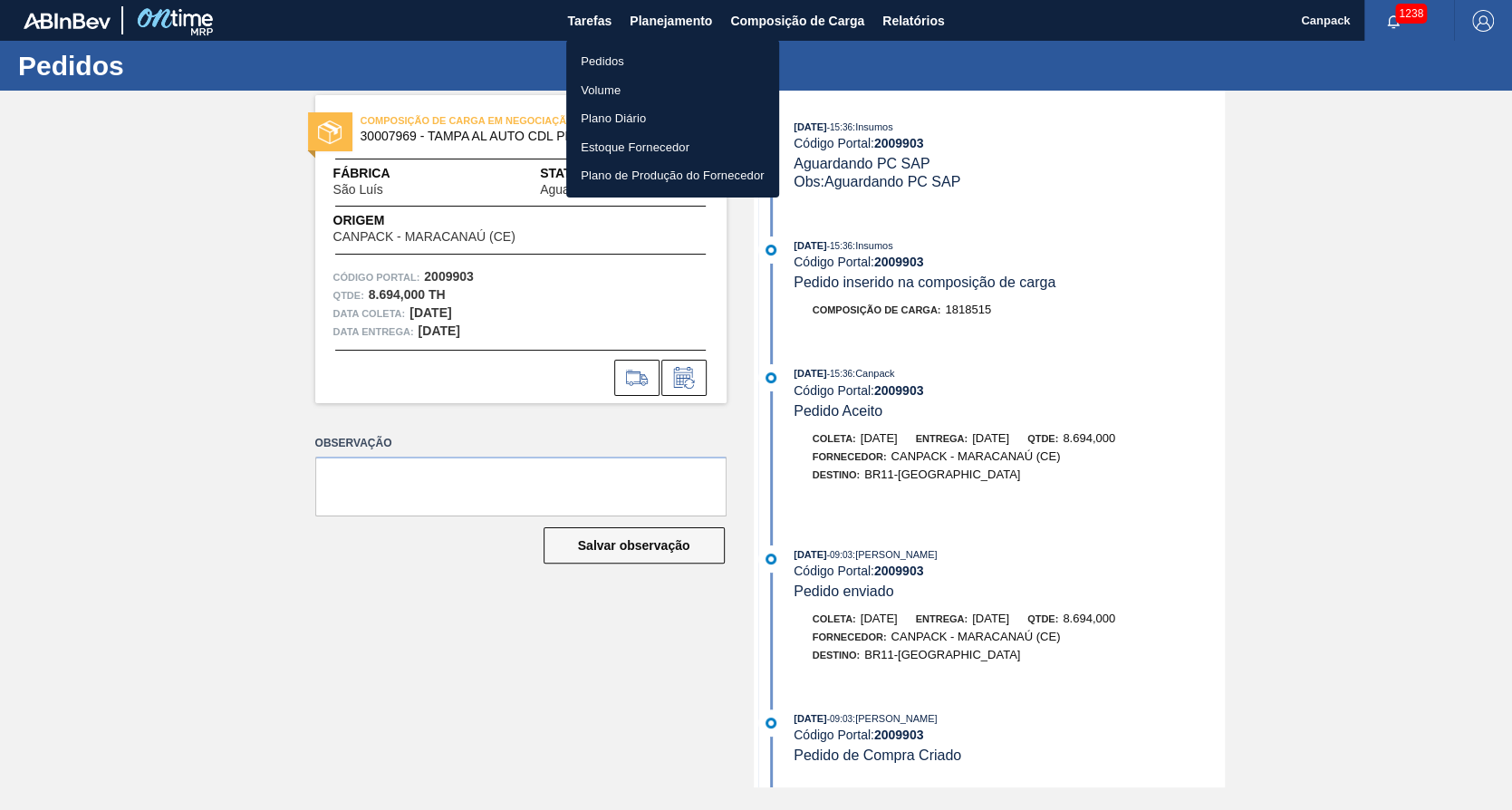
click at [663, 63] on li "Pedidos" at bounding box center [673, 61] width 213 height 29
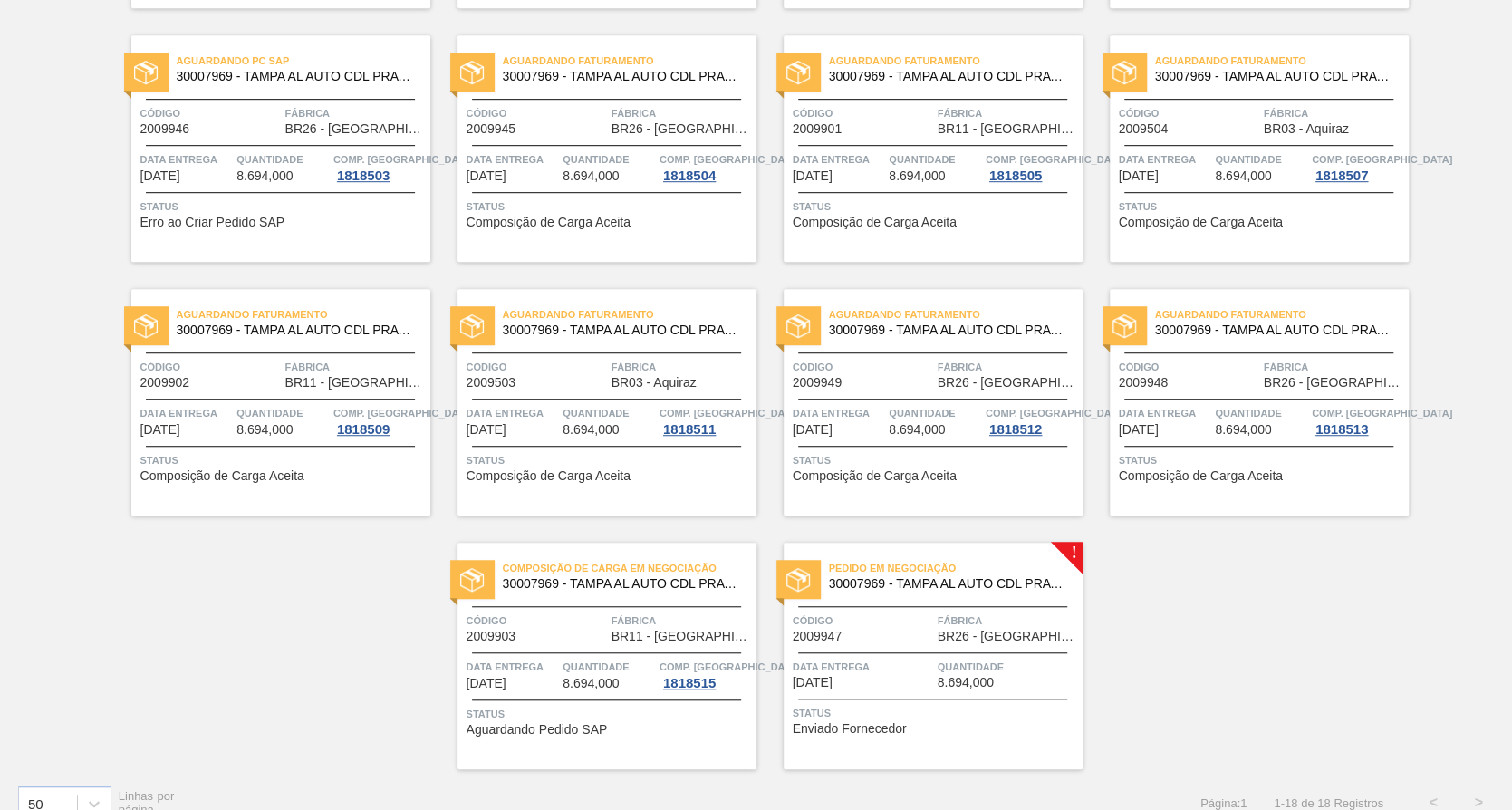
scroll to position [659, 0]
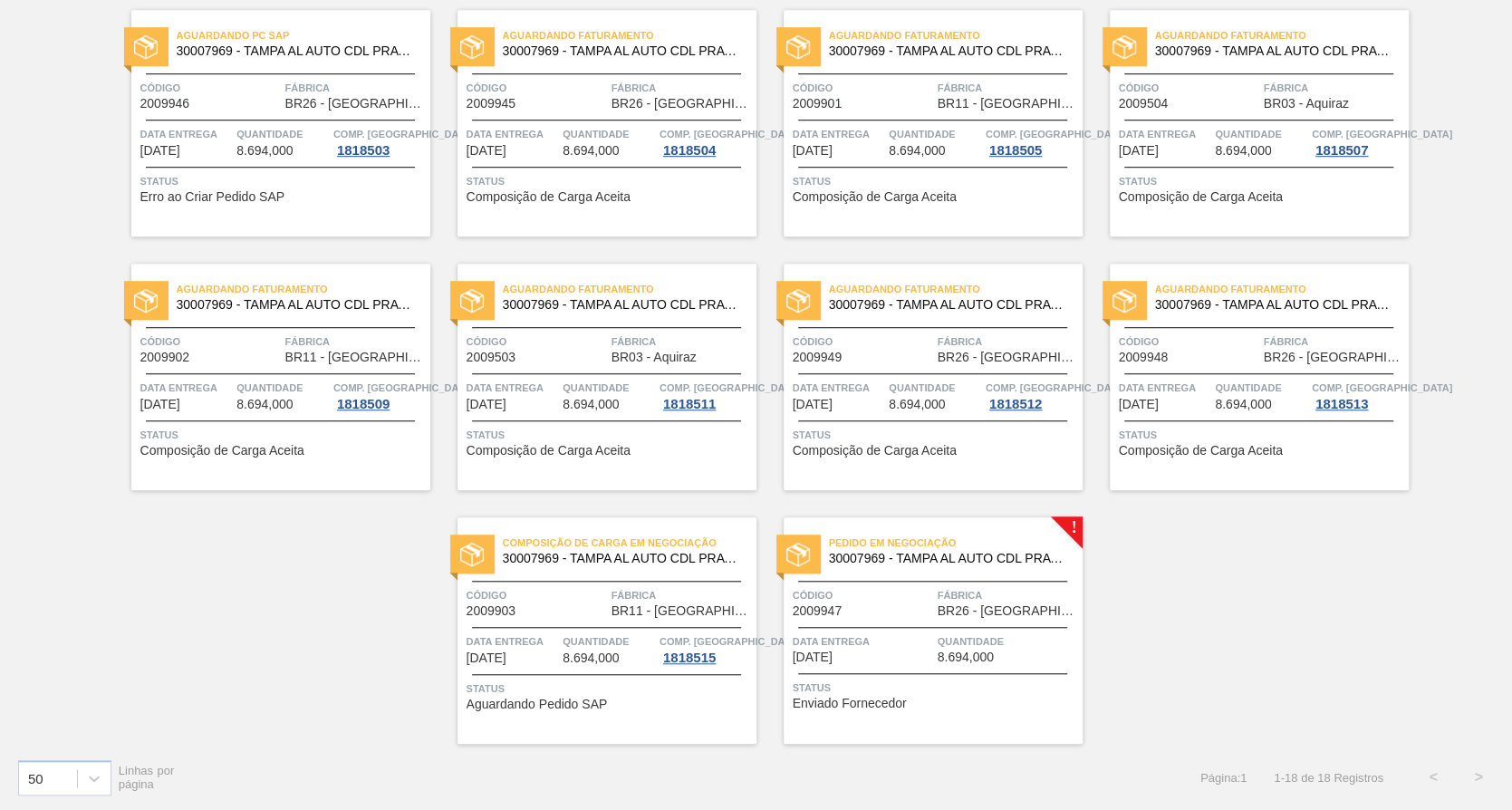
click at [966, 605] on span "BR26 - [GEOGRAPHIC_DATA]" at bounding box center [1008, 611] width 140 height 14
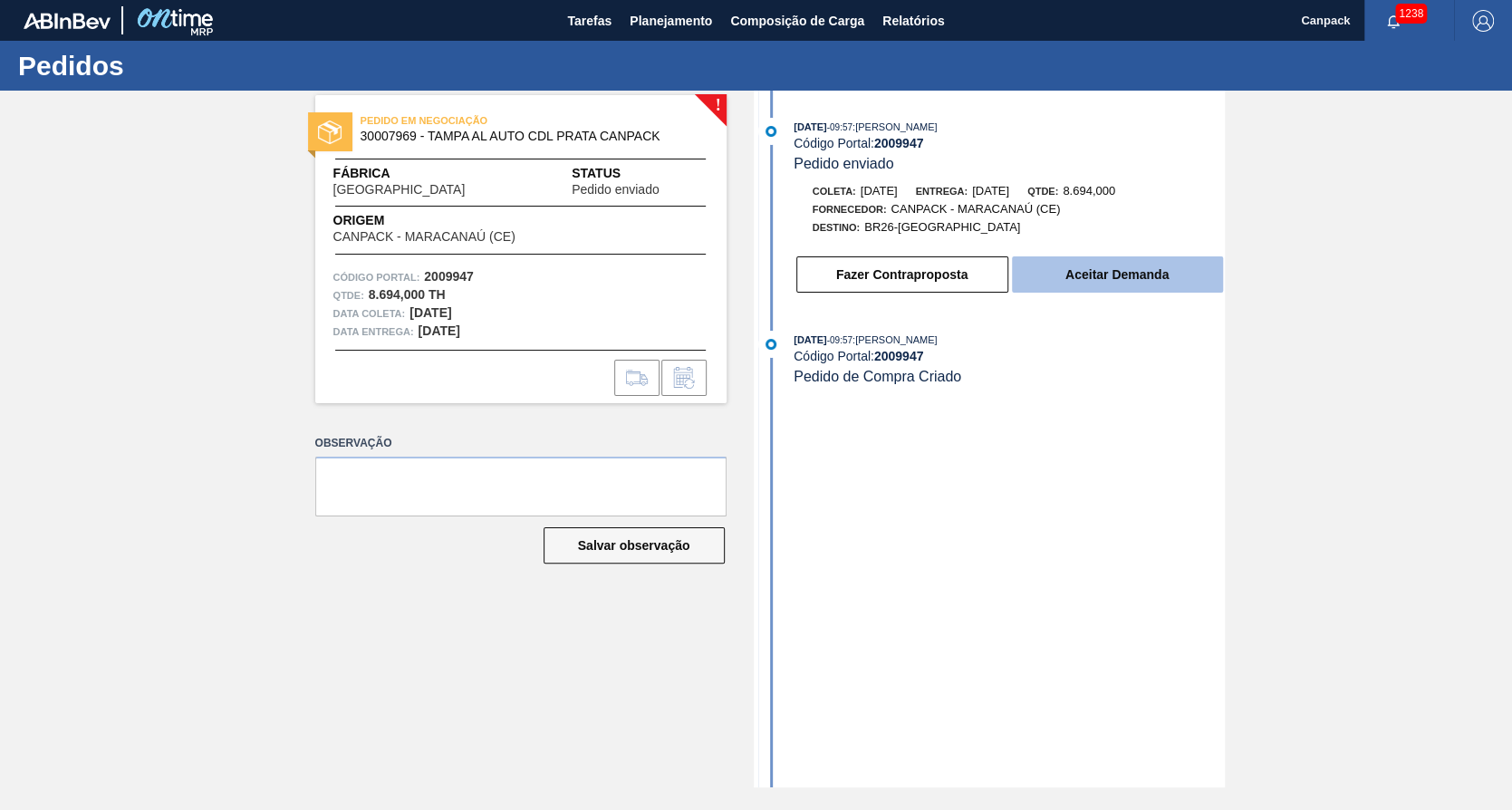
click at [1081, 270] on button "Aceitar Demanda" at bounding box center [1118, 274] width 211 height 36
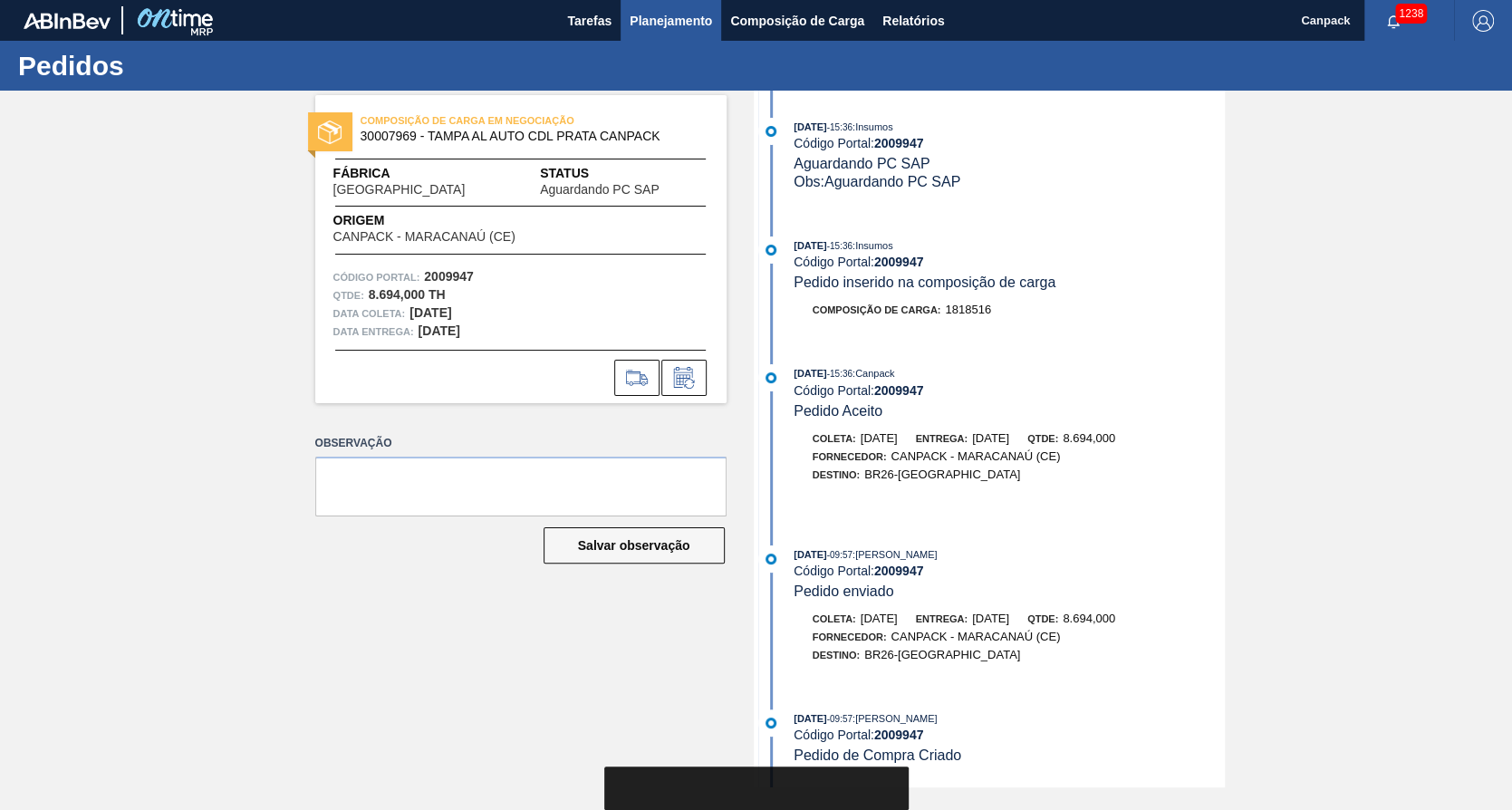
click at [700, 30] on span "Planejamento" at bounding box center [670, 21] width 82 height 22
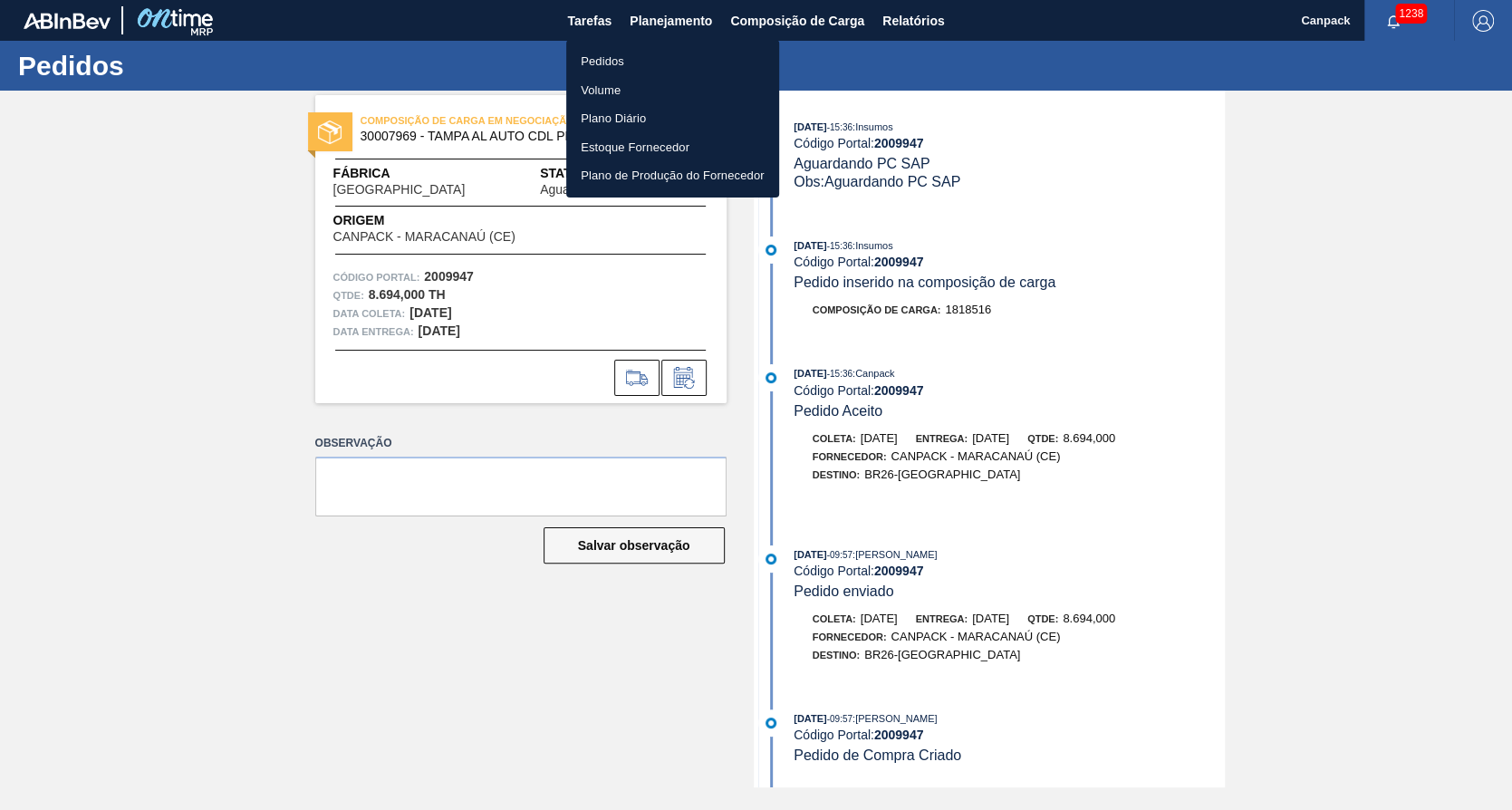
click at [670, 64] on li "Pedidos" at bounding box center [673, 61] width 213 height 29
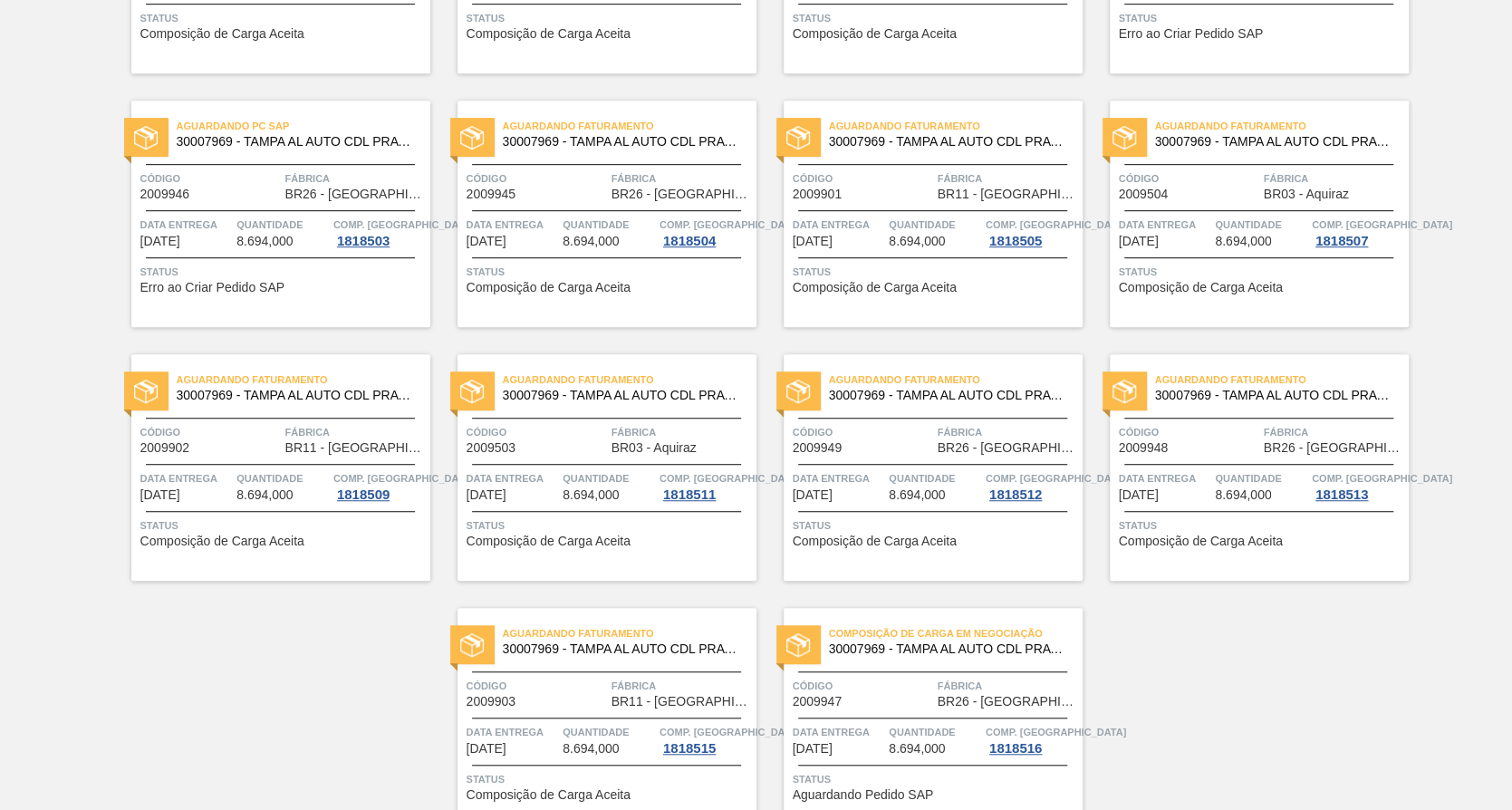
scroll to position [387, 0]
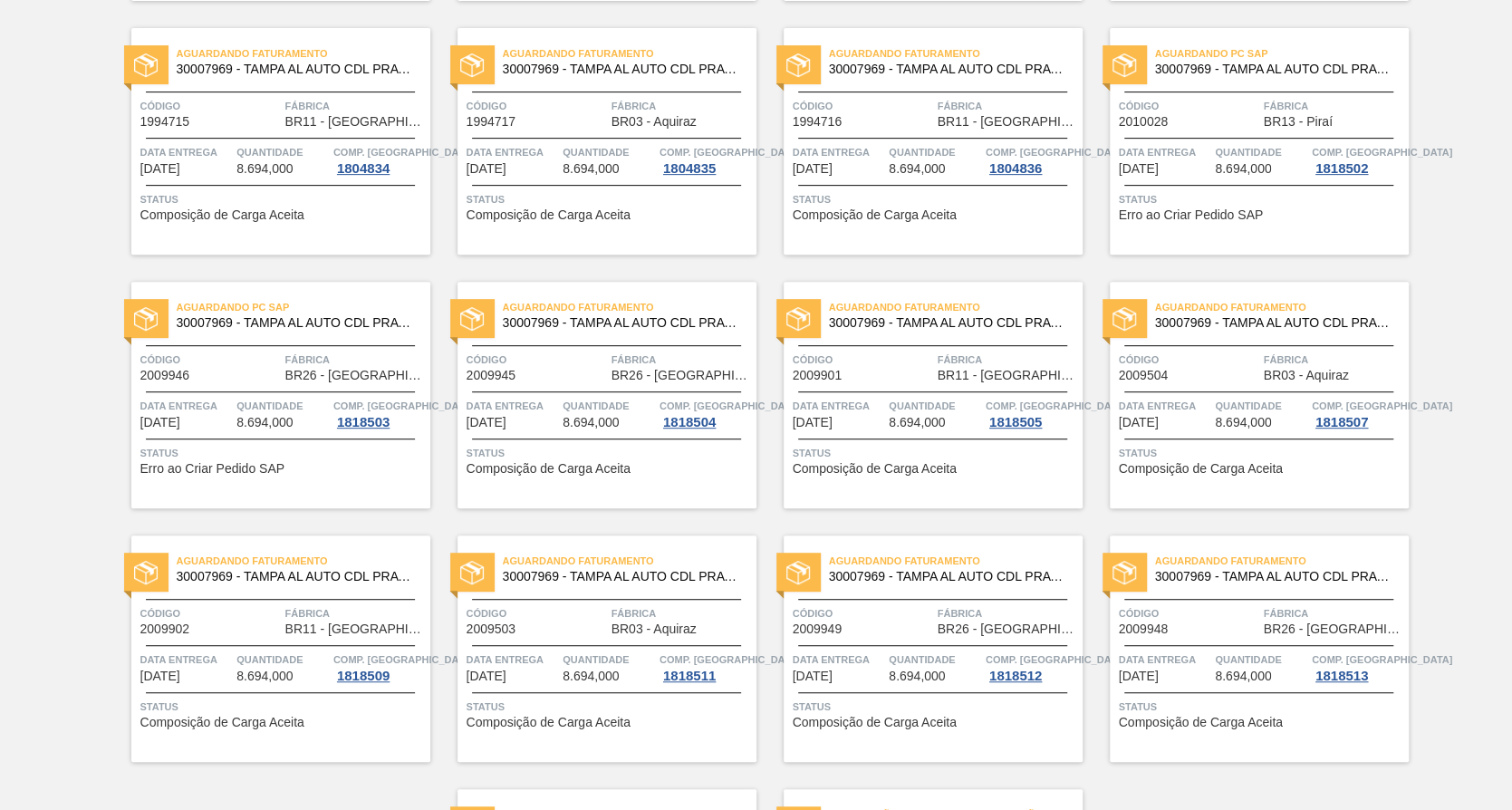
click at [619, 413] on span "Quantidade" at bounding box center [609, 406] width 92 height 18
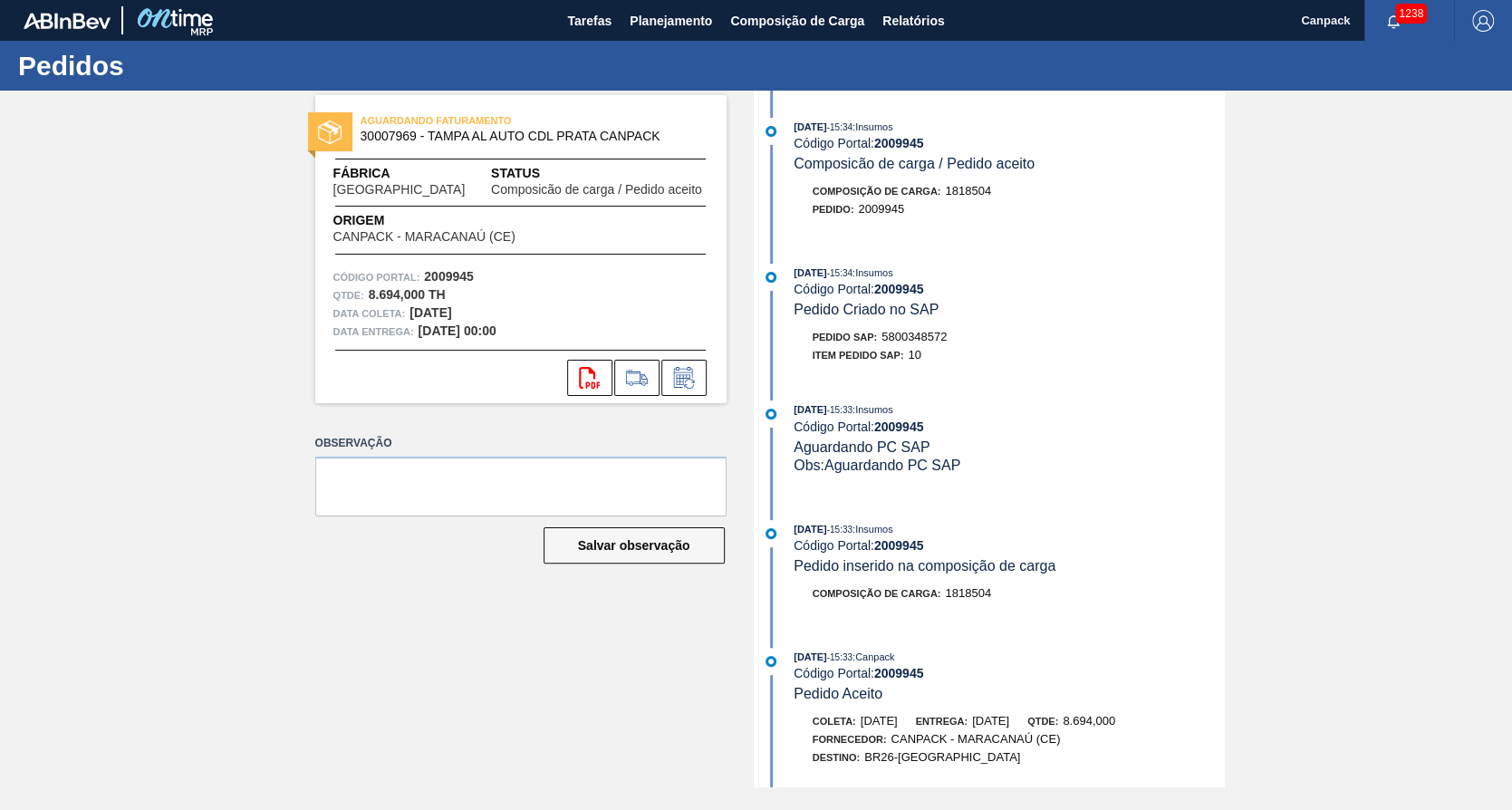
click at [930, 343] on span "5800348572" at bounding box center [914, 336] width 66 height 14
copy span "5800348572"
click at [696, 18] on span "Planejamento" at bounding box center [670, 21] width 82 height 22
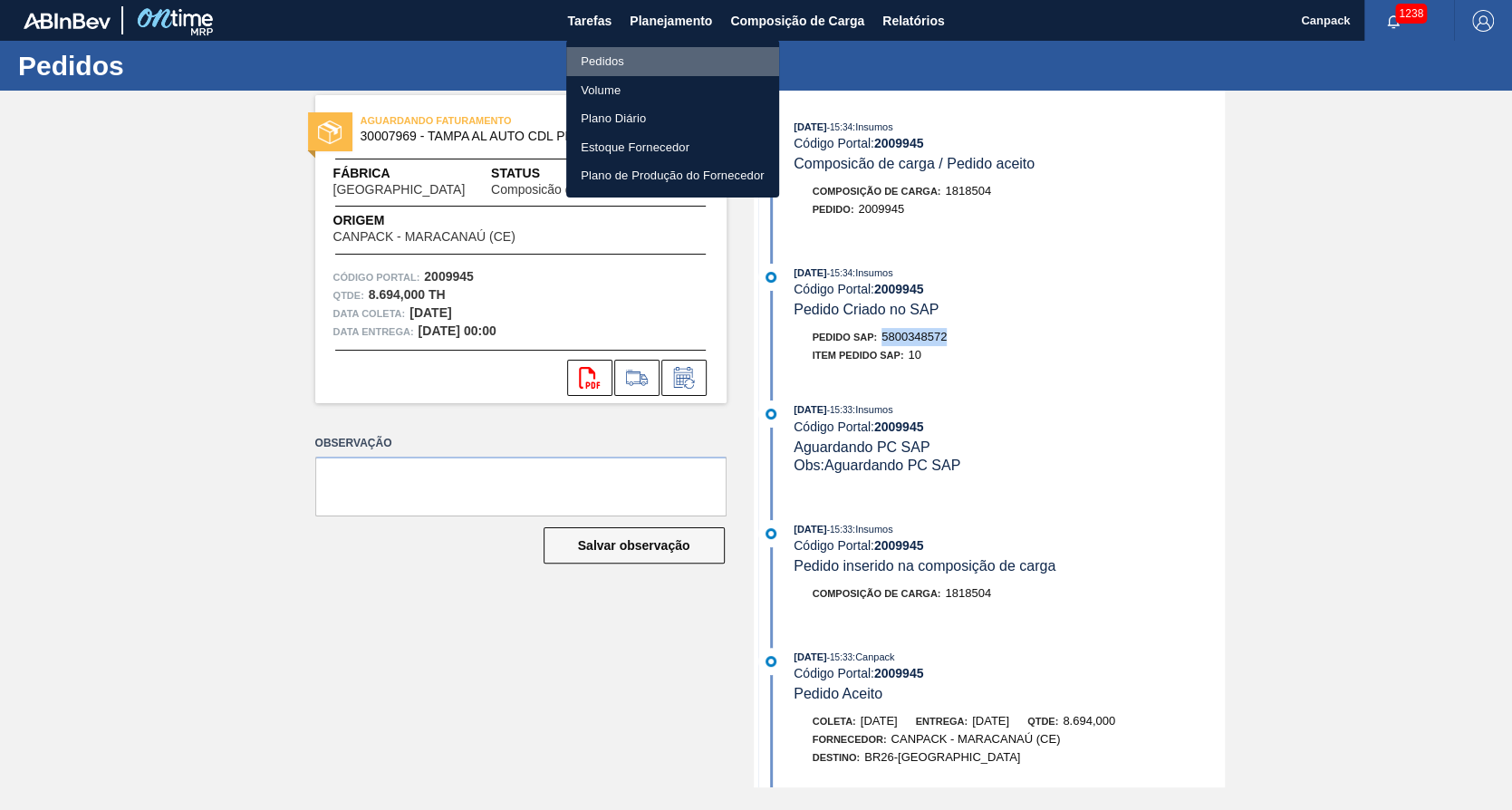
click at [702, 58] on li "Pedidos" at bounding box center [673, 61] width 213 height 29
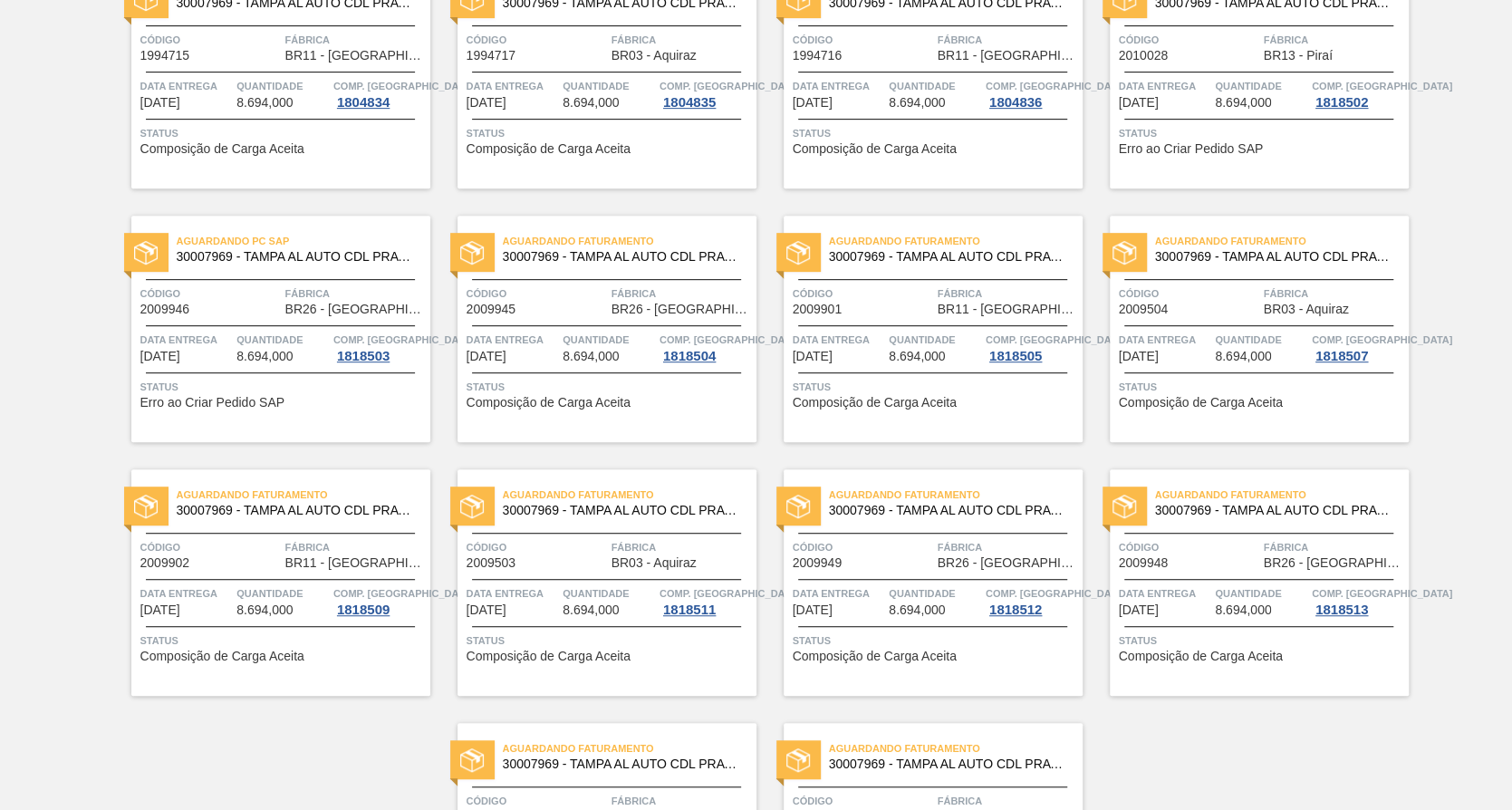
scroll to position [272, 0]
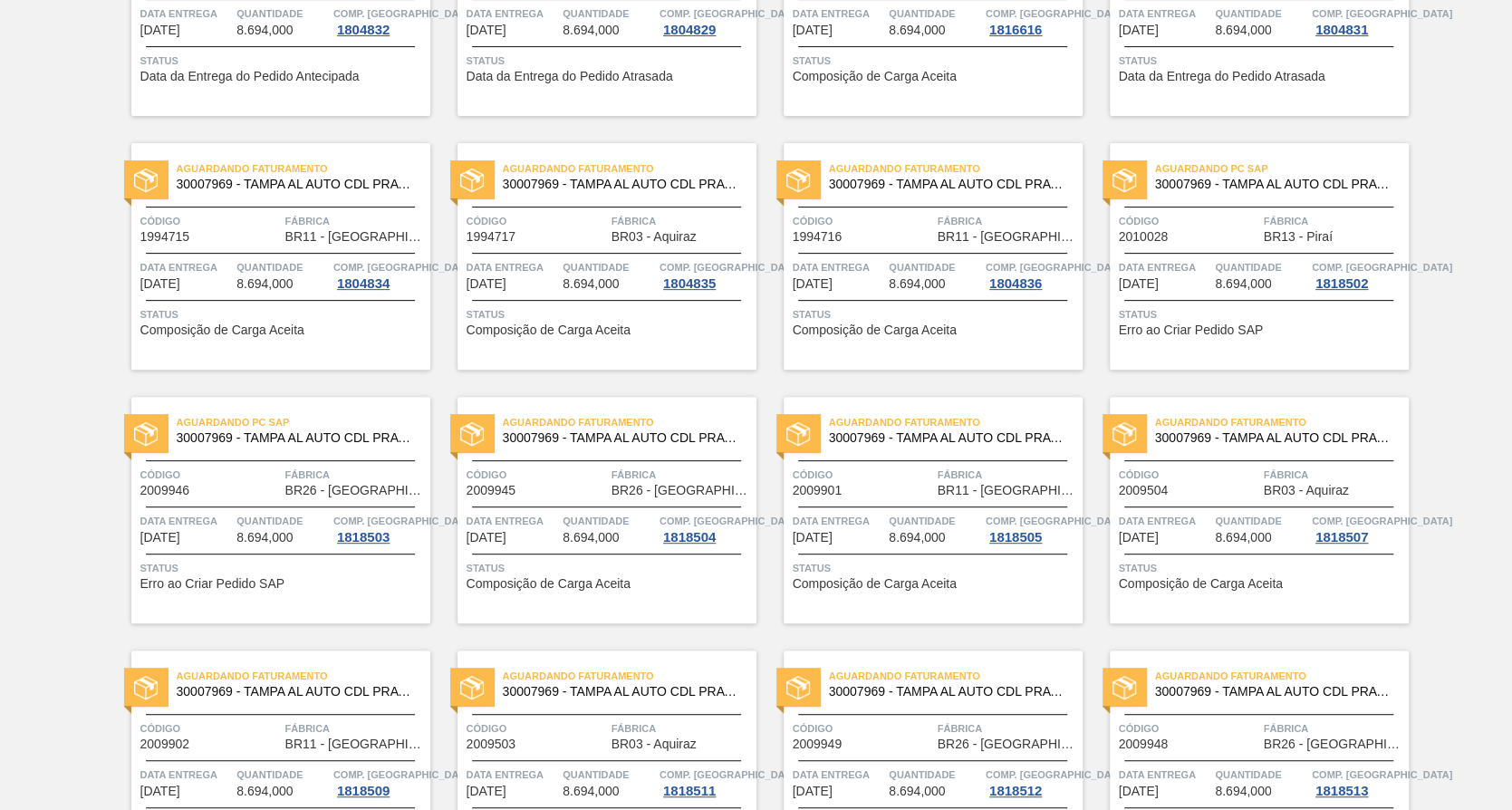
click at [891, 537] on span "8.694,000" at bounding box center [917, 537] width 56 height 14
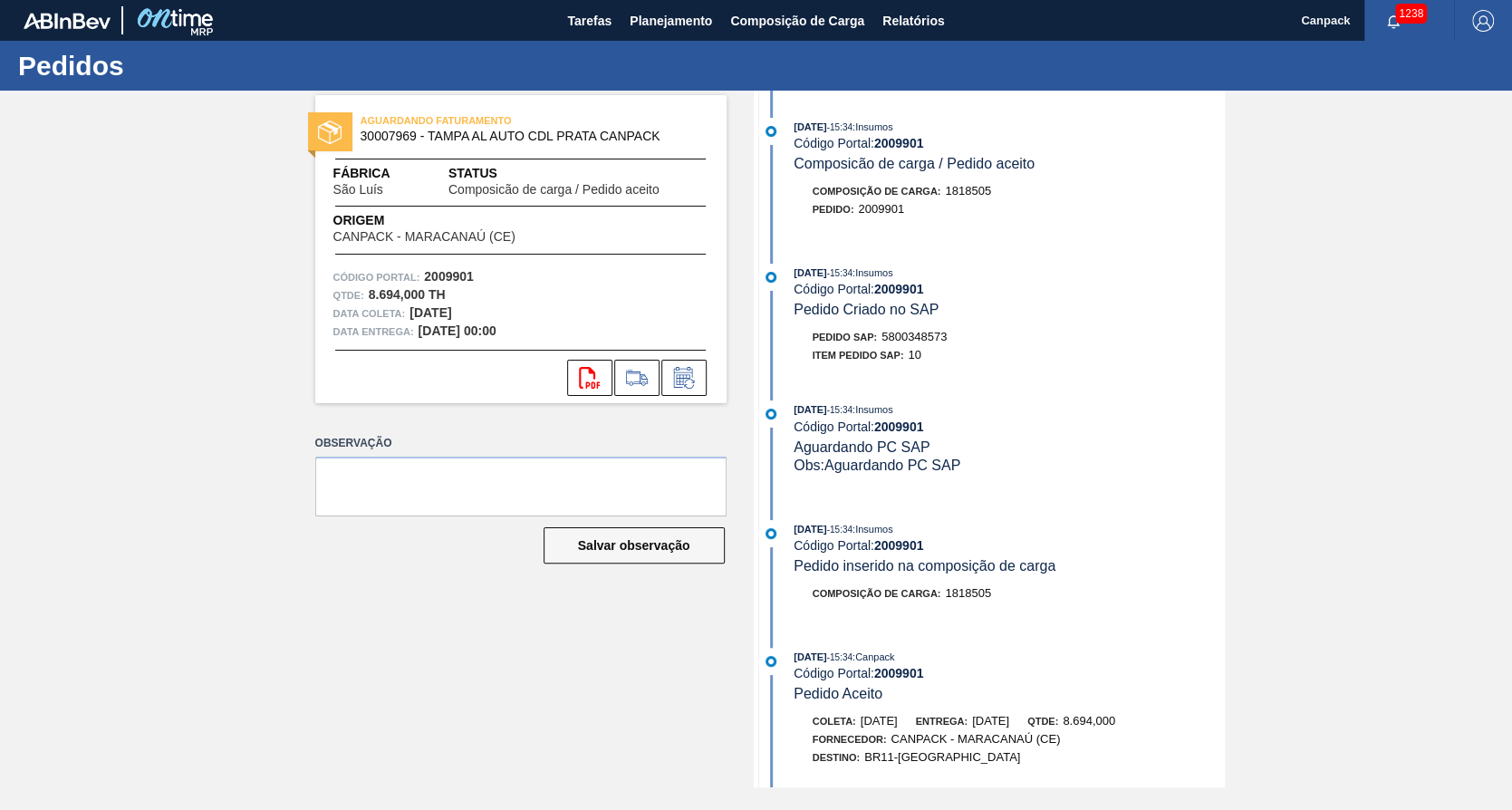
click at [916, 343] on span "5800348573" at bounding box center [914, 336] width 66 height 14
copy span "5800348573"
click at [675, 22] on span "Planejamento" at bounding box center [670, 21] width 82 height 22
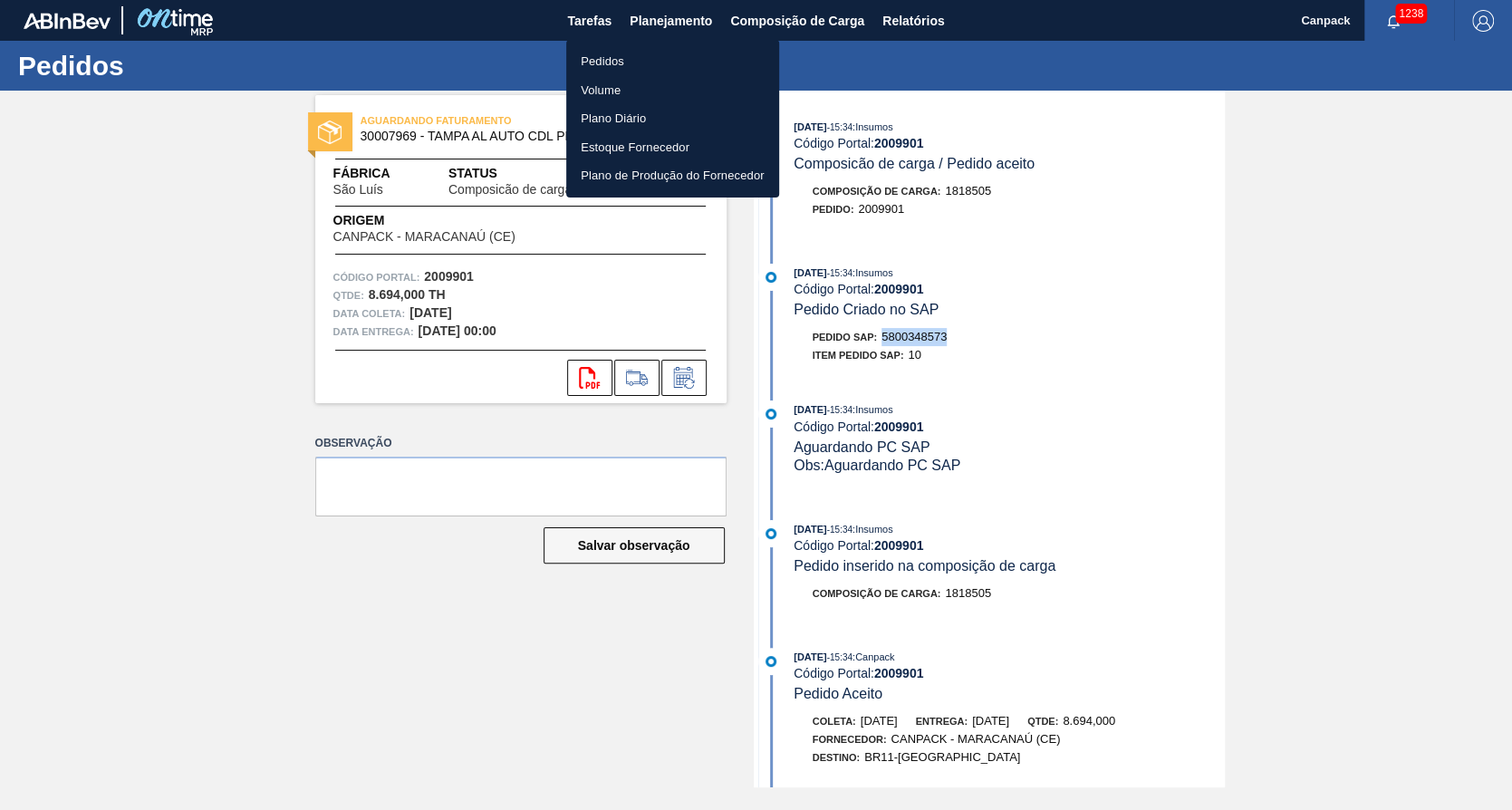
click at [666, 56] on li "Pedidos" at bounding box center [673, 61] width 213 height 29
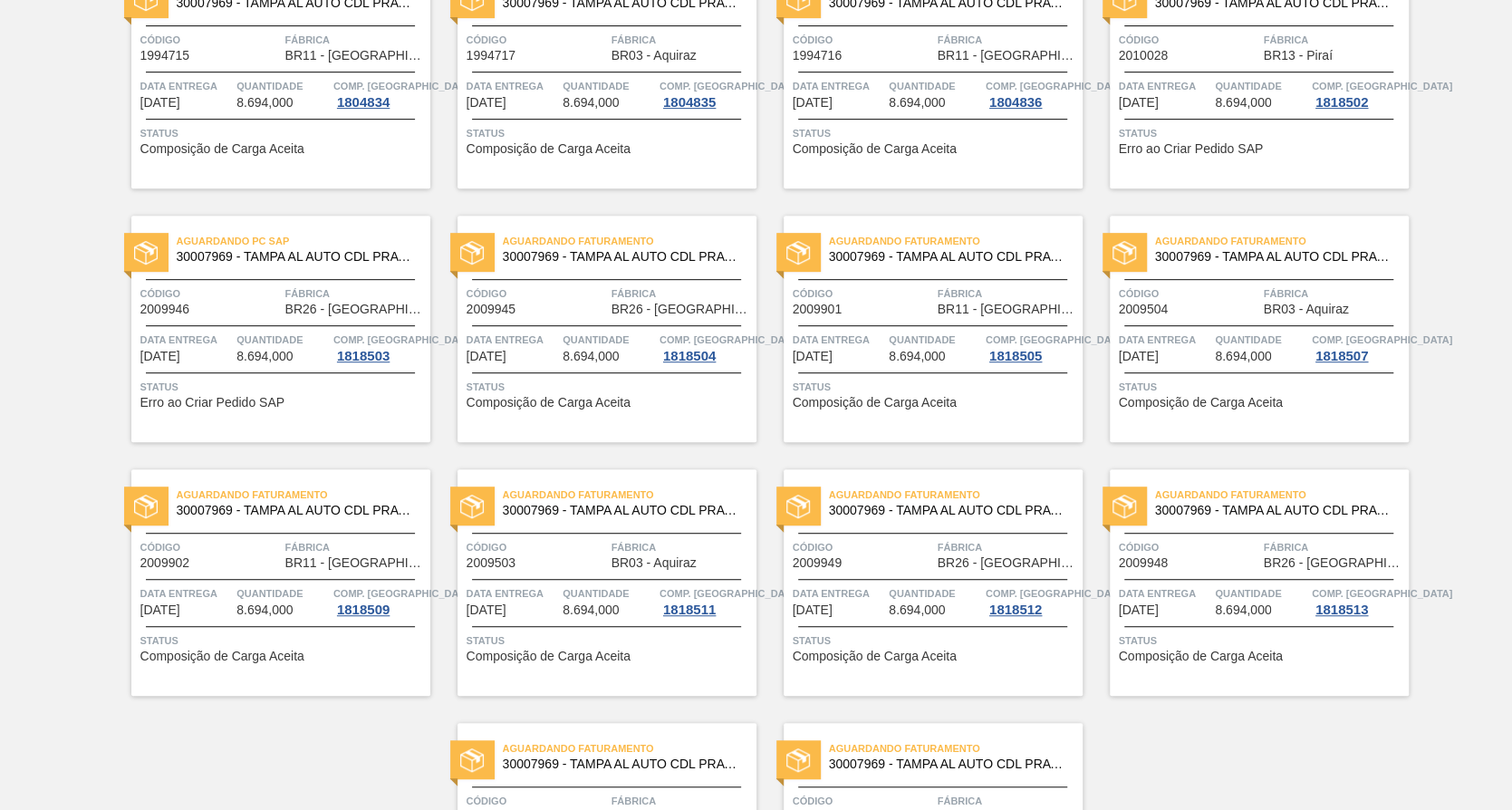
scroll to position [543, 0]
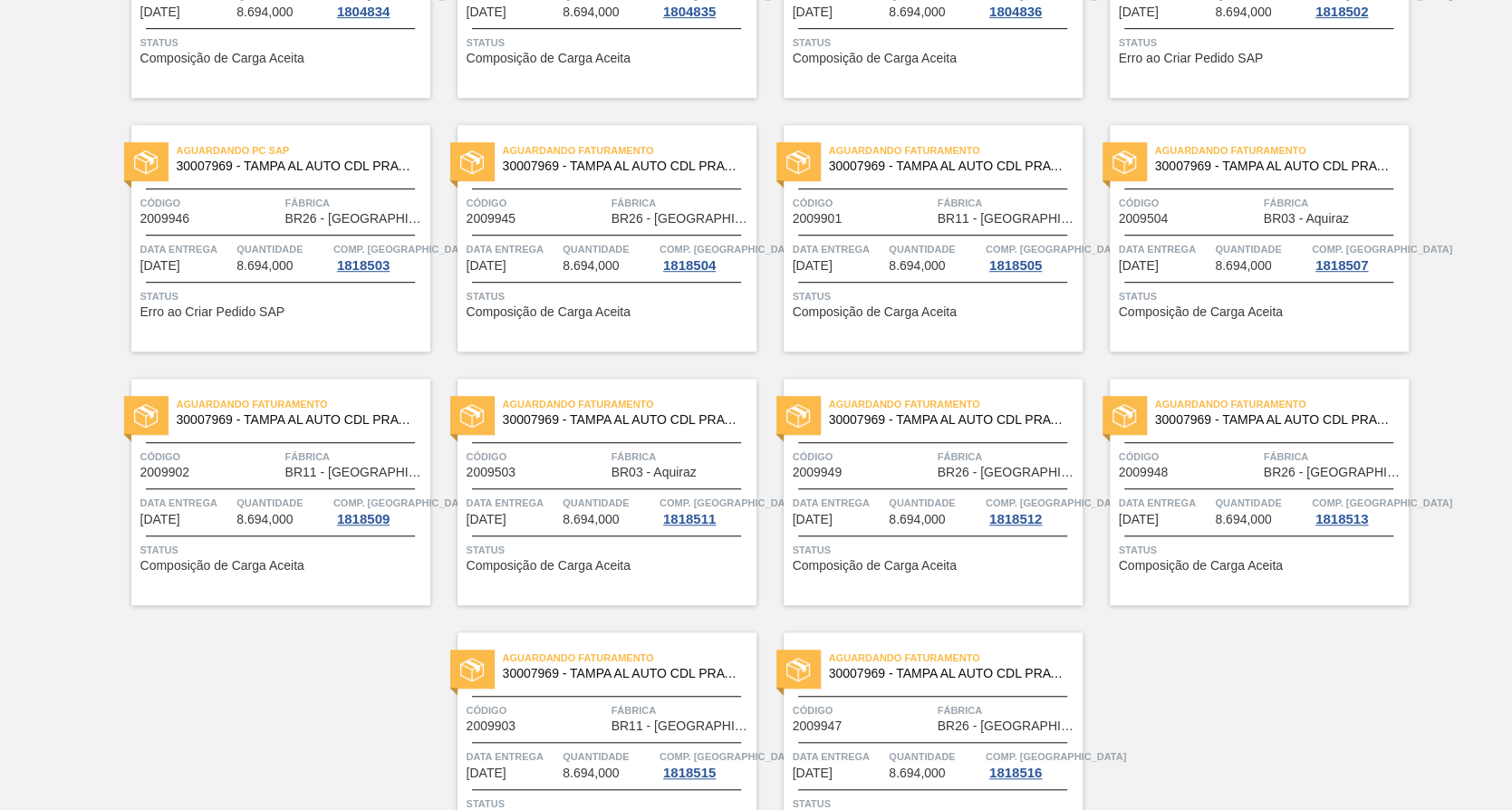
click at [1170, 272] on div "Aguardando Faturamento 30007969 - TAMPA AL AUTO CDL PRATA CANPACK Código 200950…" at bounding box center [1260, 237] width 299 height 226
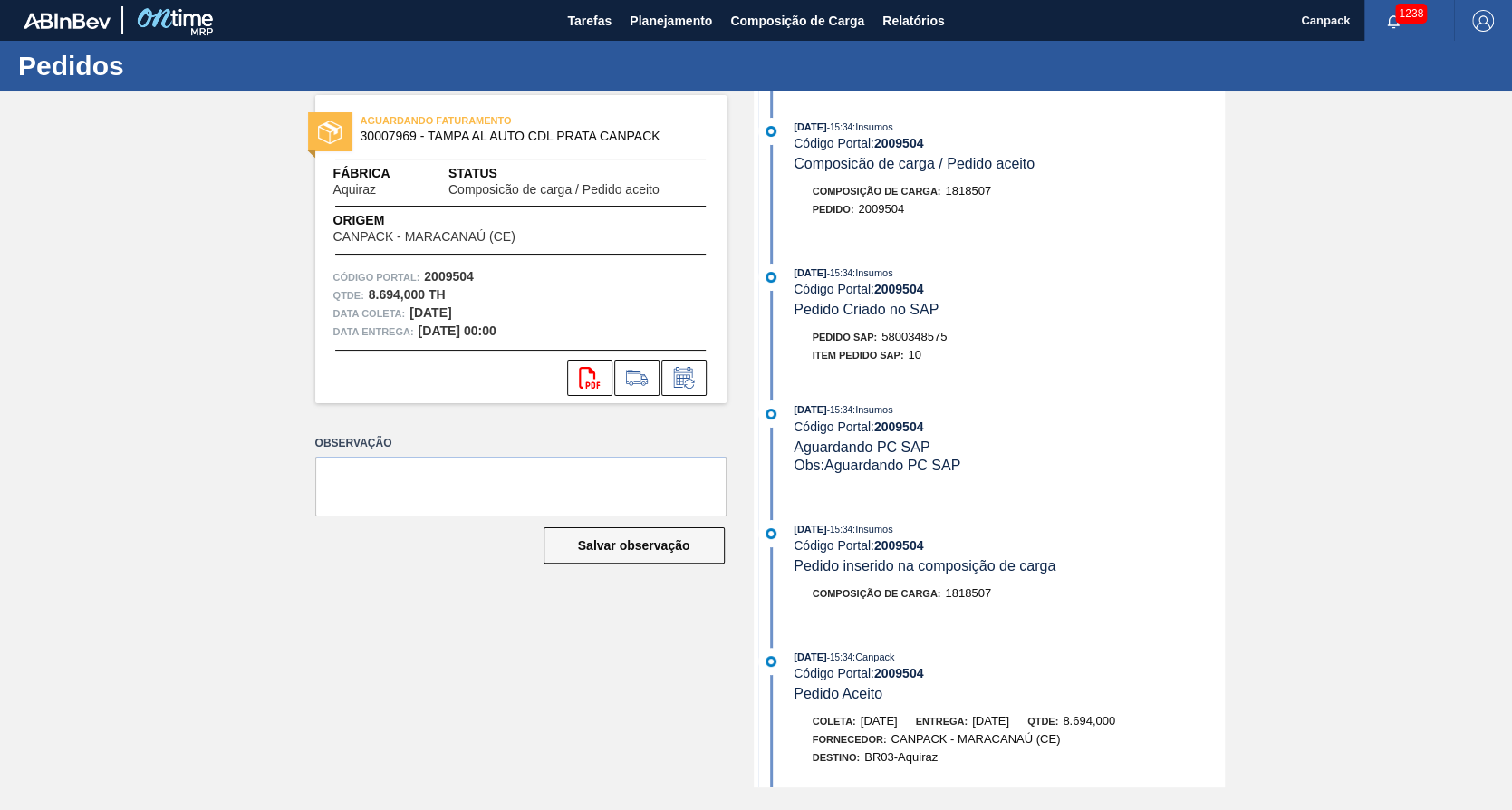
click at [906, 341] on span "5800348575" at bounding box center [914, 336] width 66 height 14
click at [906, 342] on span "5800348575" at bounding box center [914, 336] width 66 height 14
copy span "5800348575"
click at [681, 13] on span "Planejamento" at bounding box center [670, 21] width 82 height 22
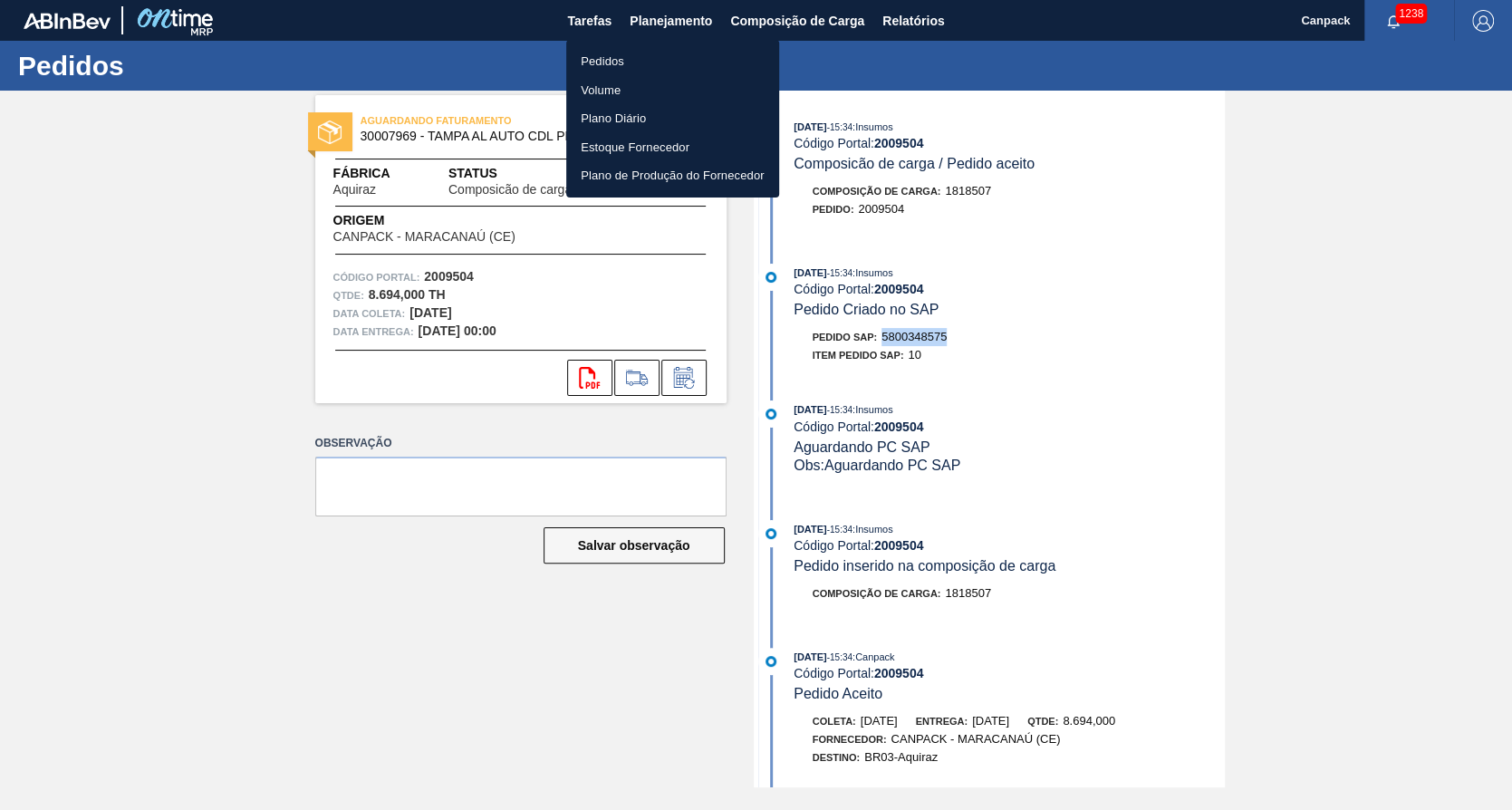
click at [606, 68] on li "Pedidos" at bounding box center [673, 61] width 213 height 29
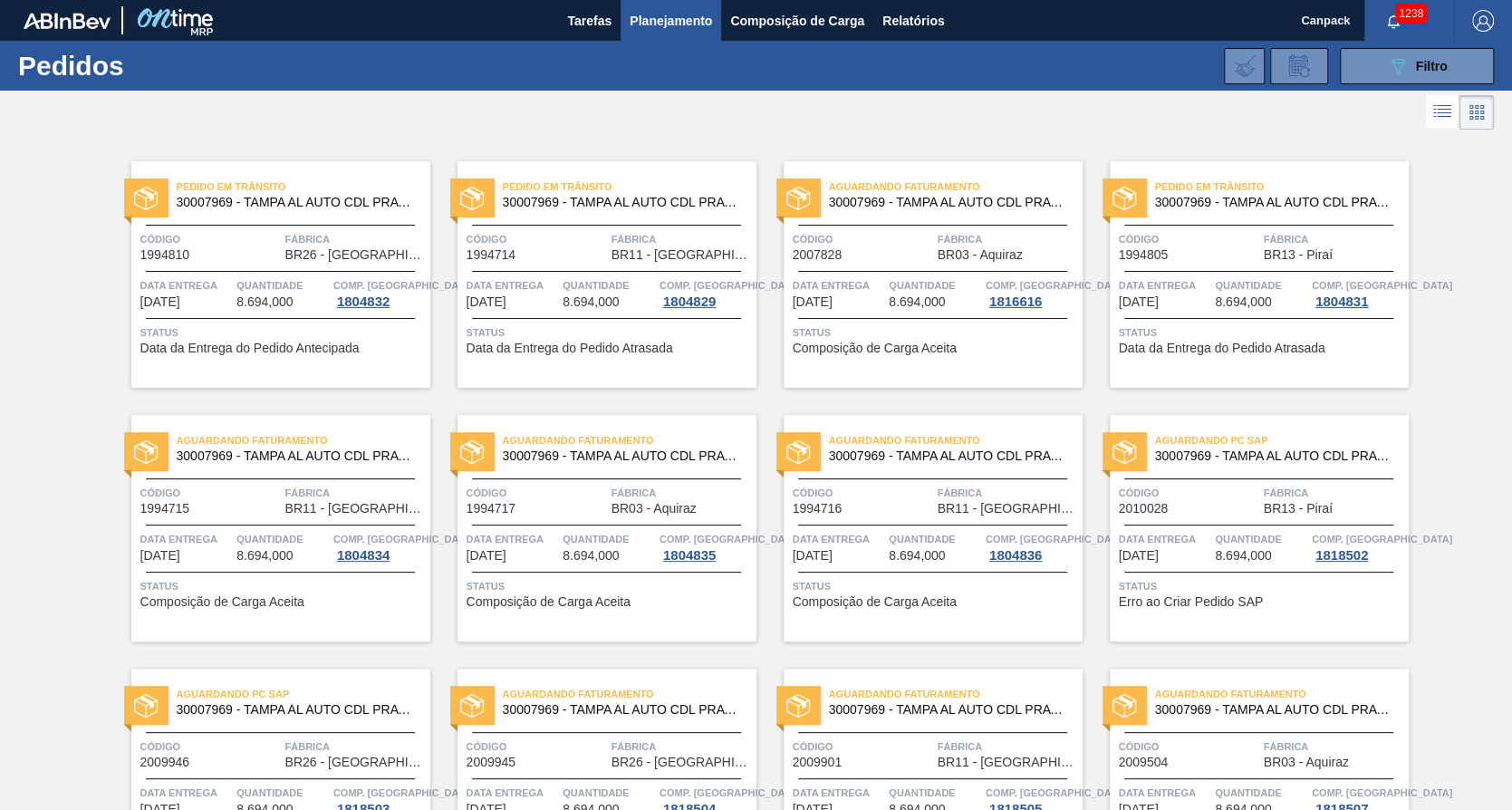
scroll to position [543, 0]
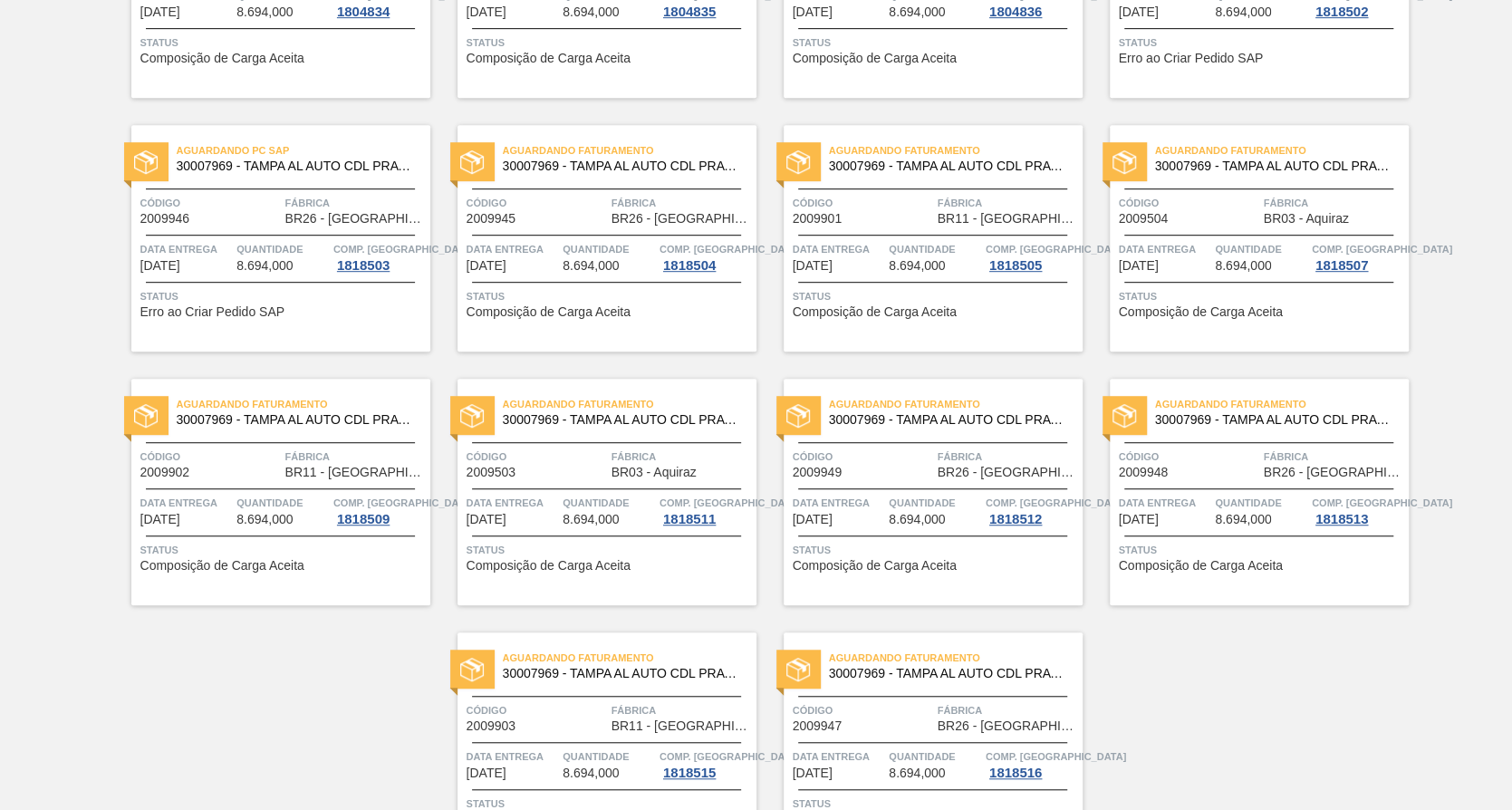
click at [275, 467] on div "Código 2009902" at bounding box center [210, 463] width 140 height 31
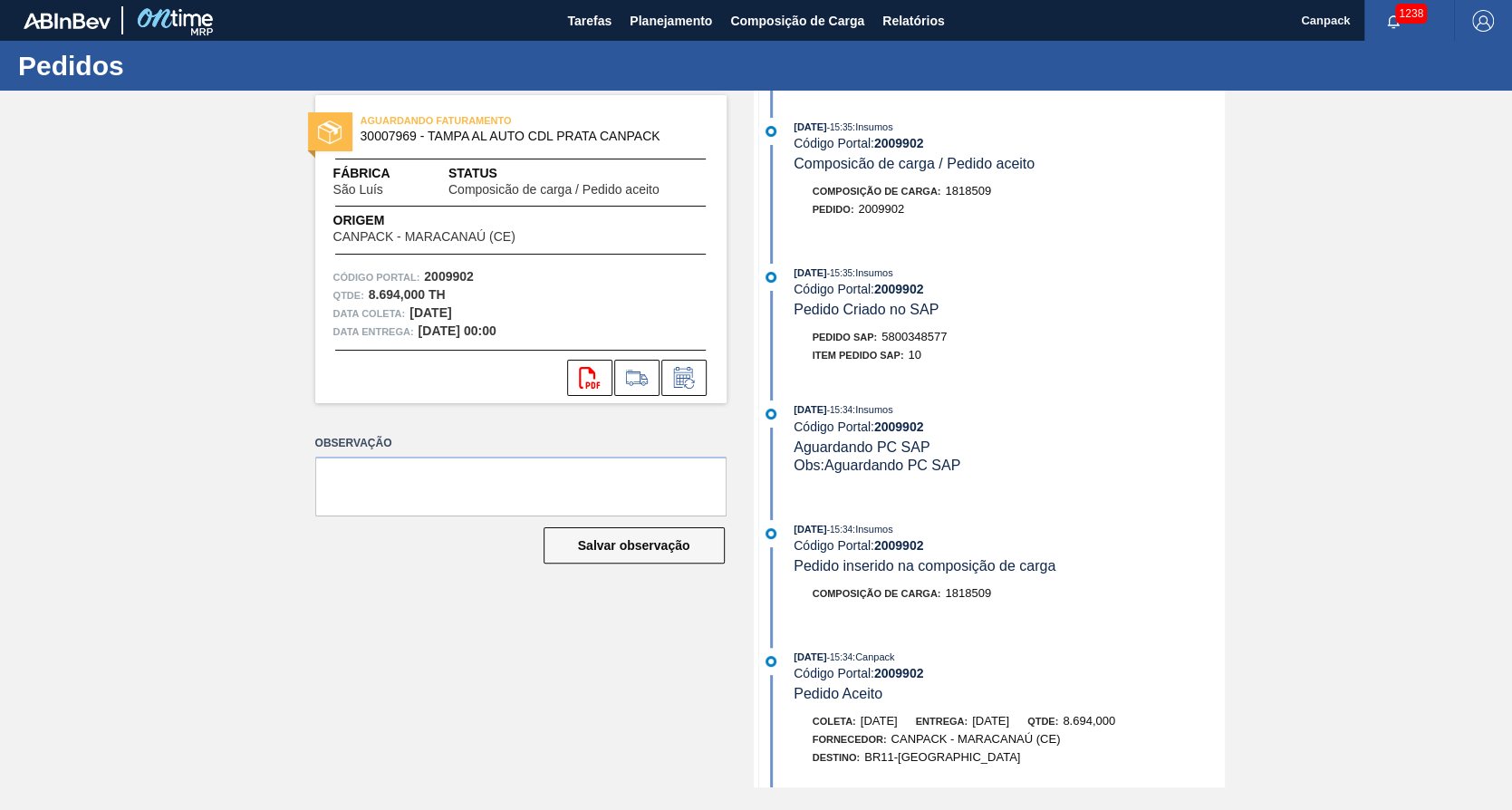
click at [936, 341] on span "5800348577" at bounding box center [914, 336] width 66 height 14
copy span "5800348577"
click at [677, 19] on span "Planejamento" at bounding box center [670, 21] width 82 height 22
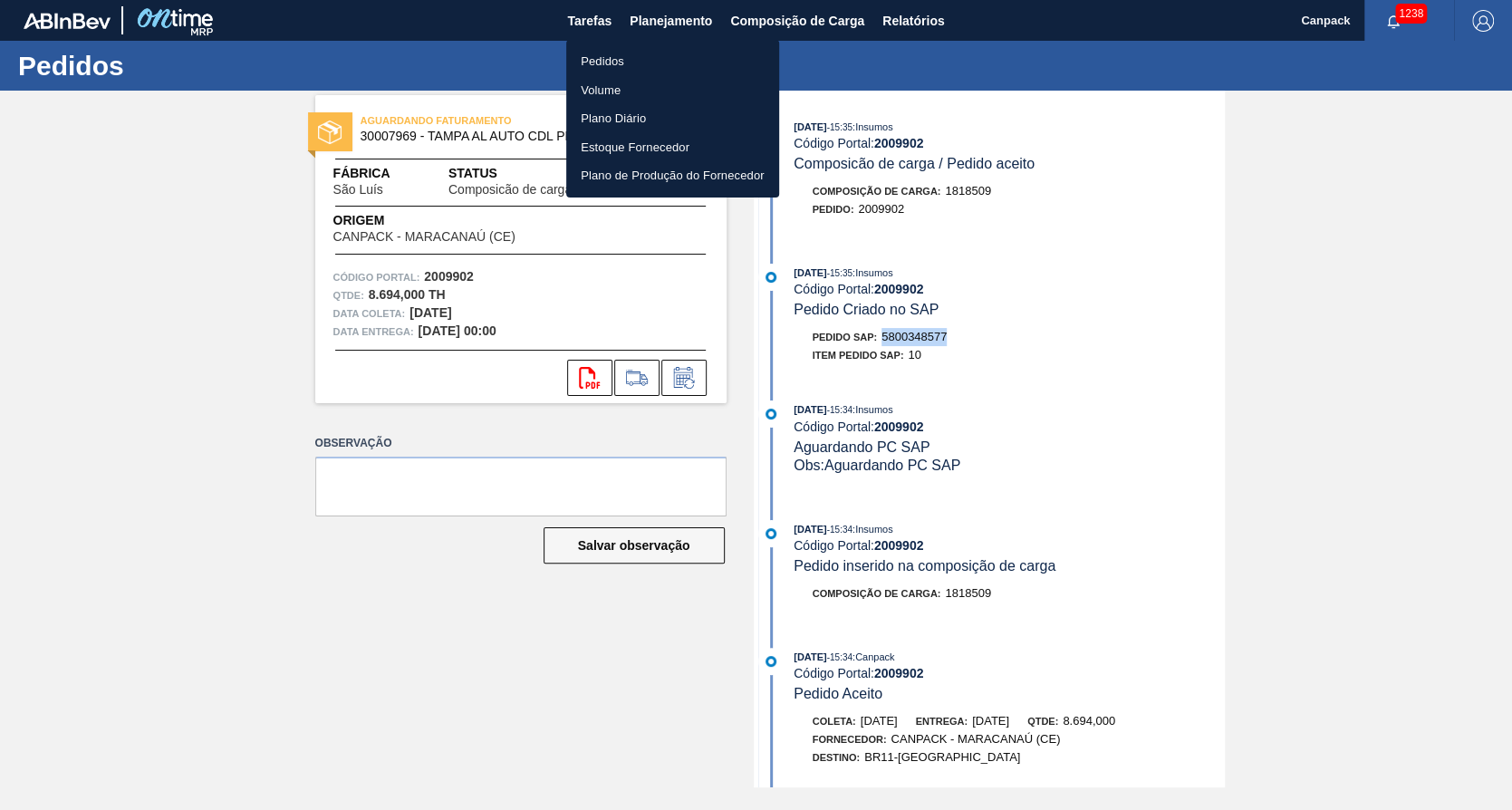
click at [603, 55] on li "Pedidos" at bounding box center [673, 61] width 213 height 29
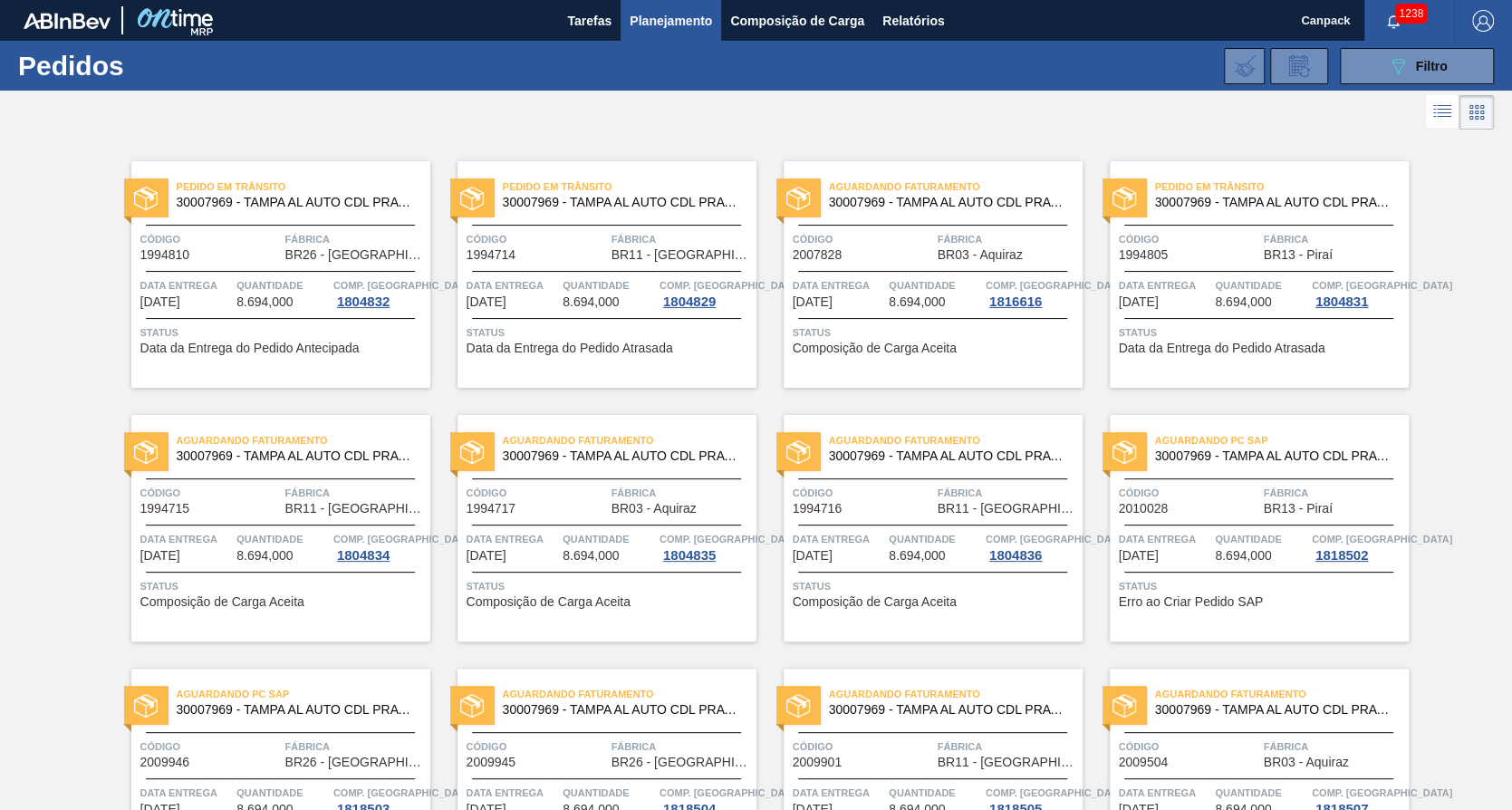
scroll to position [659, 0]
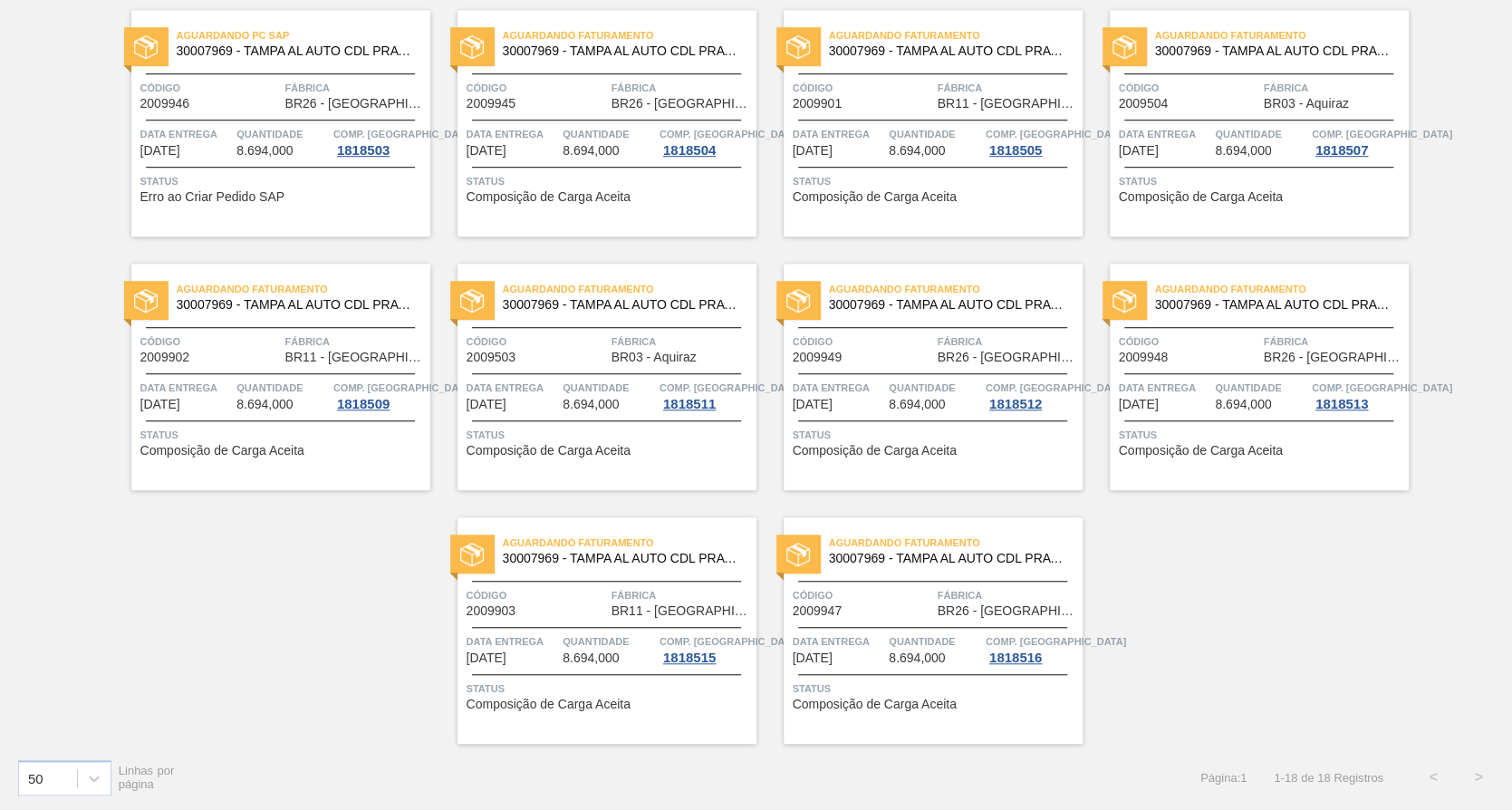
click at [583, 339] on span "Código" at bounding box center [537, 341] width 140 height 18
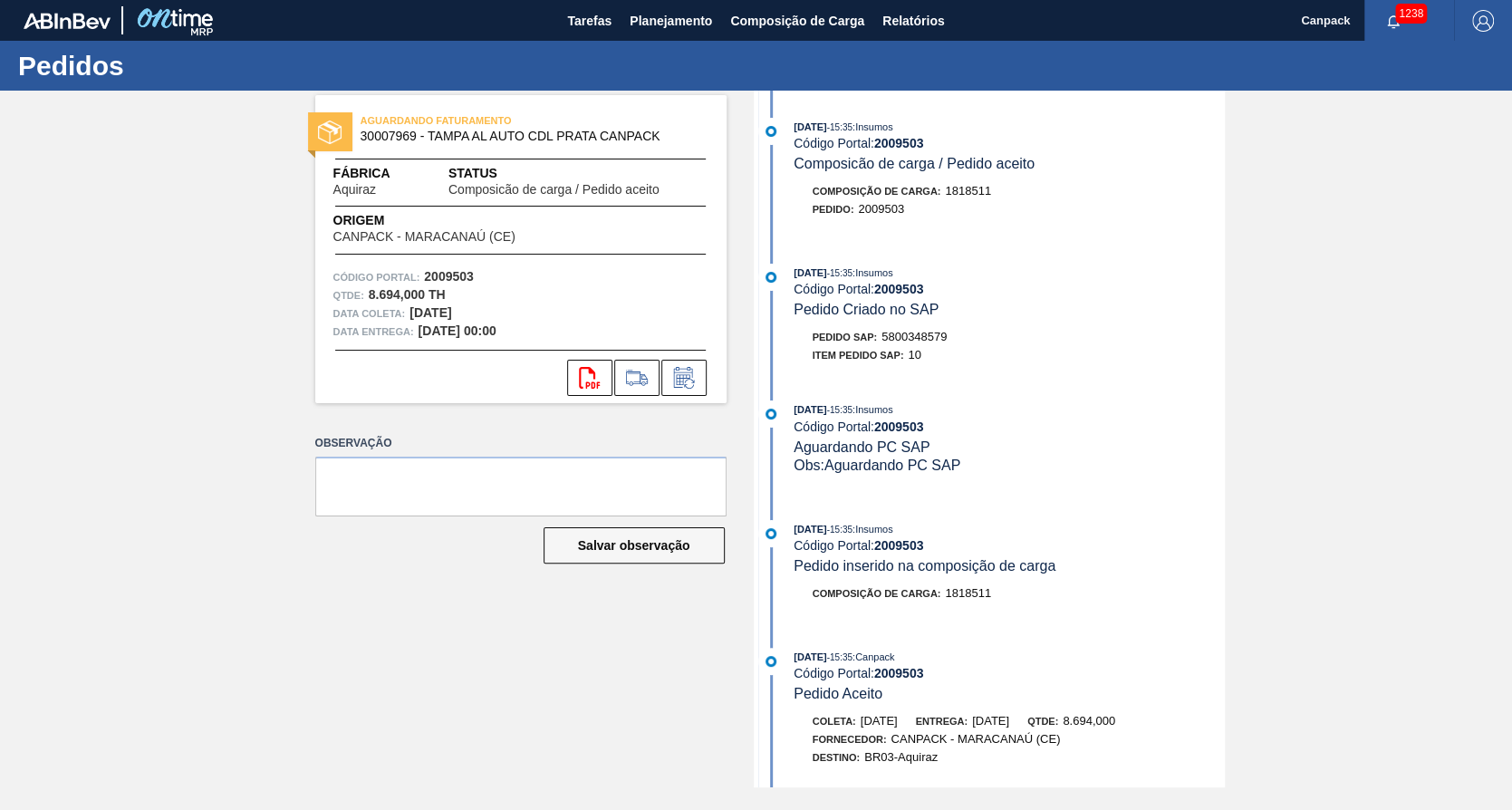
click at [928, 343] on span "5800348579" at bounding box center [914, 336] width 66 height 14
copy span "5800348579"
click at [691, 30] on span "Planejamento" at bounding box center [670, 21] width 82 height 22
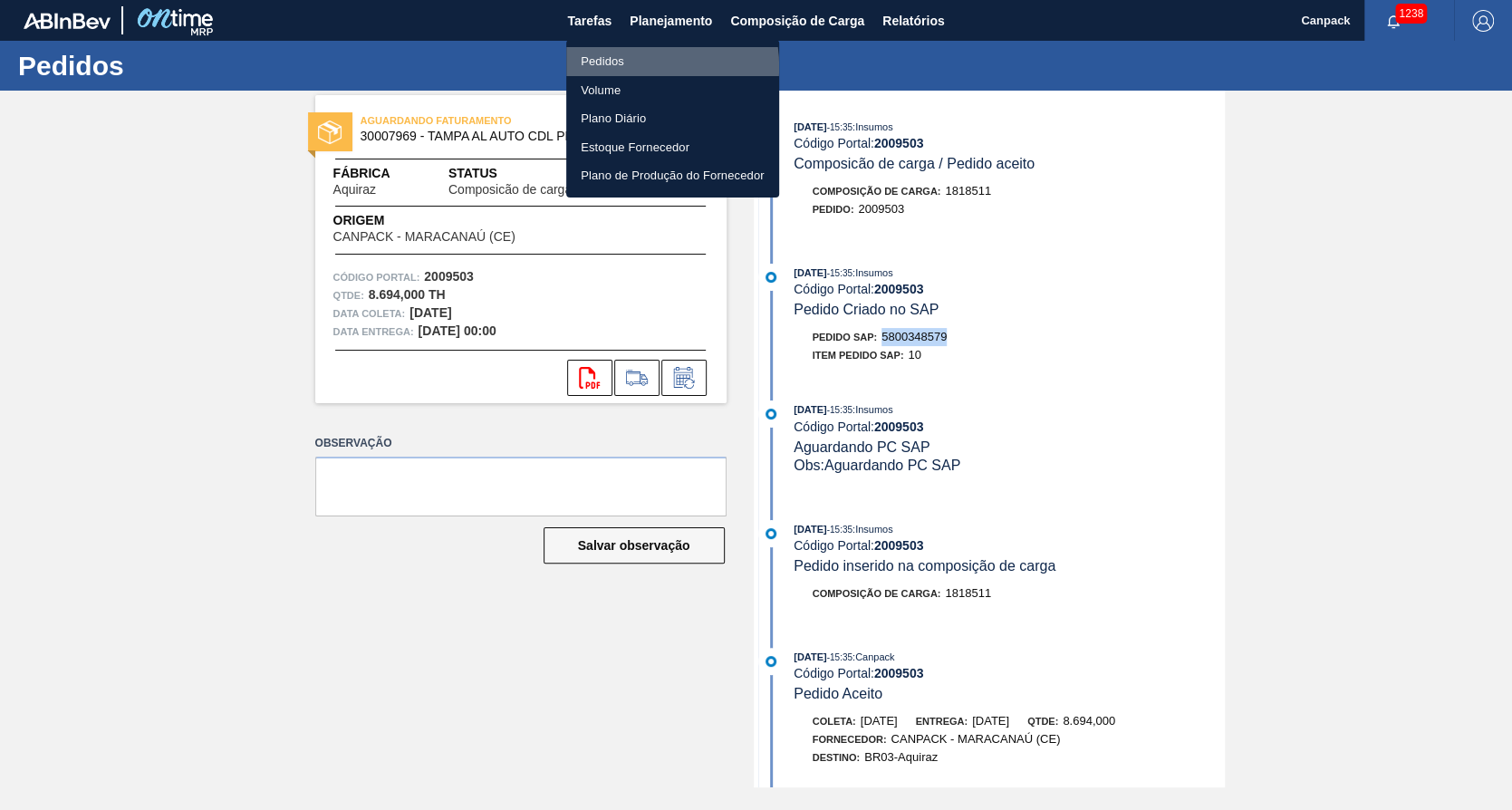
click at [633, 66] on li "Pedidos" at bounding box center [673, 61] width 213 height 29
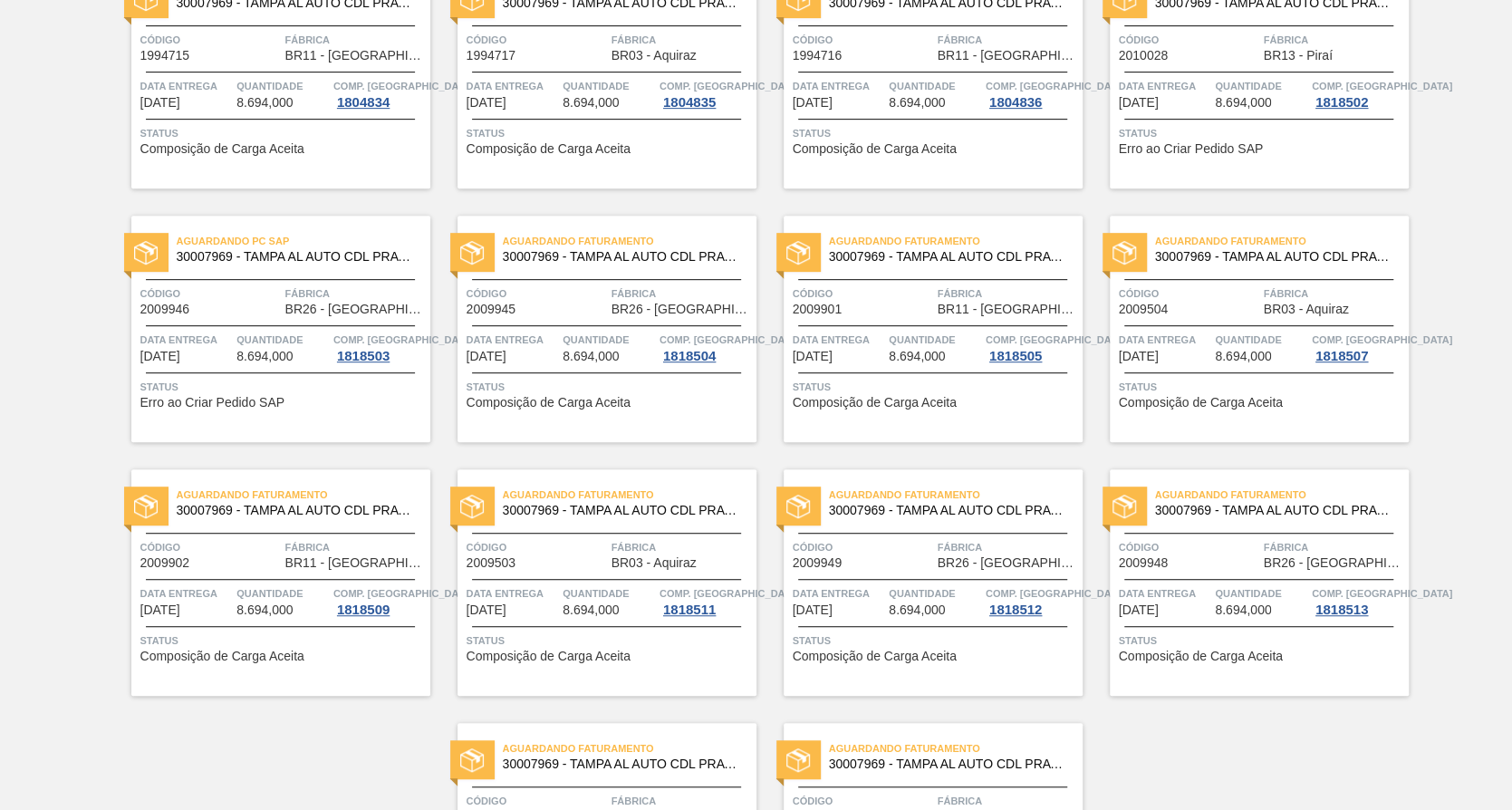
scroll to position [543, 0]
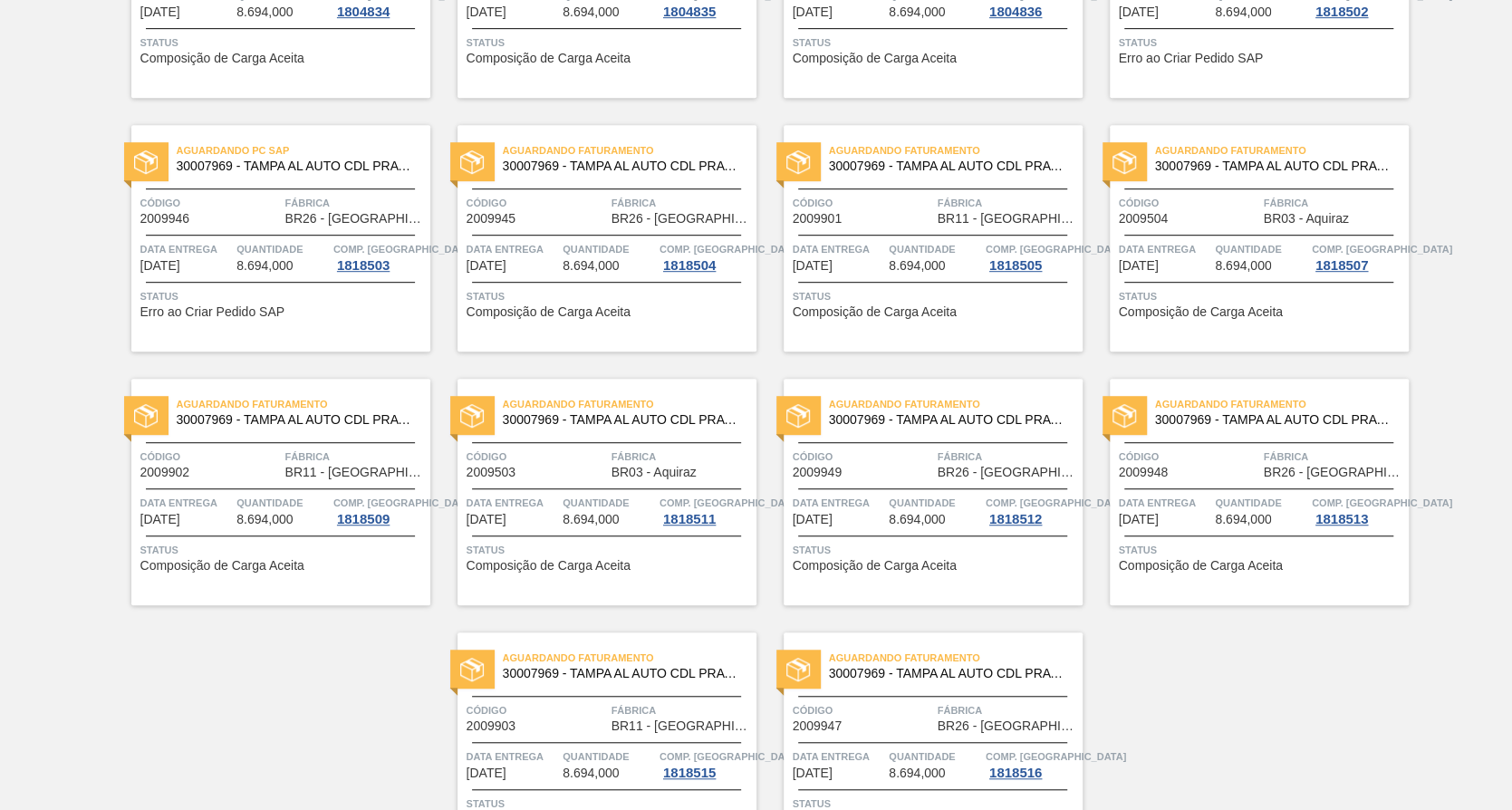
click at [886, 528] on div "Aguardando Faturamento 30007969 - TAMPA AL AUTO CDL PRATA CANPACK Código 200994…" at bounding box center [933, 491] width 299 height 226
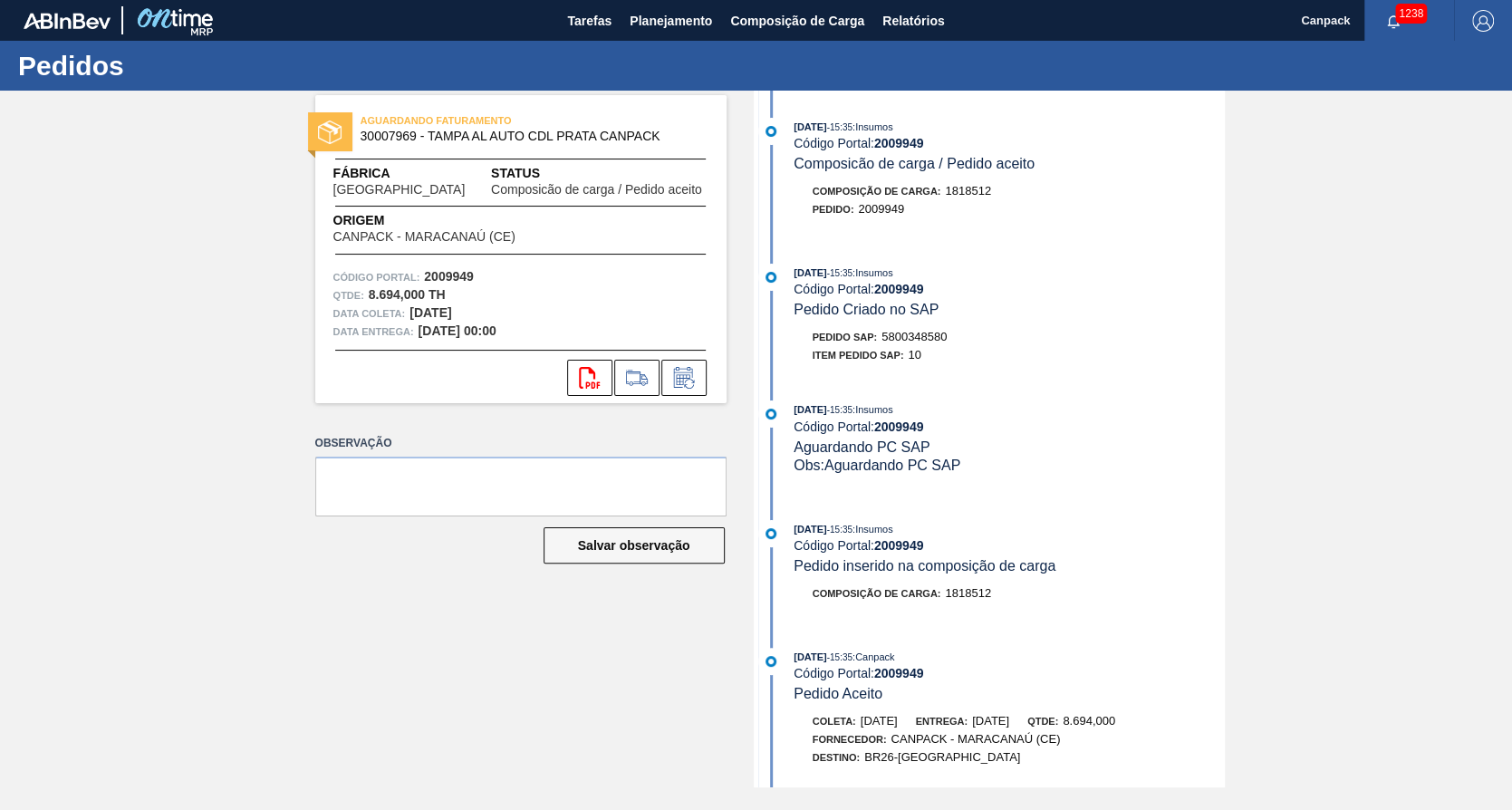
click at [917, 343] on span "5800348580" at bounding box center [914, 336] width 66 height 14
copy span "5800348580"
click at [662, 23] on span "Planejamento" at bounding box center [670, 21] width 82 height 22
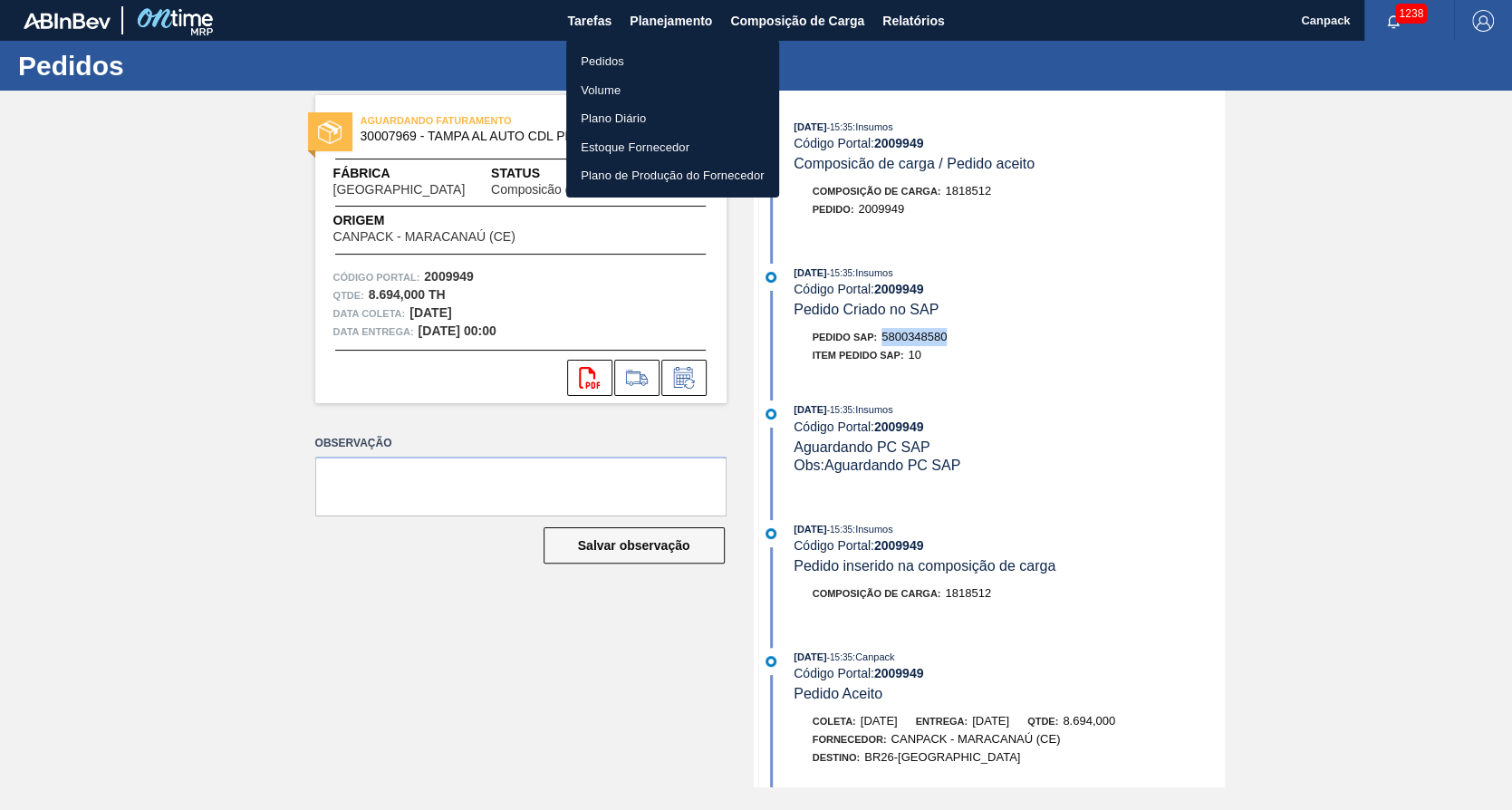
click at [616, 62] on li "Pedidos" at bounding box center [673, 61] width 213 height 29
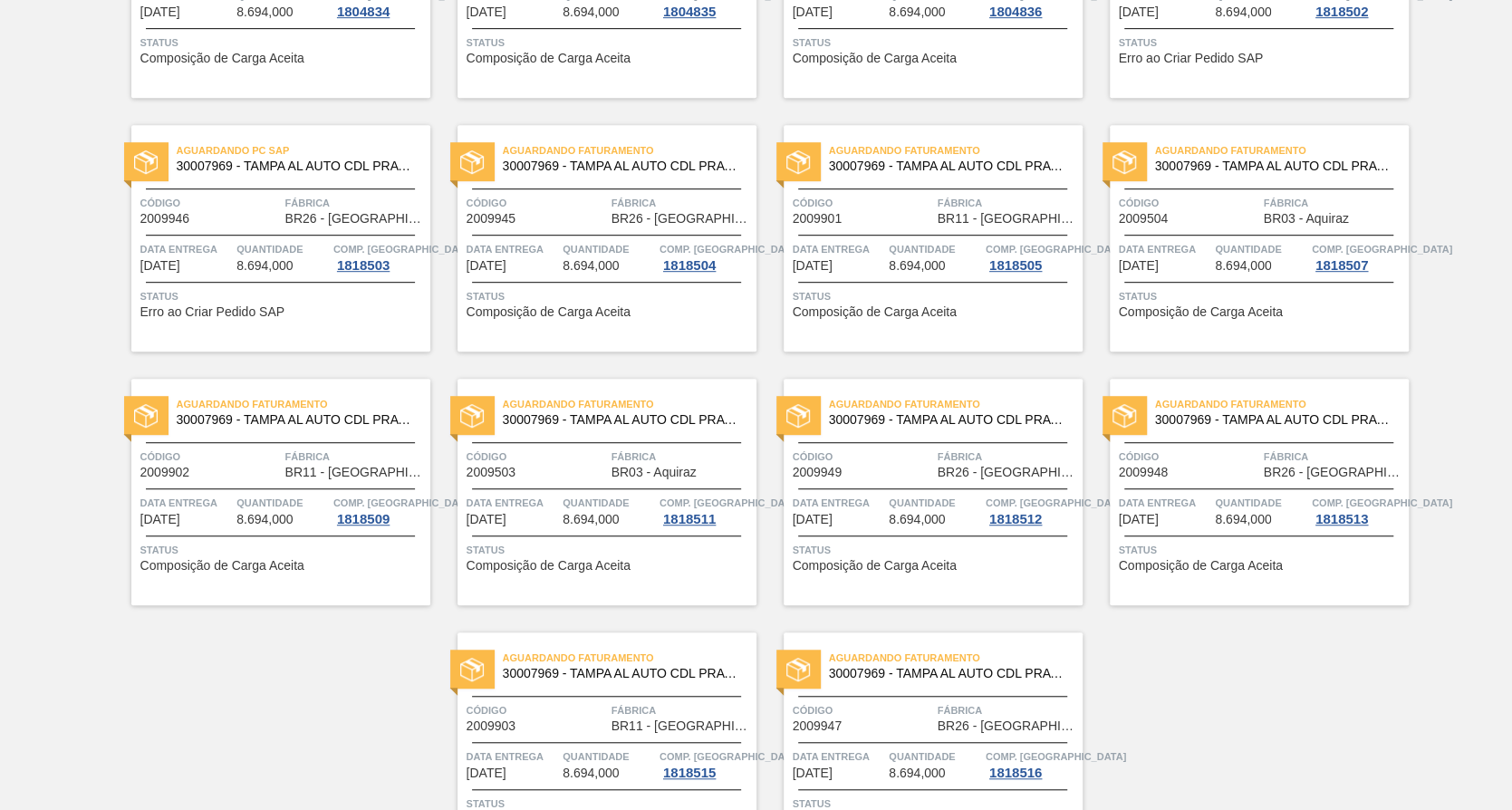
scroll to position [659, 0]
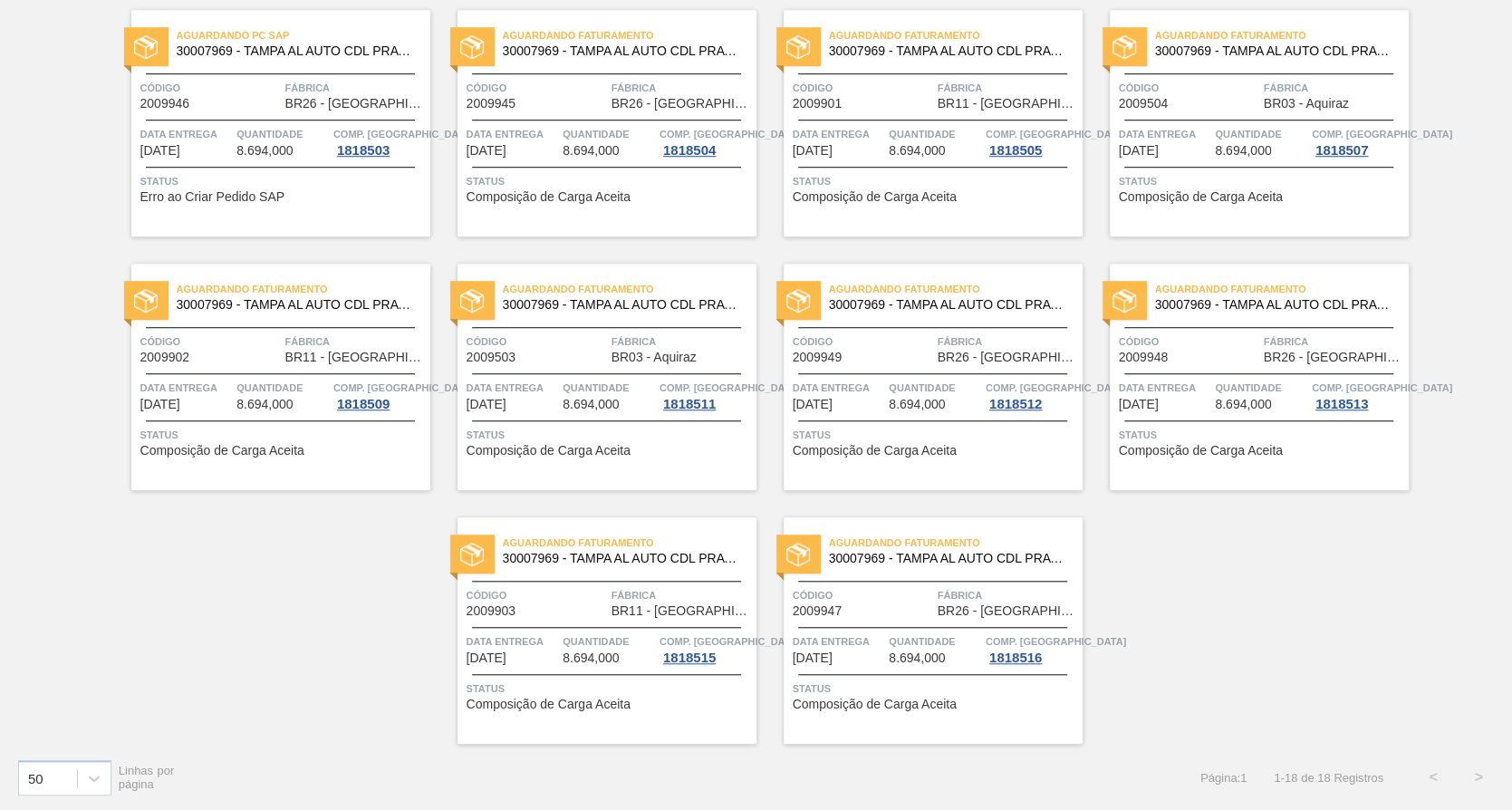
click at [1236, 342] on span "Código" at bounding box center [1189, 341] width 140 height 18
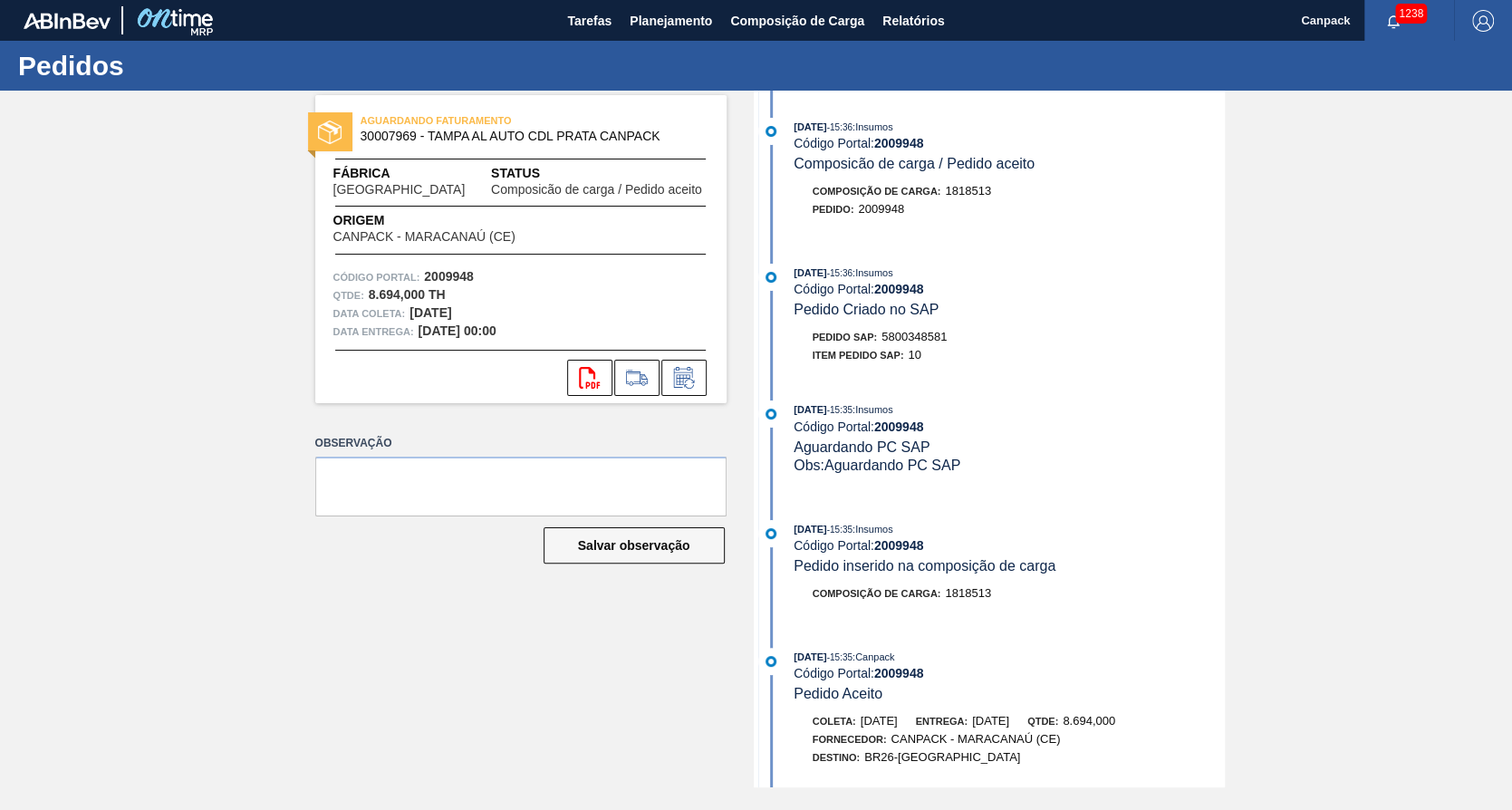
click at [942, 339] on span "5800348581" at bounding box center [914, 336] width 66 height 14
copy span "5800348581"
click at [648, 25] on span "Planejamento" at bounding box center [670, 21] width 82 height 22
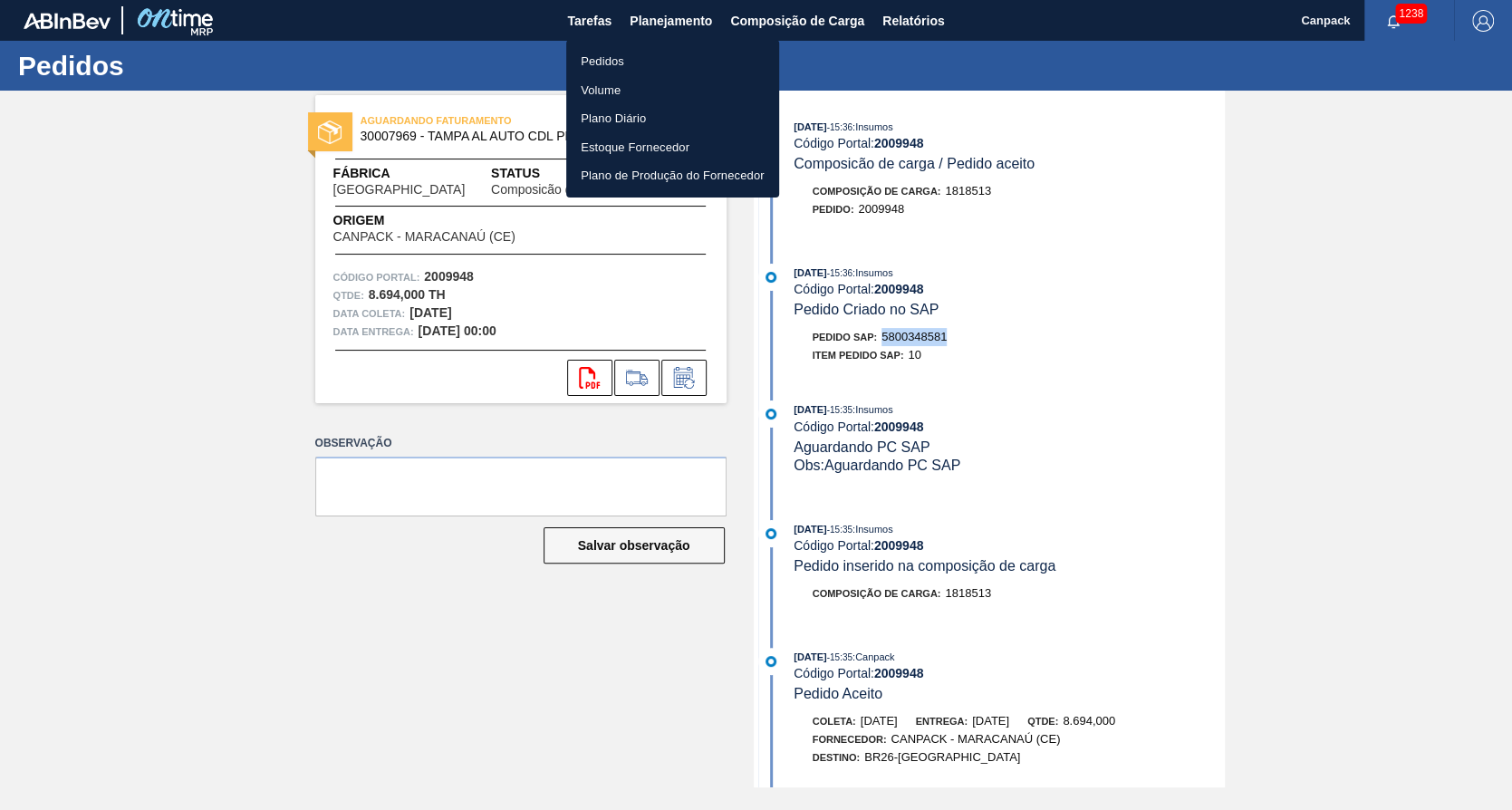
click at [652, 59] on li "Pedidos" at bounding box center [673, 61] width 213 height 29
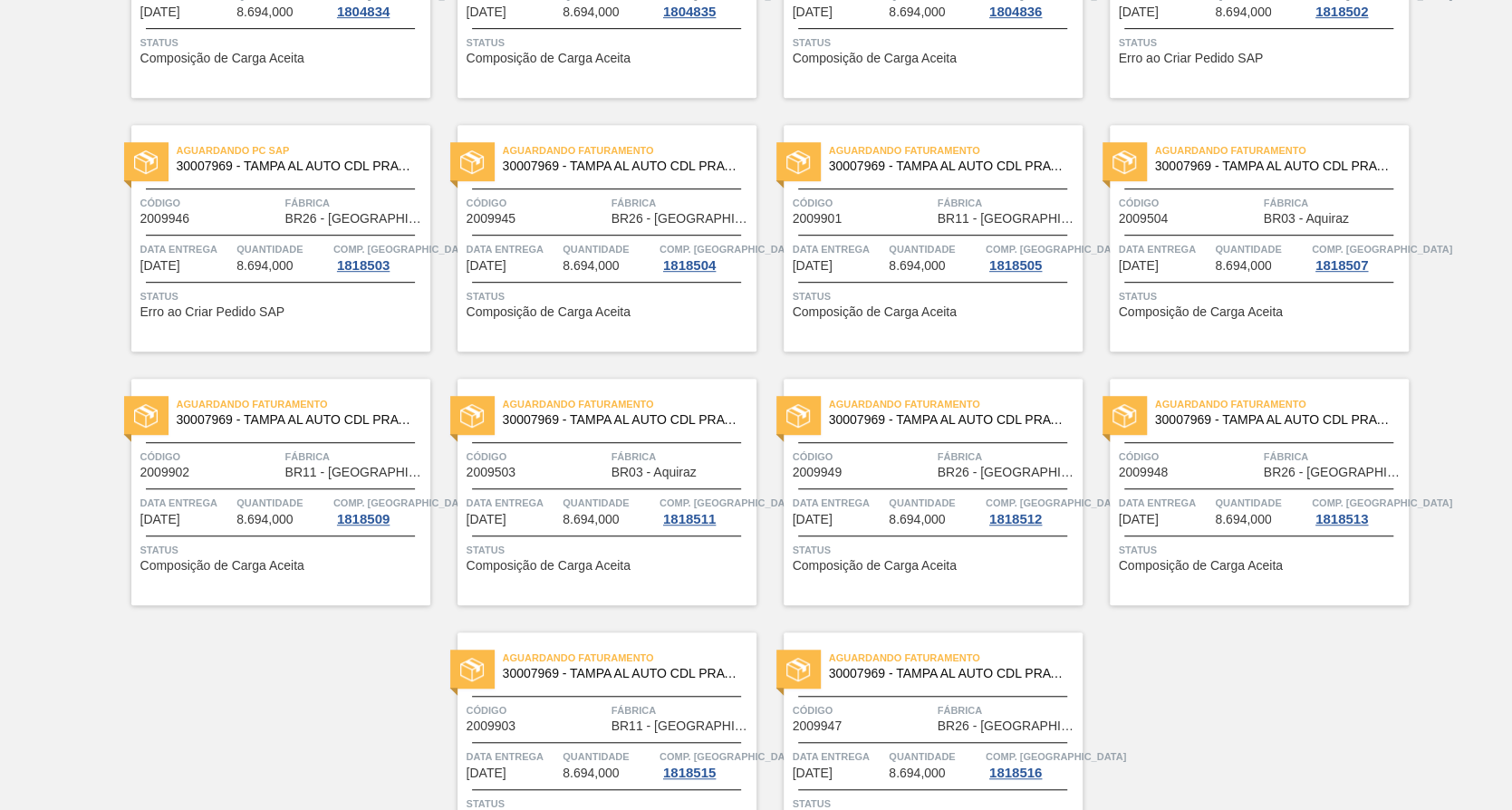
scroll to position [659, 0]
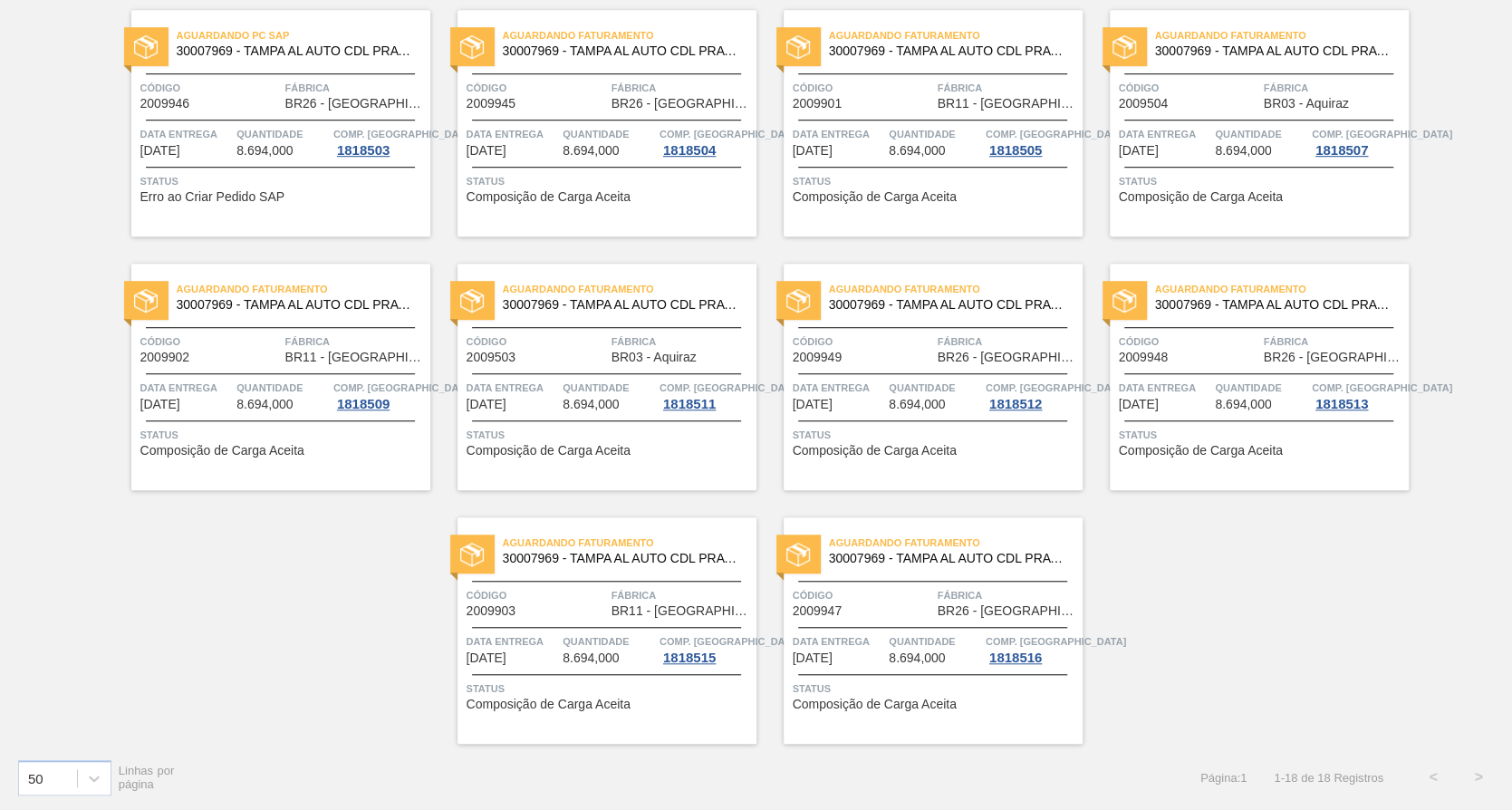
click at [586, 647] on span "Quantidade" at bounding box center [609, 641] width 92 height 18
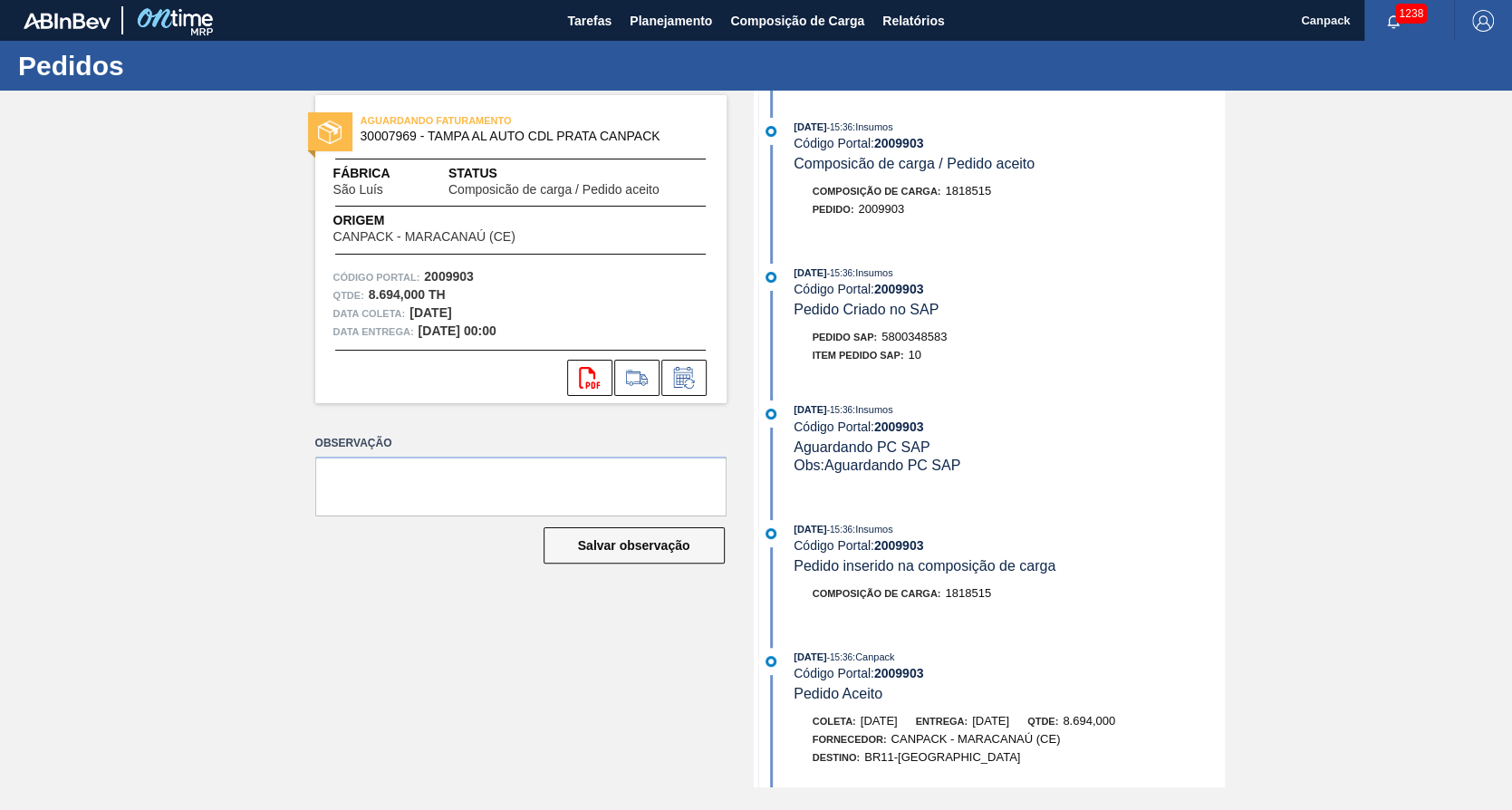
click at [930, 343] on span "5800348583" at bounding box center [914, 336] width 66 height 14
copy span "5800348583"
click at [656, 33] on button "Planejamento" at bounding box center [670, 20] width 101 height 41
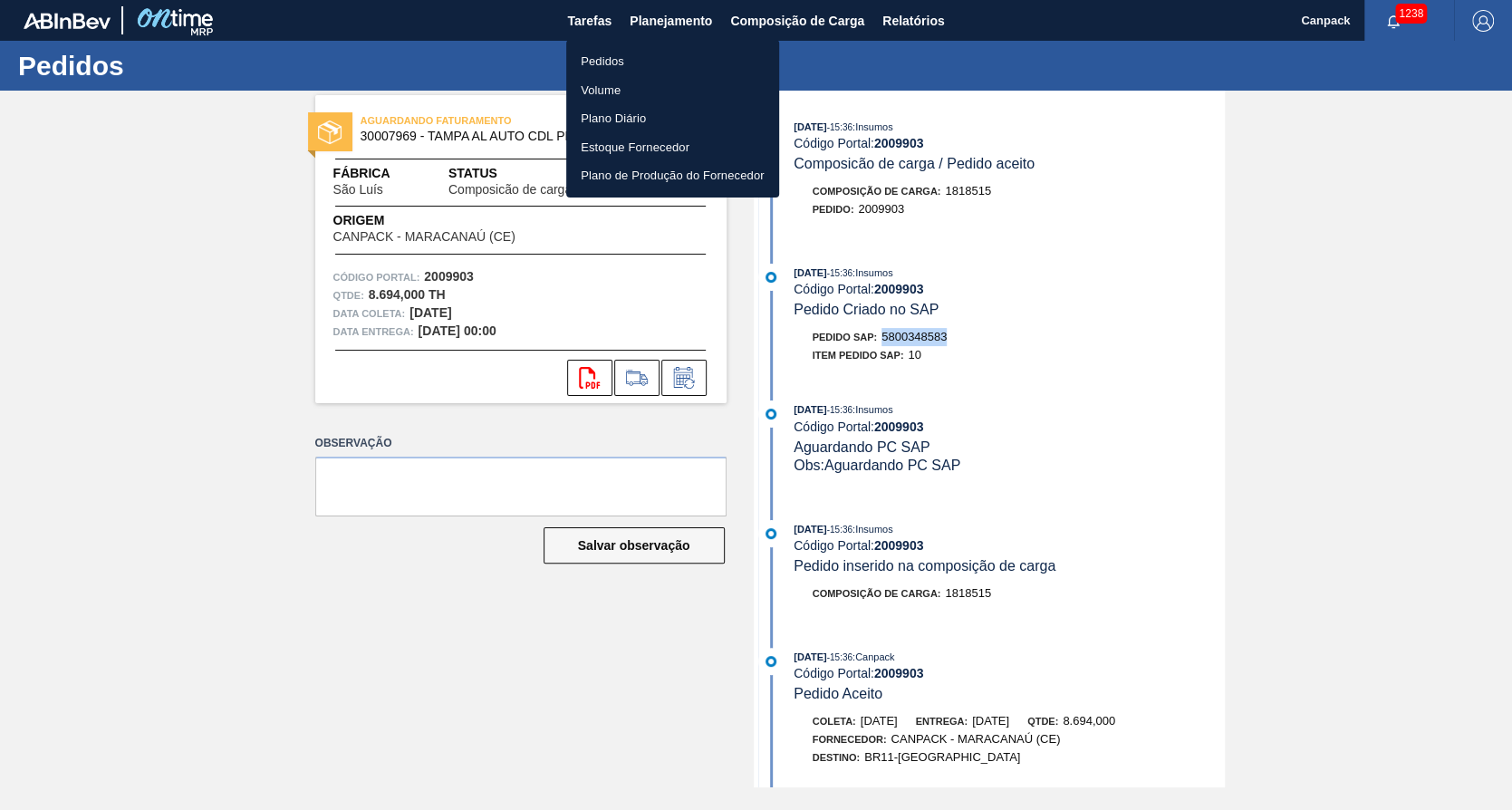
click at [650, 66] on li "Pedidos" at bounding box center [673, 61] width 213 height 29
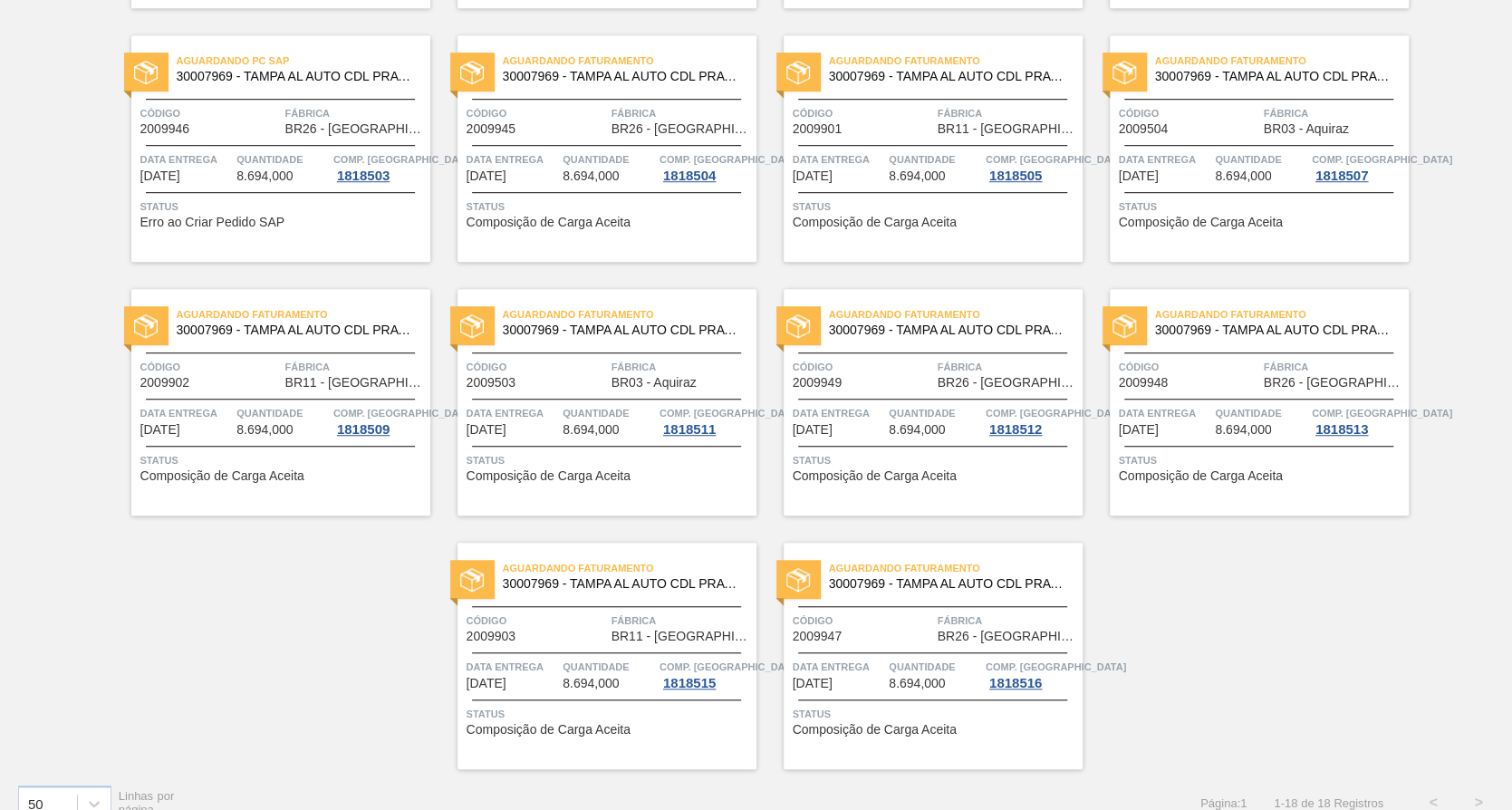
scroll to position [659, 0]
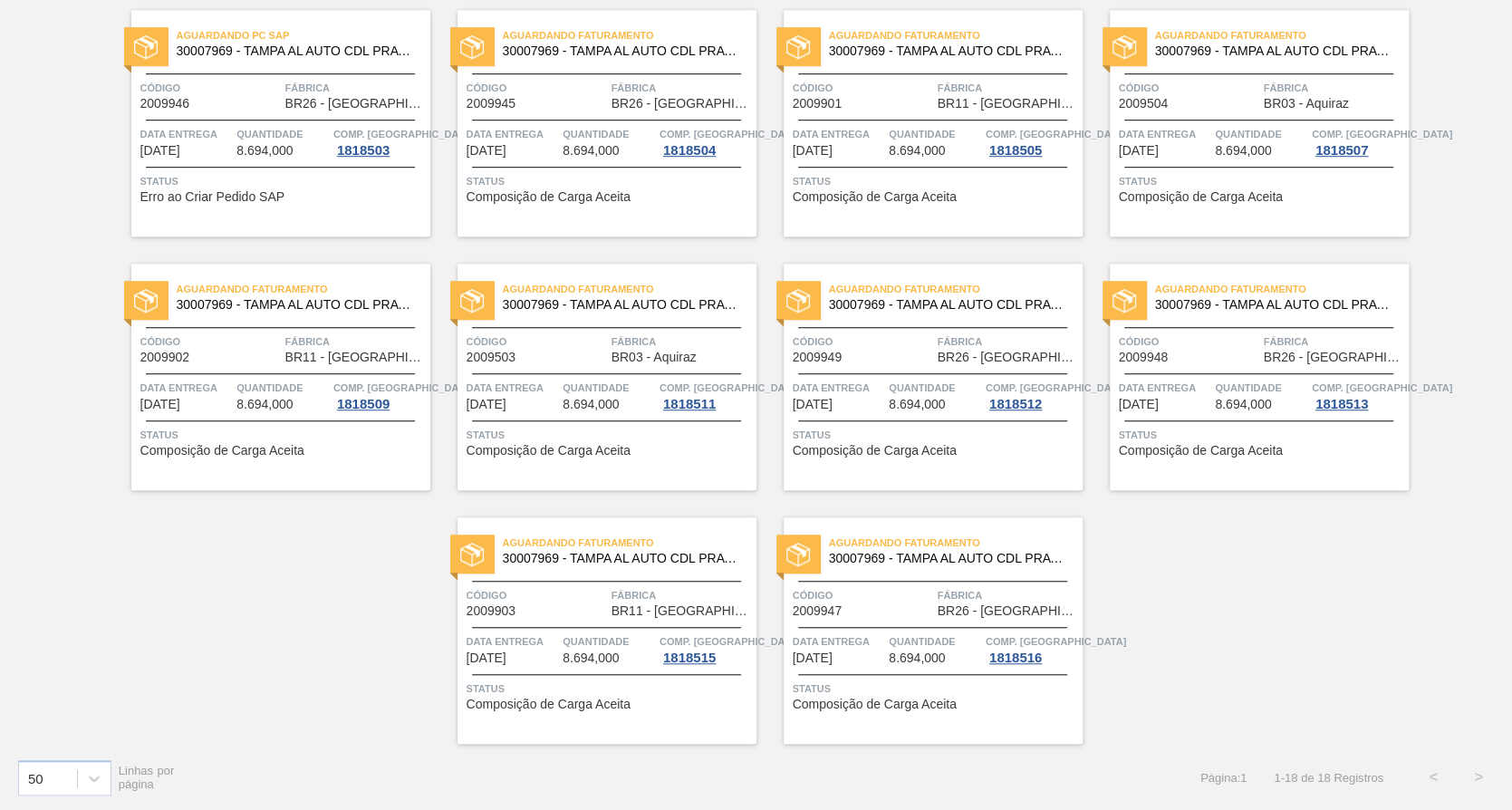
click at [894, 598] on span "Código" at bounding box center [863, 595] width 140 height 18
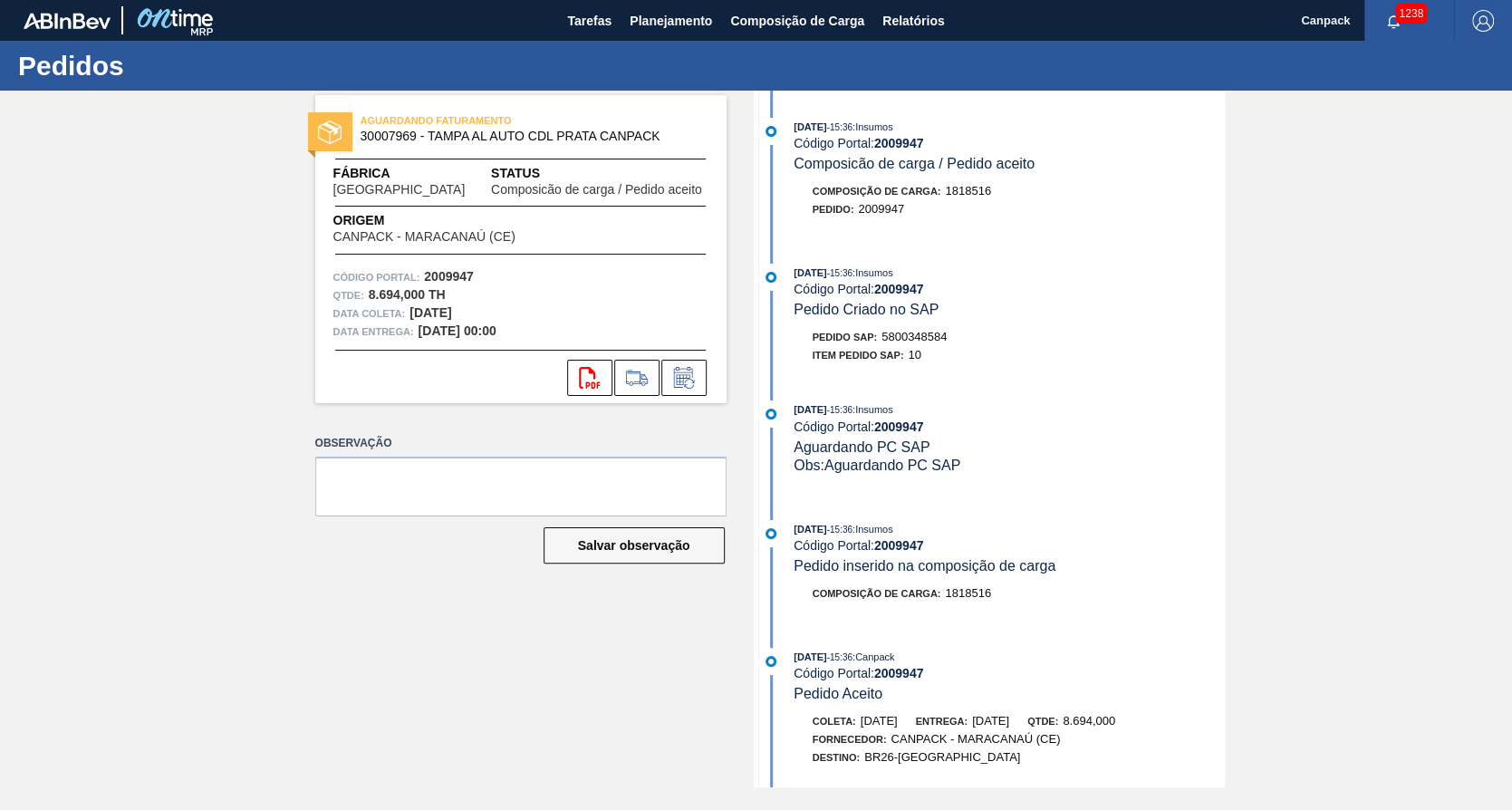
click at [924, 343] on span "5800348584" at bounding box center [914, 336] width 66 height 14
copy span "5800348584"
click at [702, 25] on span "Planejamento" at bounding box center [670, 21] width 82 height 22
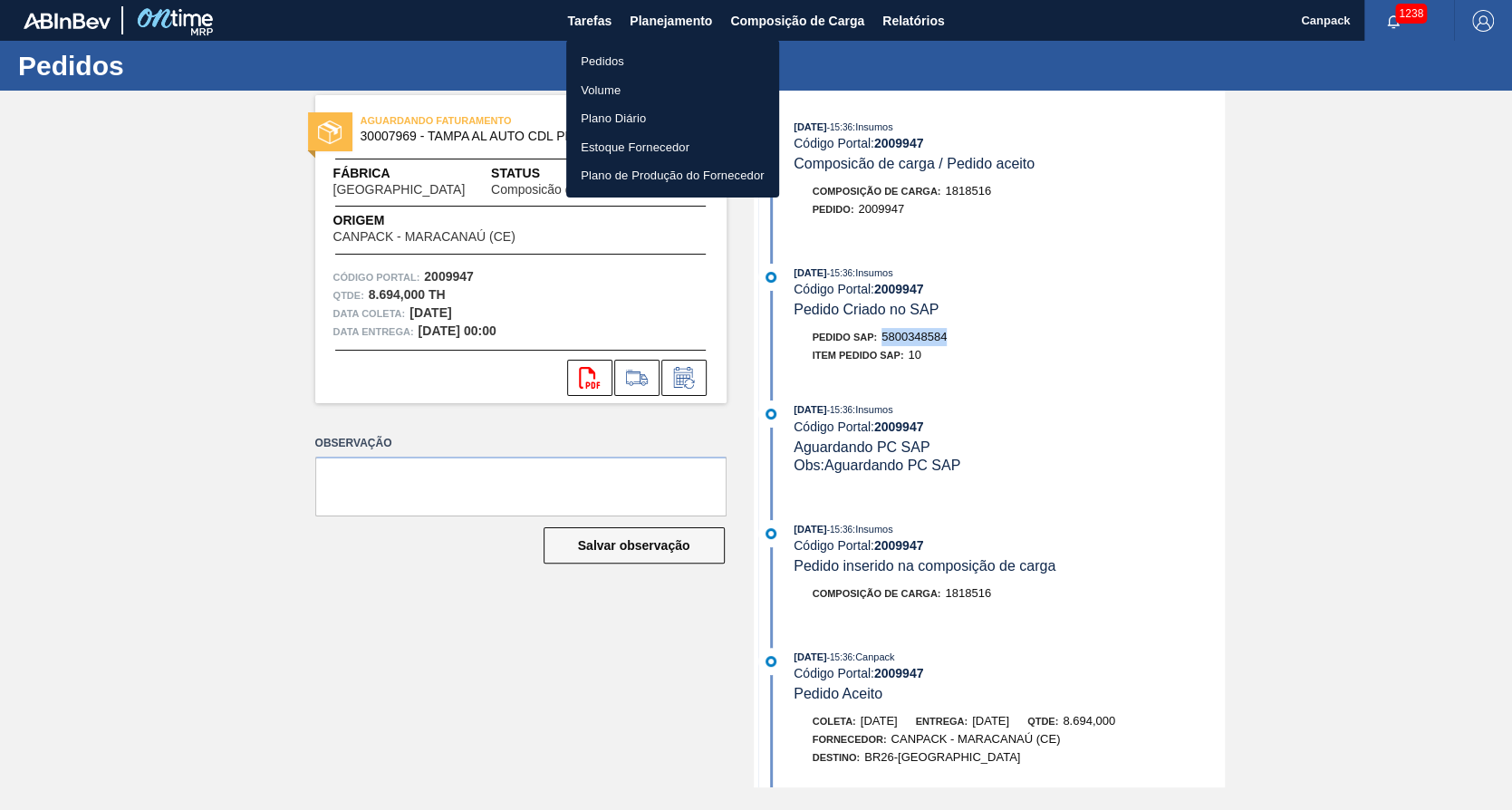
click at [594, 61] on li "Pedidos" at bounding box center [673, 61] width 213 height 29
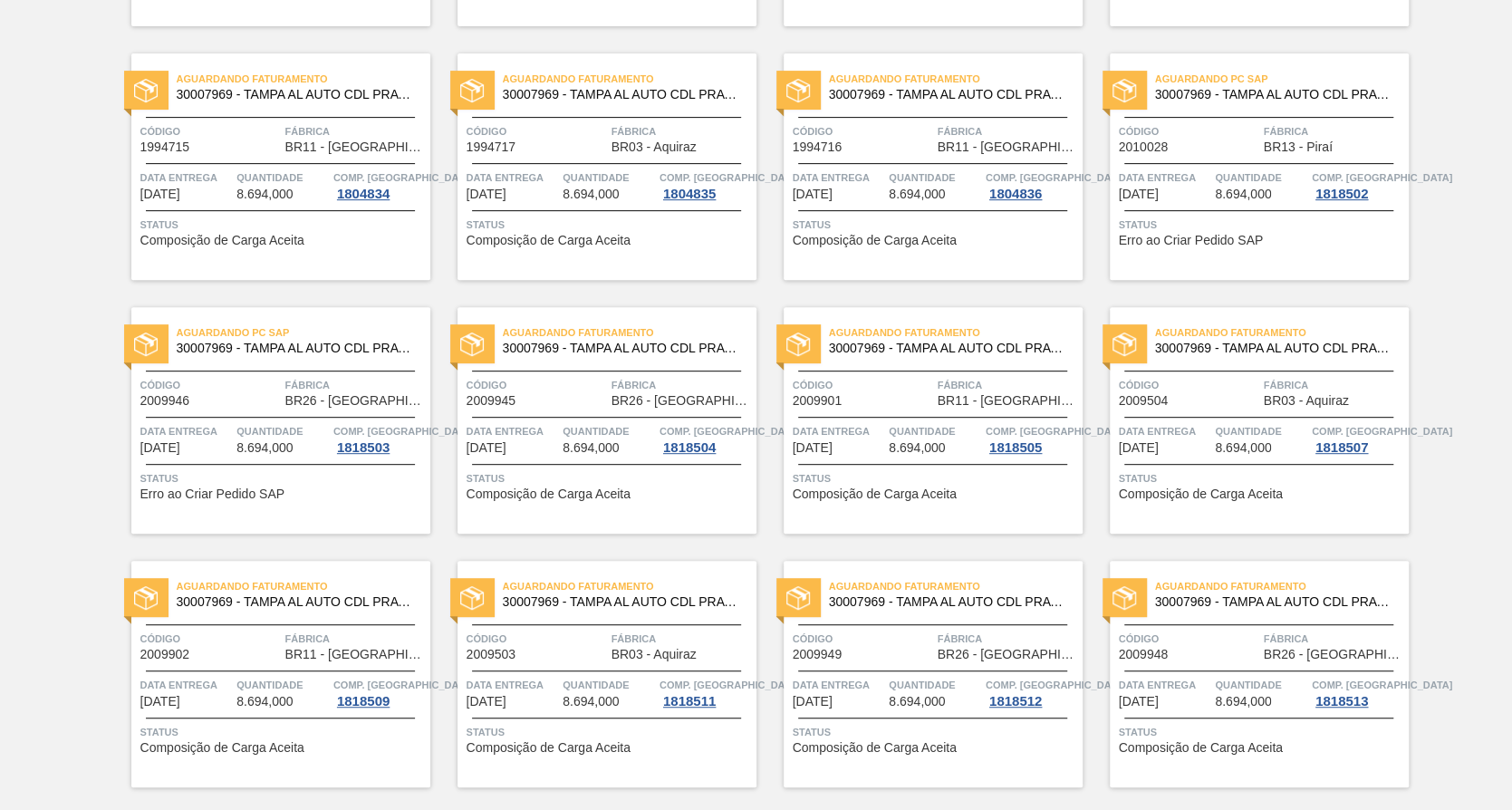
scroll to position [543, 0]
